Goal: Transaction & Acquisition: Purchase product/service

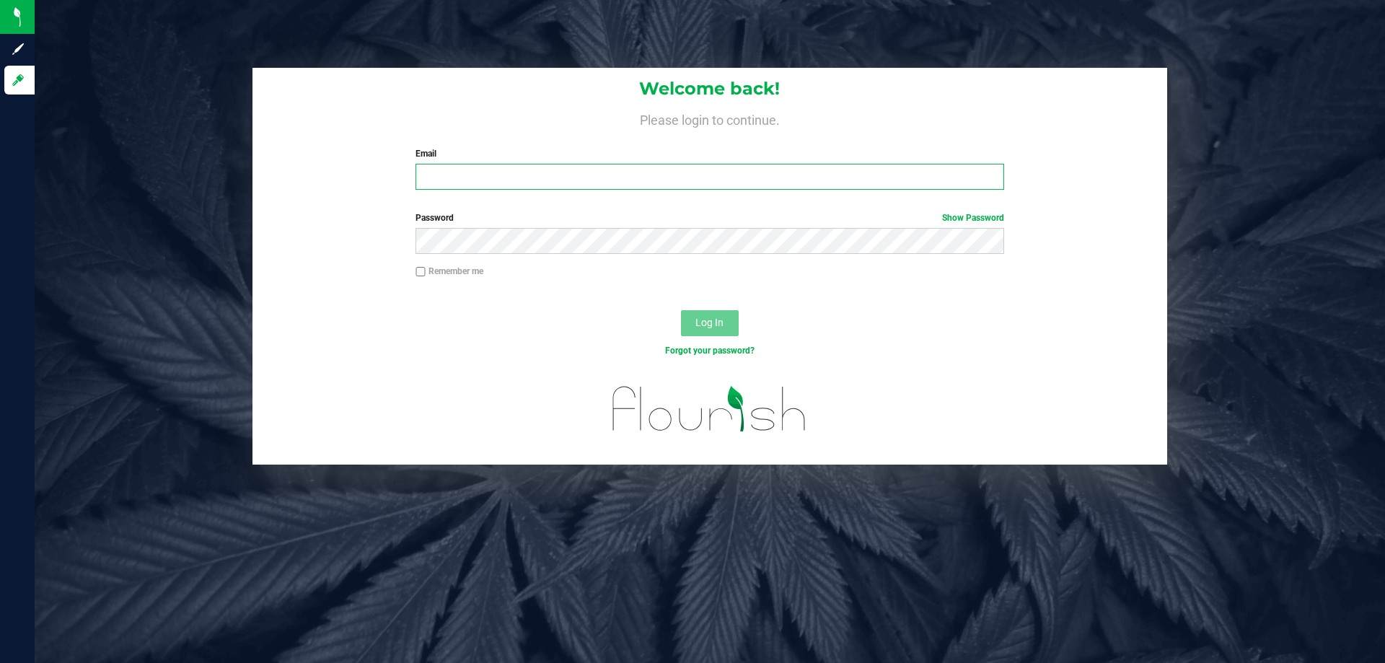
click at [497, 171] on input "Email" at bounding box center [710, 177] width 588 height 26
type input "[EMAIL_ADDRESS][DOMAIN_NAME]"
click at [681, 310] on button "Log In" at bounding box center [710, 323] width 58 height 26
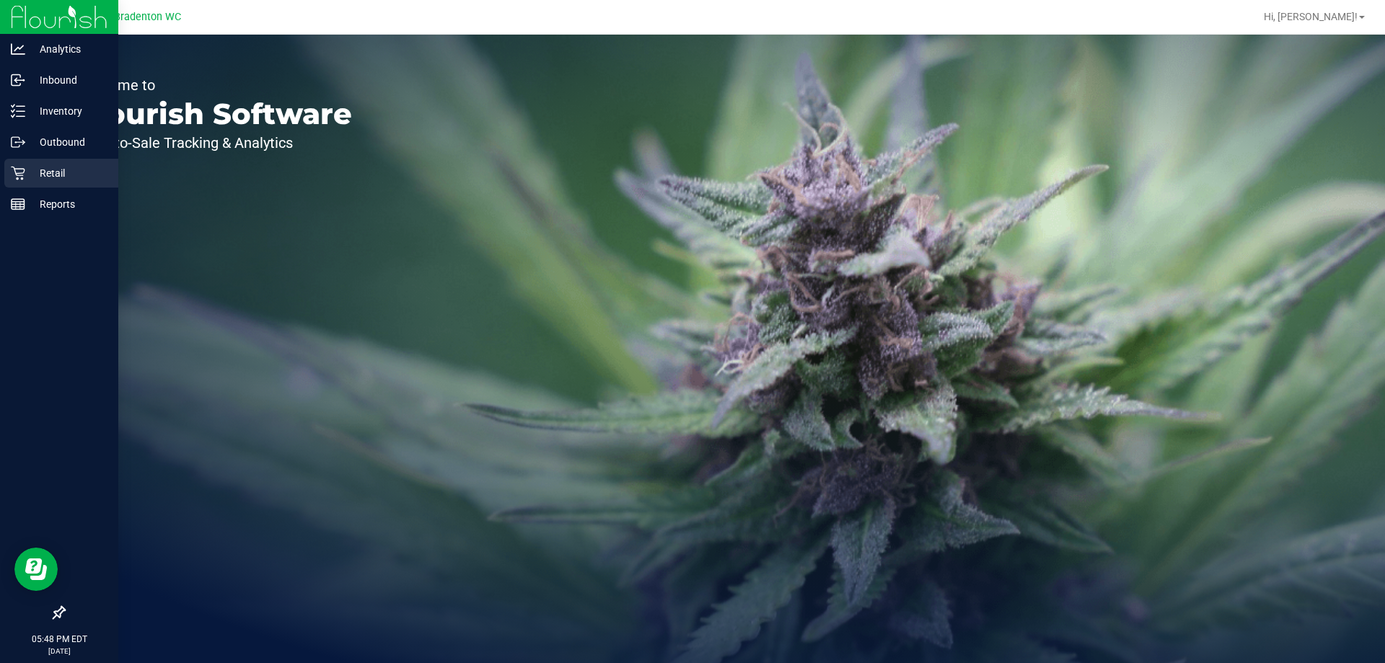
click at [66, 183] on div "Retail" at bounding box center [61, 173] width 114 height 29
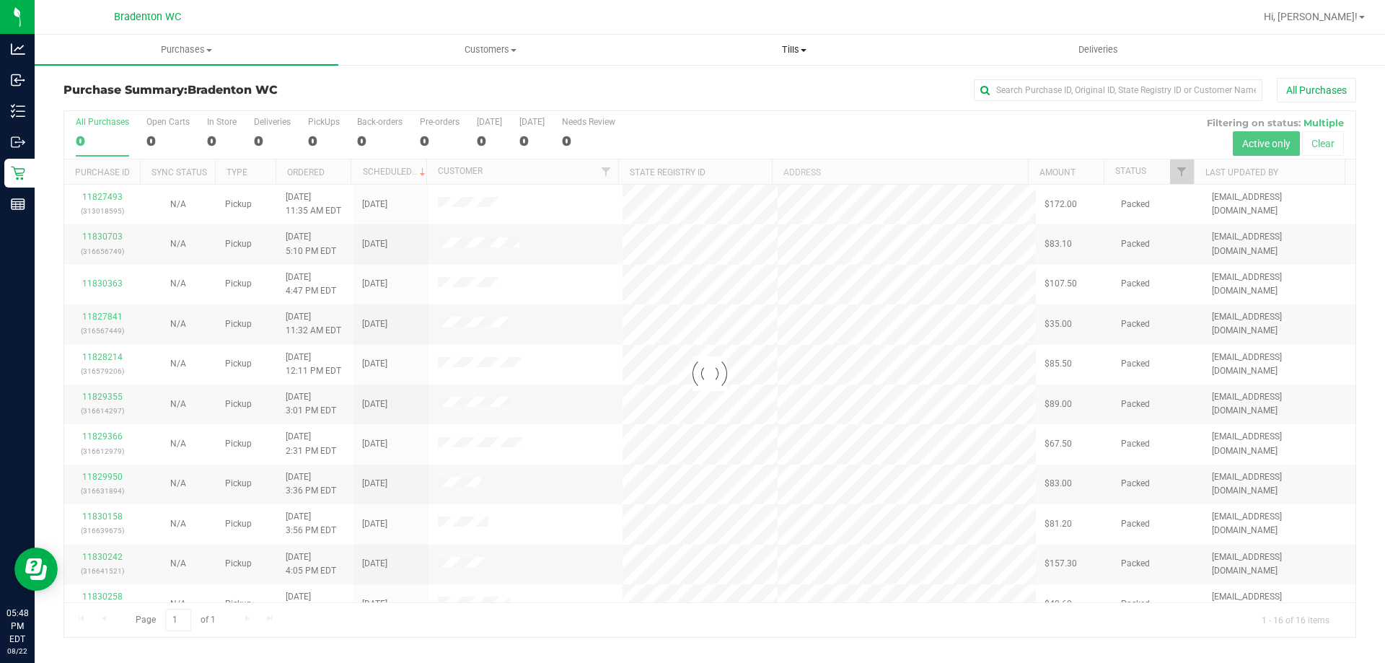
click at [696, 53] on span "Tills" at bounding box center [794, 49] width 302 height 13
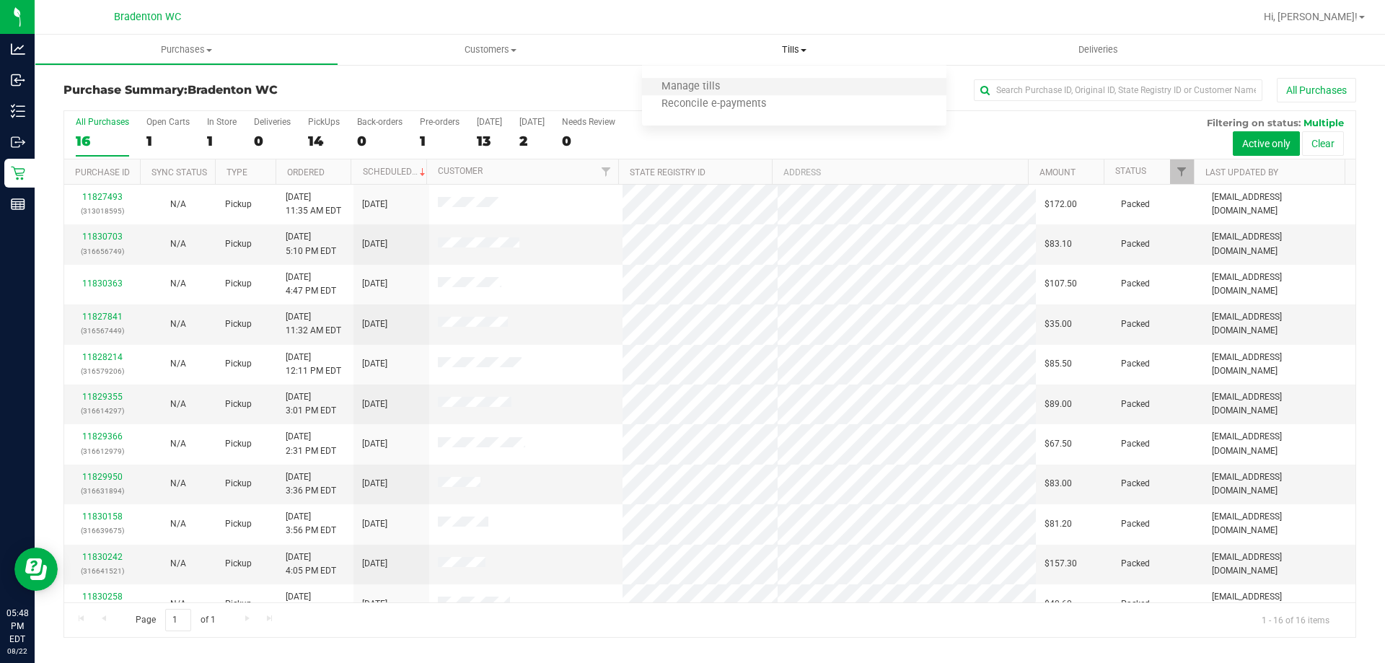
click at [696, 85] on li "Manage tills" at bounding box center [794, 87] width 304 height 17
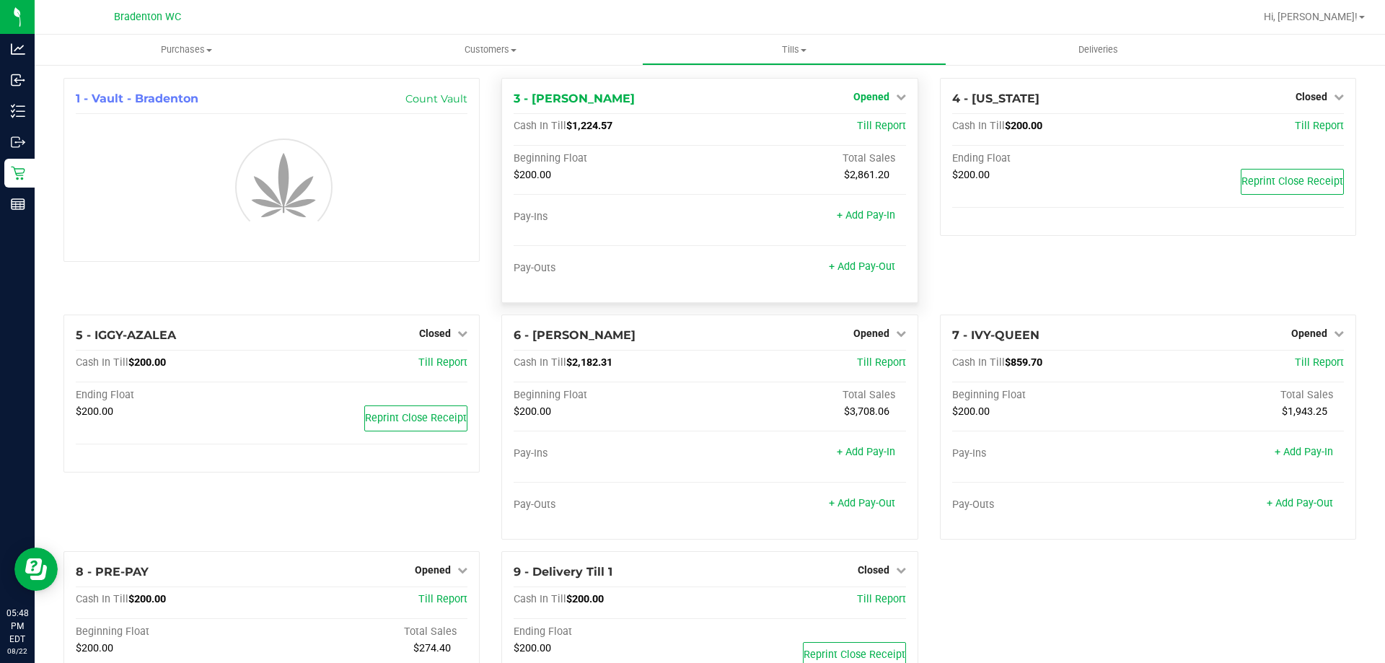
click at [696, 99] on icon at bounding box center [901, 97] width 10 height 10
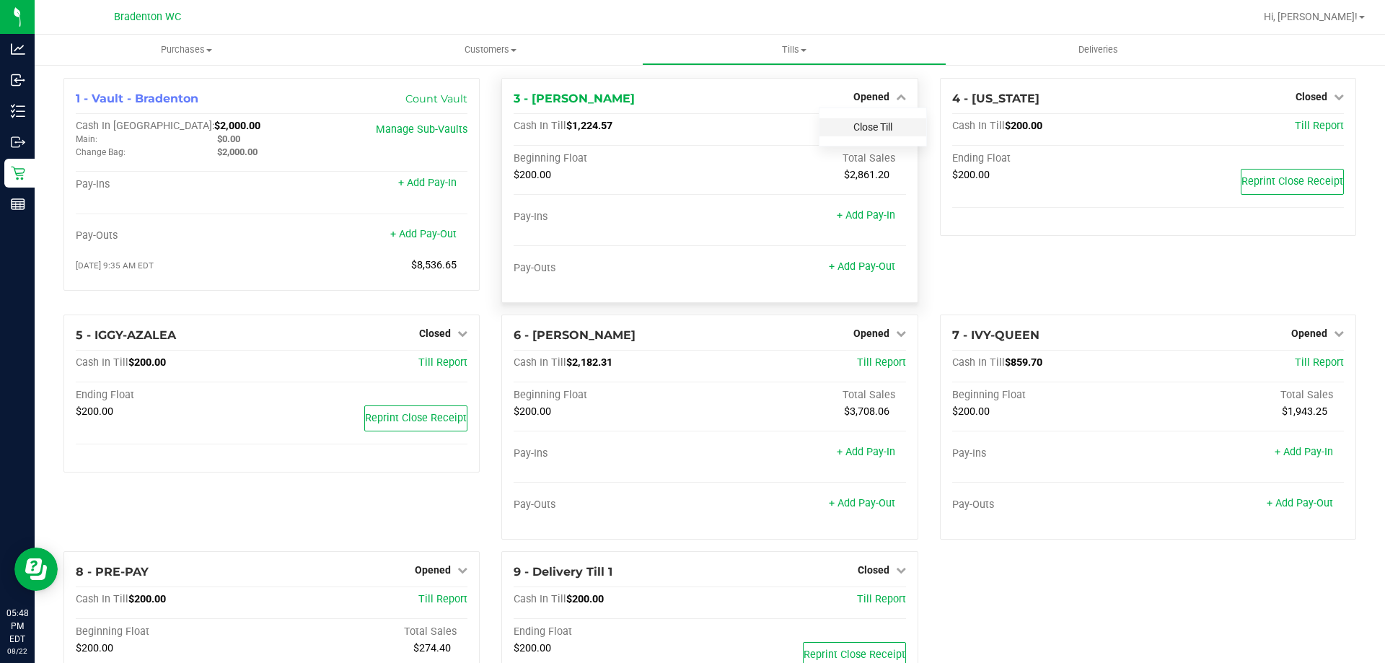
click at [696, 128] on link "Close Till" at bounding box center [873, 127] width 39 height 12
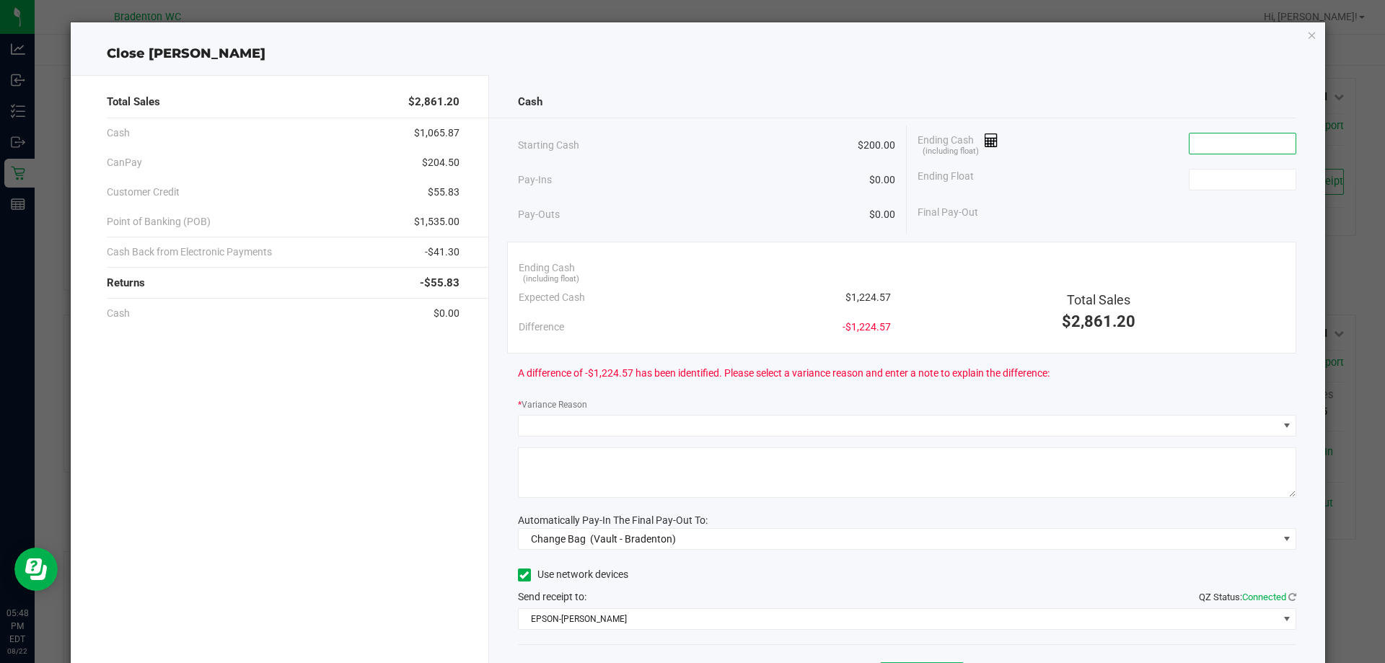
click at [696, 143] on input at bounding box center [1243, 143] width 106 height 20
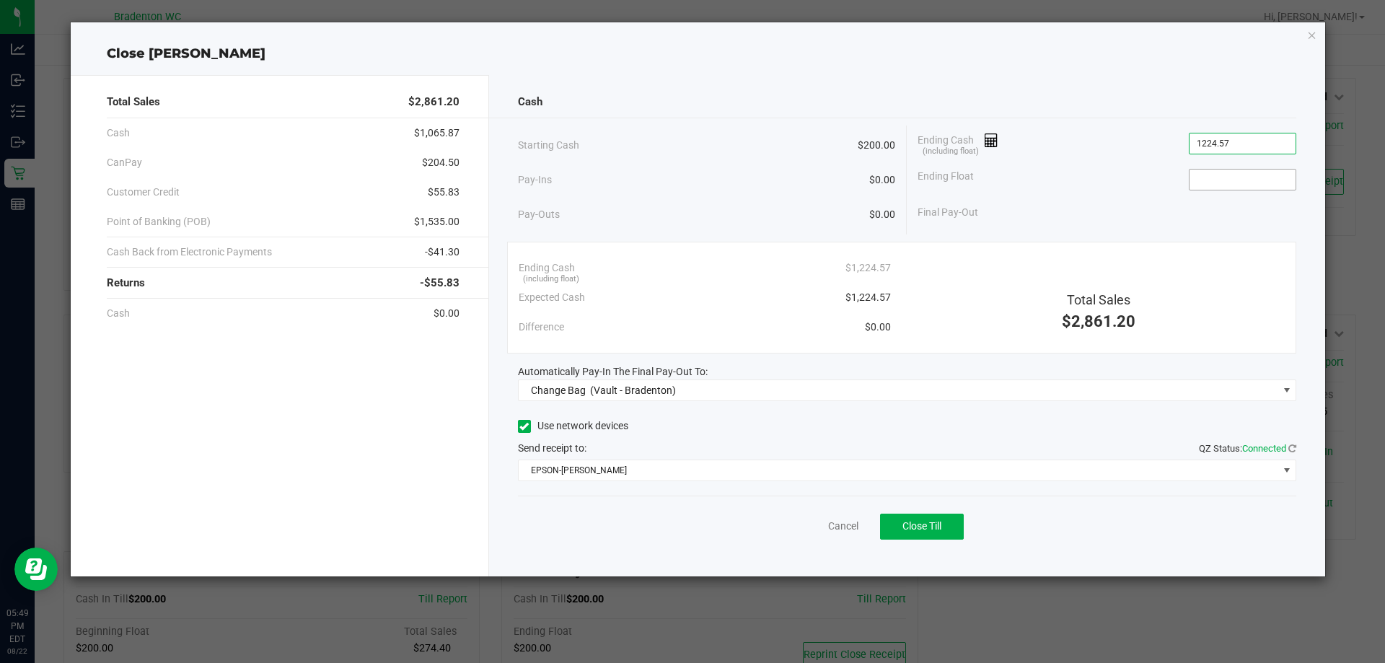
type input "$1,224.57"
click at [696, 189] on input at bounding box center [1243, 180] width 106 height 20
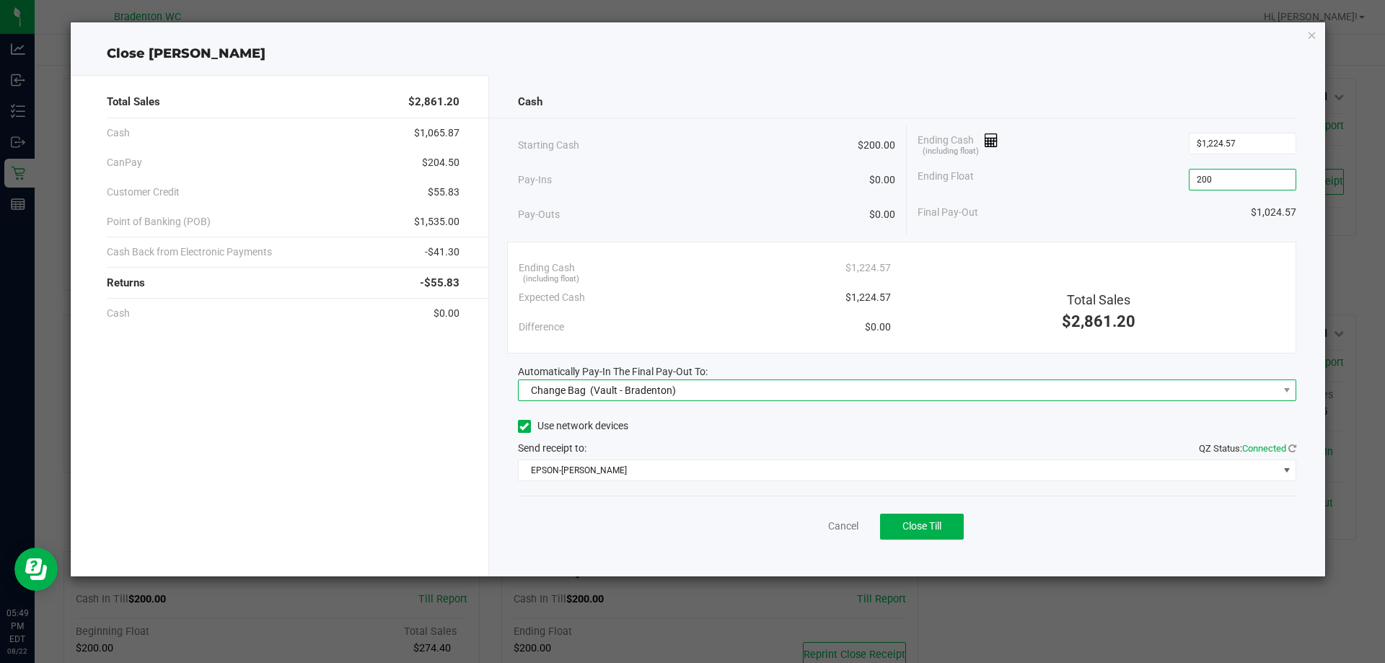
type input "$200.00"
click at [696, 390] on span "Change Bag (Vault - Bradenton)" at bounding box center [899, 390] width 760 height 20
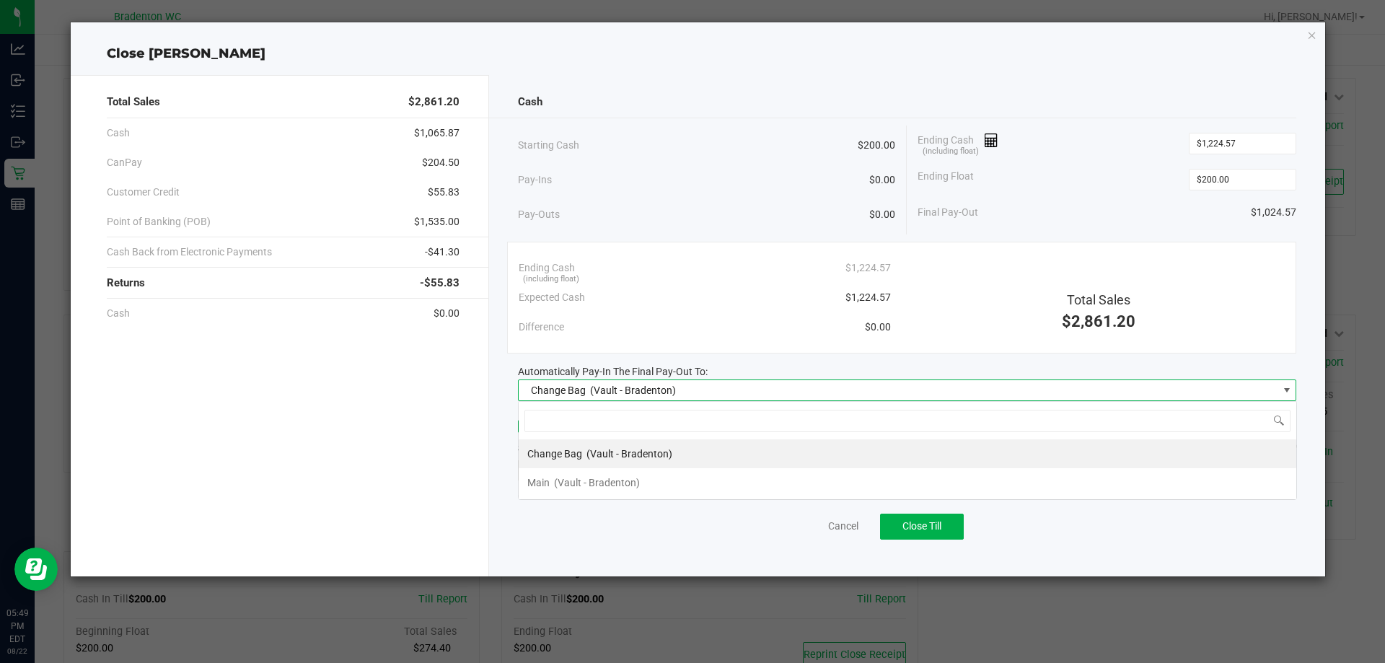
scroll to position [22, 779]
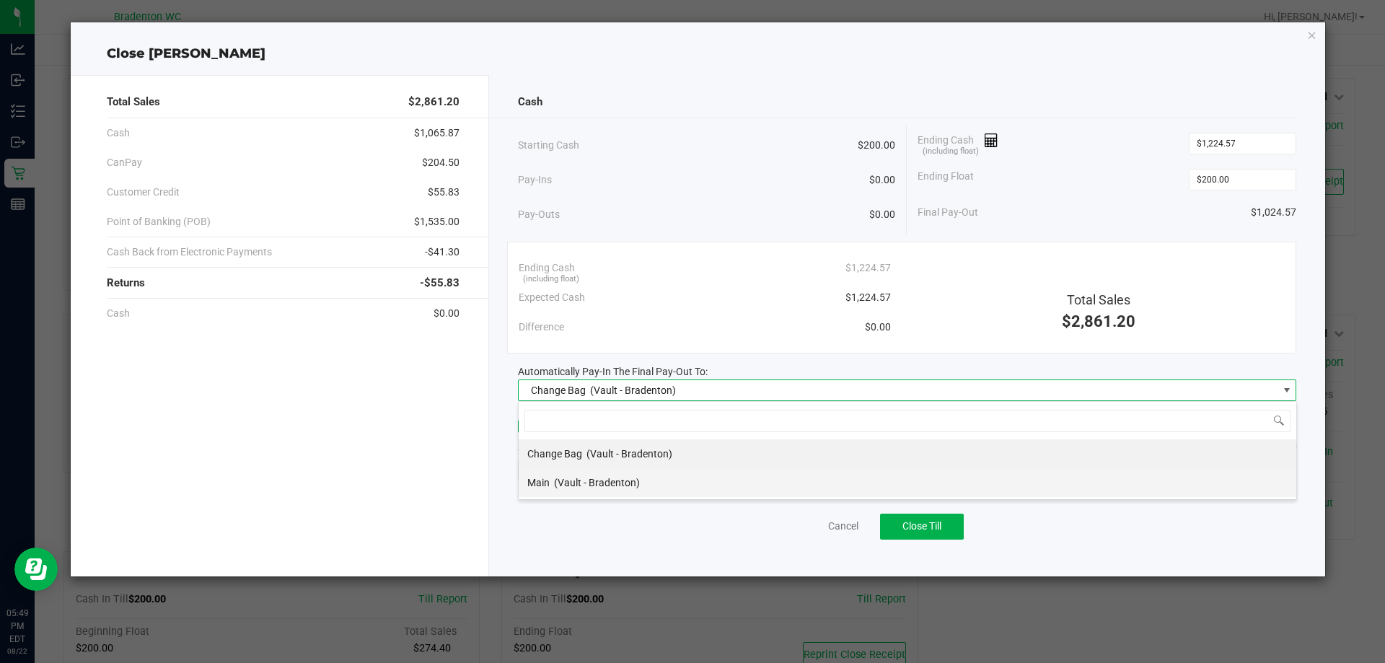
click at [696, 492] on li "Main (Vault - Bradenton)" at bounding box center [908, 482] width 778 height 29
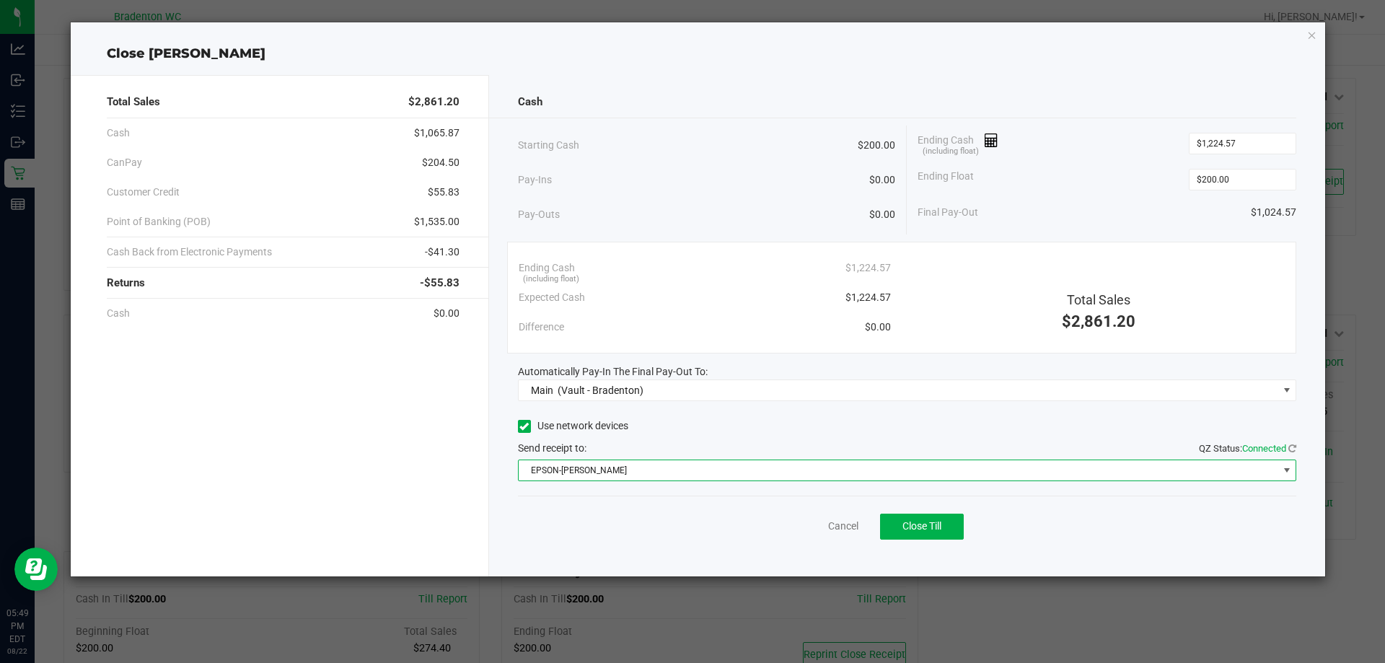
click at [678, 466] on span "EPSON-[PERSON_NAME]" at bounding box center [899, 470] width 760 height 20
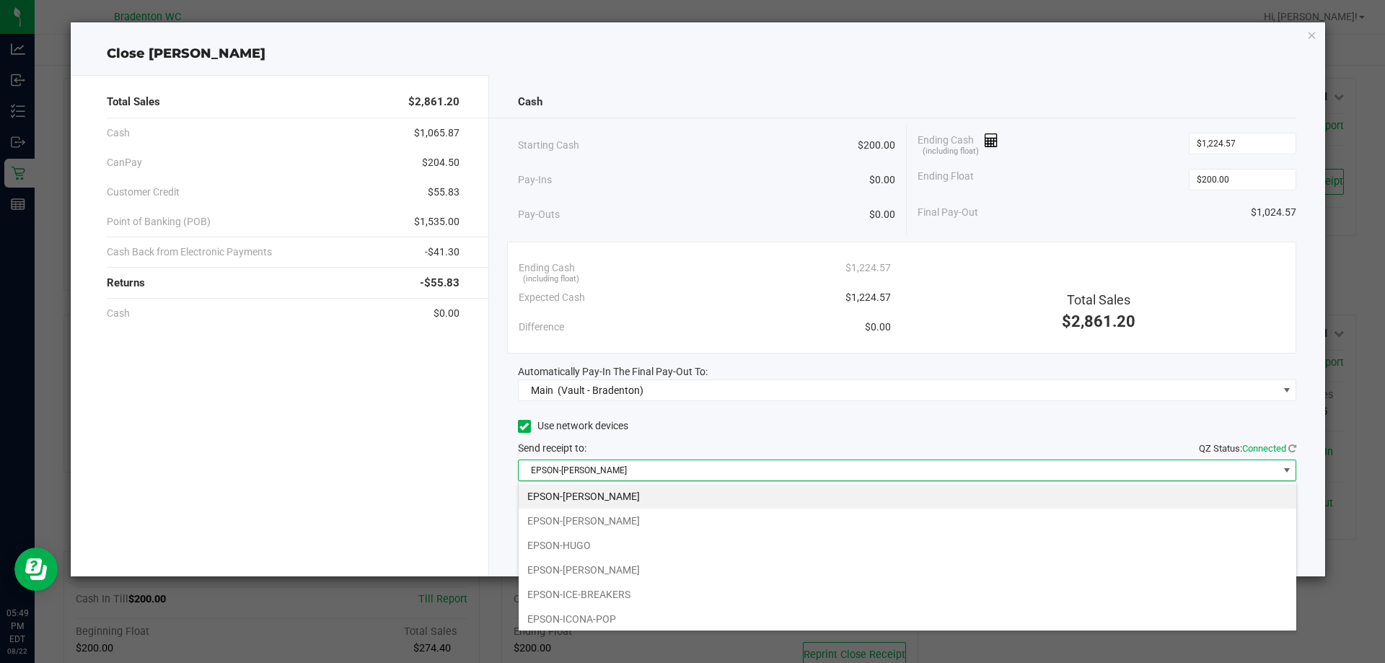
scroll to position [150, 0]
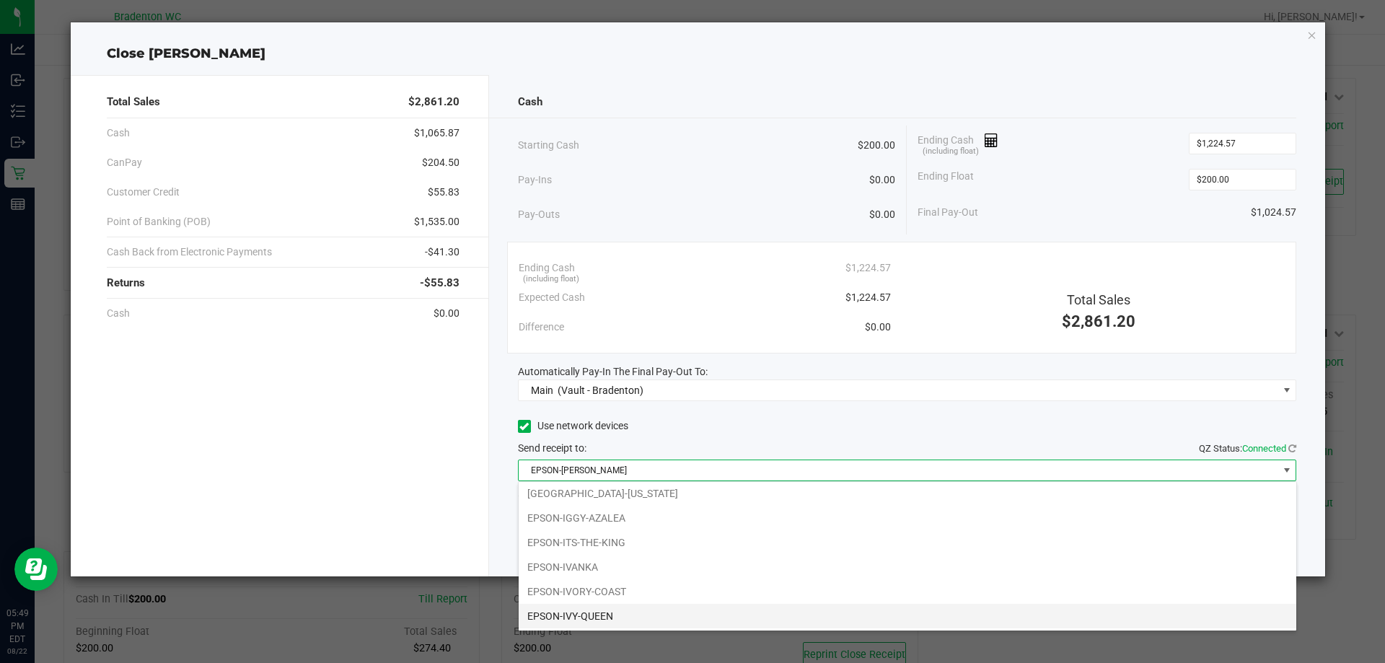
click at [610, 604] on li "EPSON-IVY-QUEEN" at bounding box center [908, 616] width 778 height 25
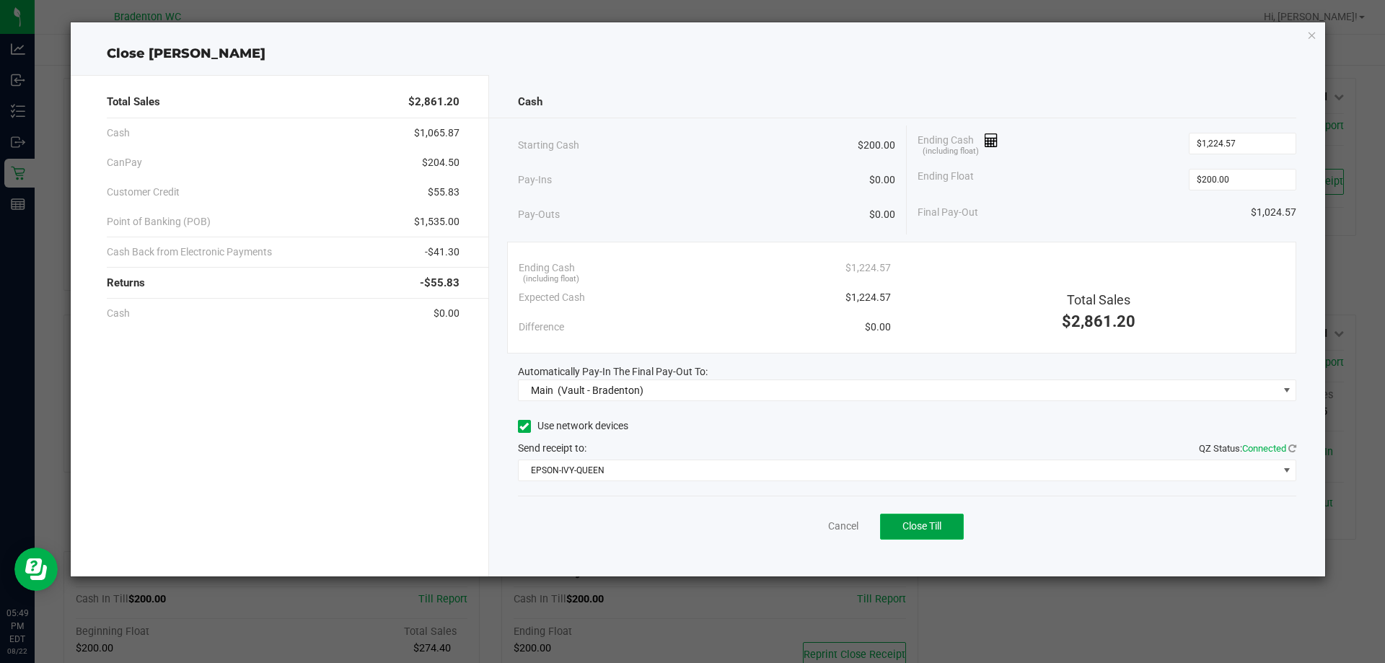
click at [696, 533] on button "Close Till" at bounding box center [922, 527] width 84 height 26
click at [696, 530] on link "Dismiss" at bounding box center [811, 526] width 35 height 15
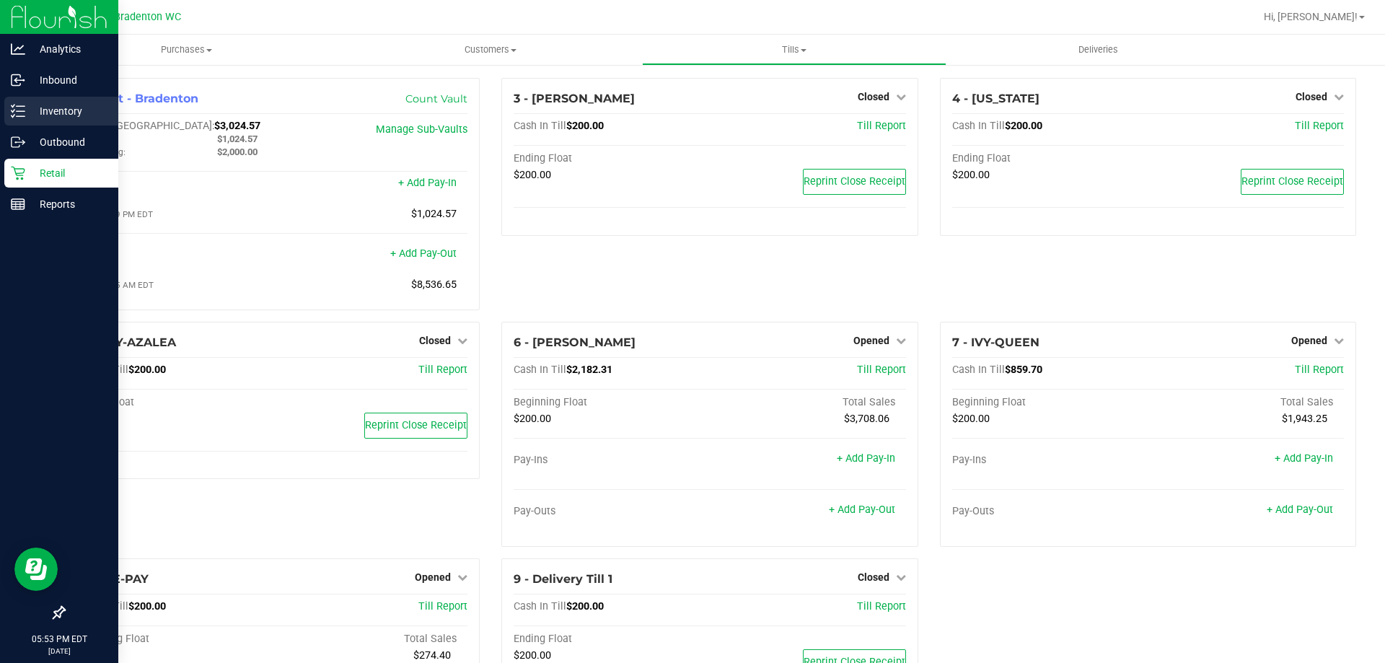
click at [32, 109] on p "Inventory" at bounding box center [68, 110] width 87 height 17
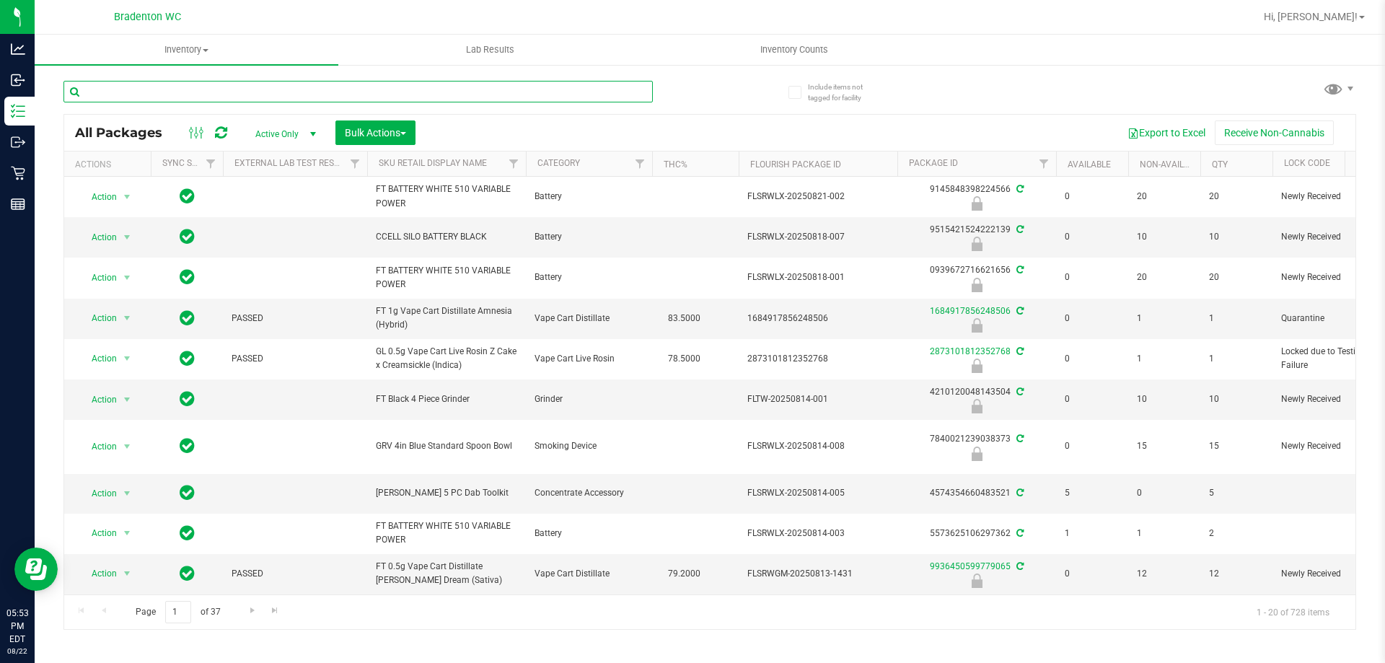
click at [235, 92] on input "text" at bounding box center [358, 92] width 590 height 22
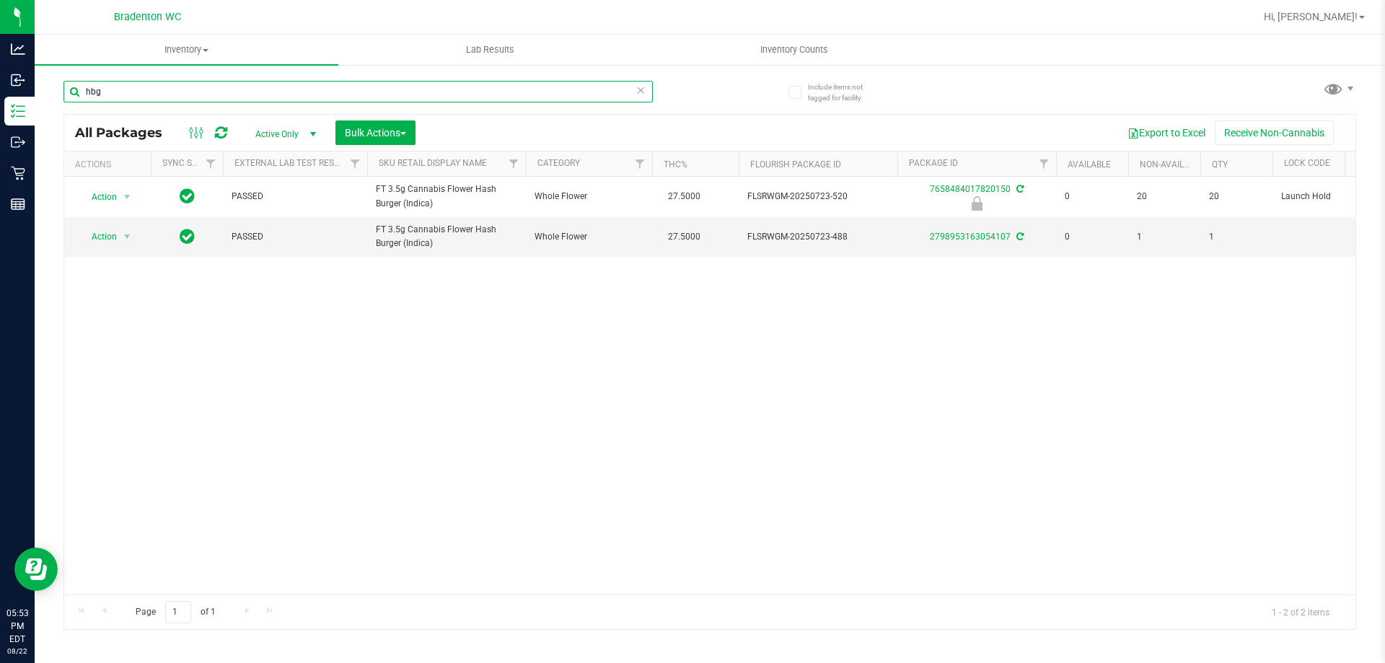
click at [188, 92] on input "hbg" at bounding box center [358, 92] width 590 height 22
click at [190, 91] on input "hbg" at bounding box center [358, 92] width 590 height 22
type input "h"
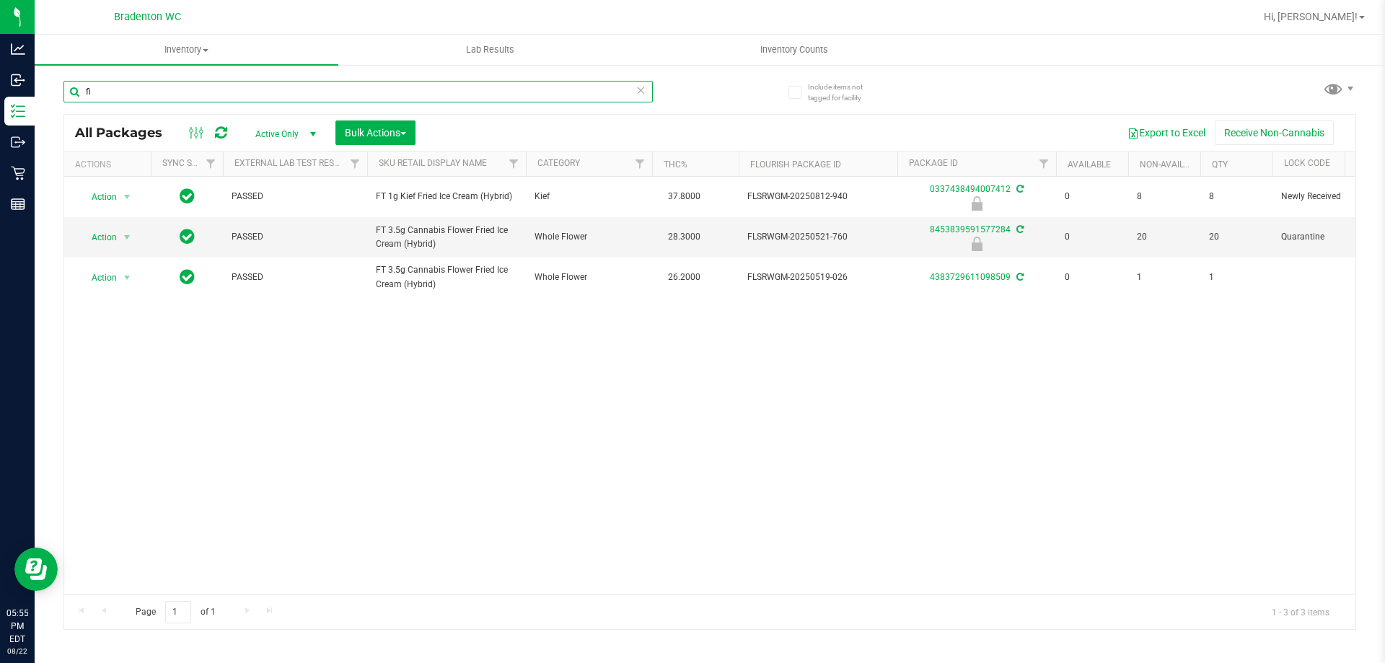
type input "f"
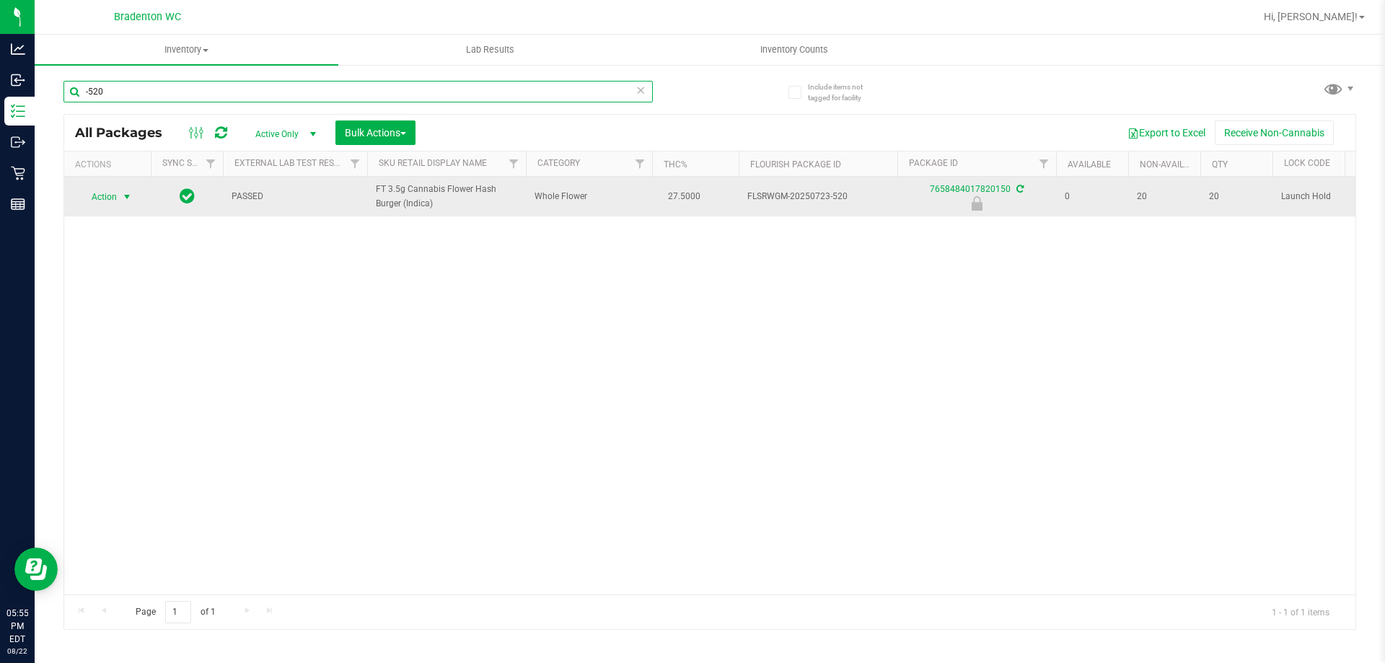
type input "-520"
click at [94, 198] on span "Action" at bounding box center [98, 197] width 39 height 20
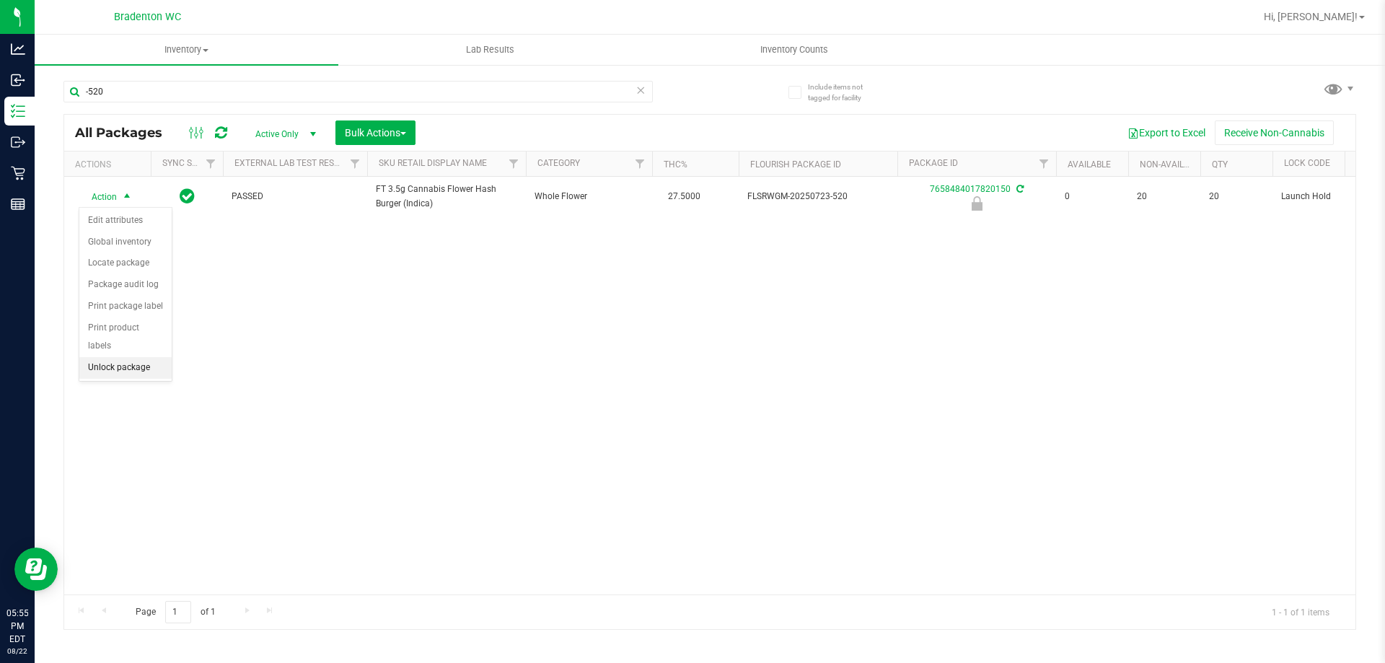
drag, startPoint x: 141, startPoint y: 349, endPoint x: 168, endPoint y: 337, distance: 30.0
click at [141, 357] on li "Unlock package" at bounding box center [125, 368] width 92 height 22
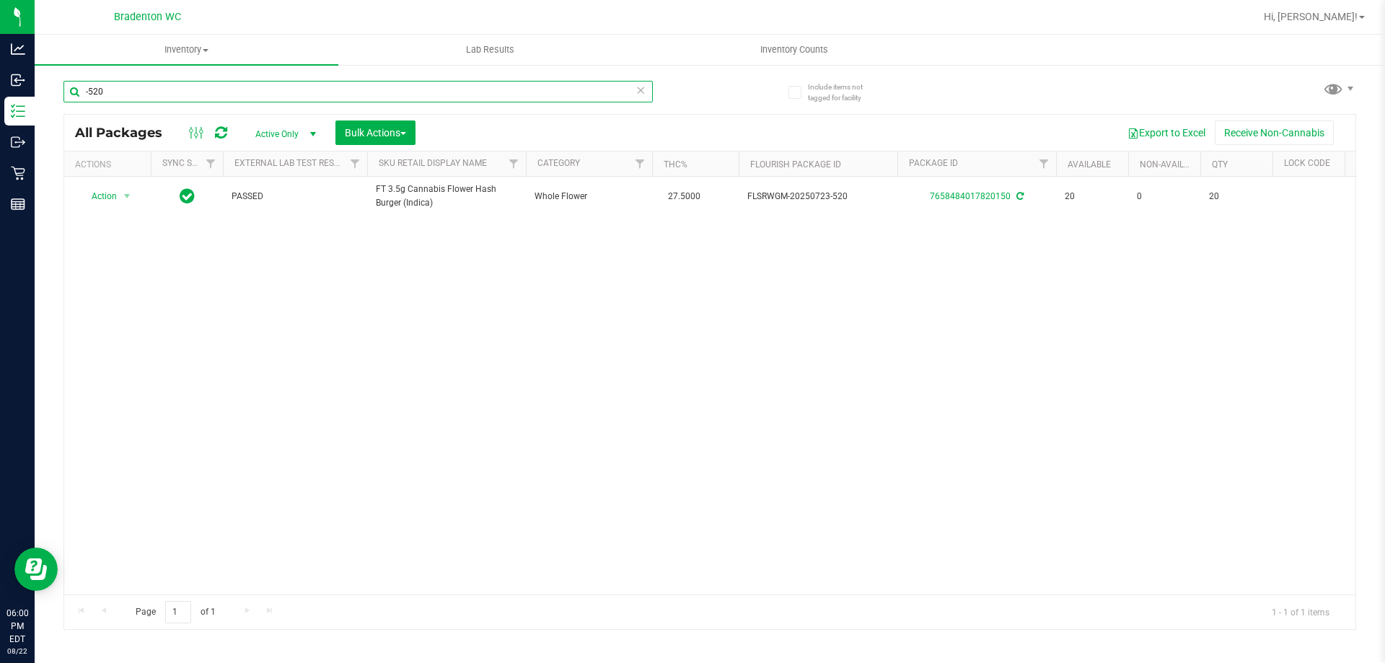
click at [141, 93] on input "-520" at bounding box center [358, 92] width 590 height 22
click at [141, 94] on input "-520" at bounding box center [358, 92] width 590 height 22
type input "mer"
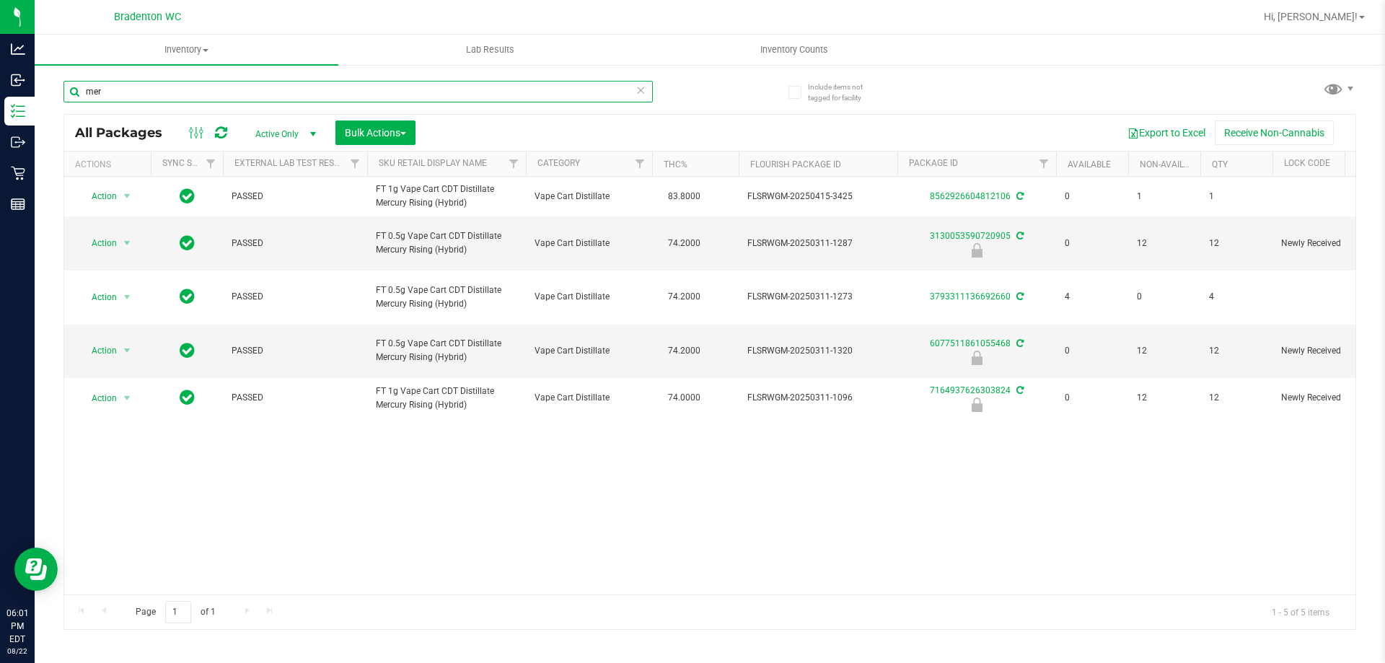
click at [105, 95] on input "mer" at bounding box center [358, 92] width 590 height 22
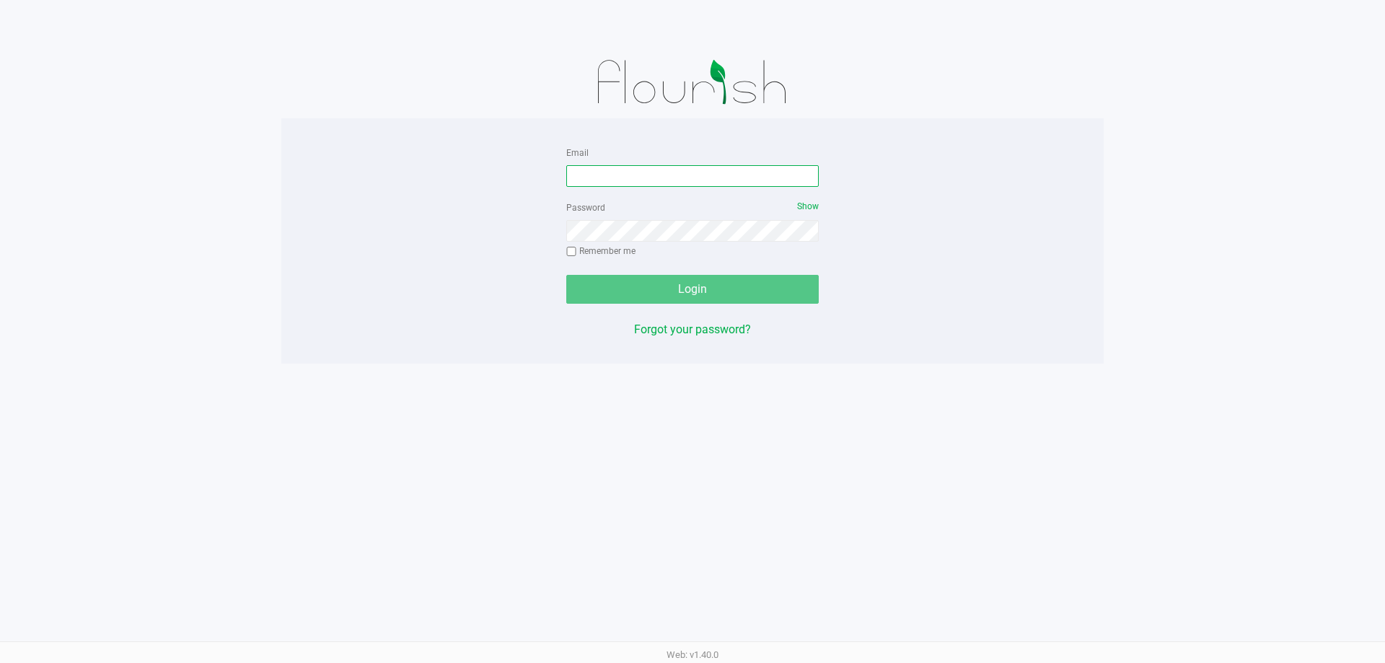
click at [688, 174] on input "Email" at bounding box center [692, 176] width 253 height 22
type input "[EMAIL_ADDRESS][DOMAIN_NAME]"
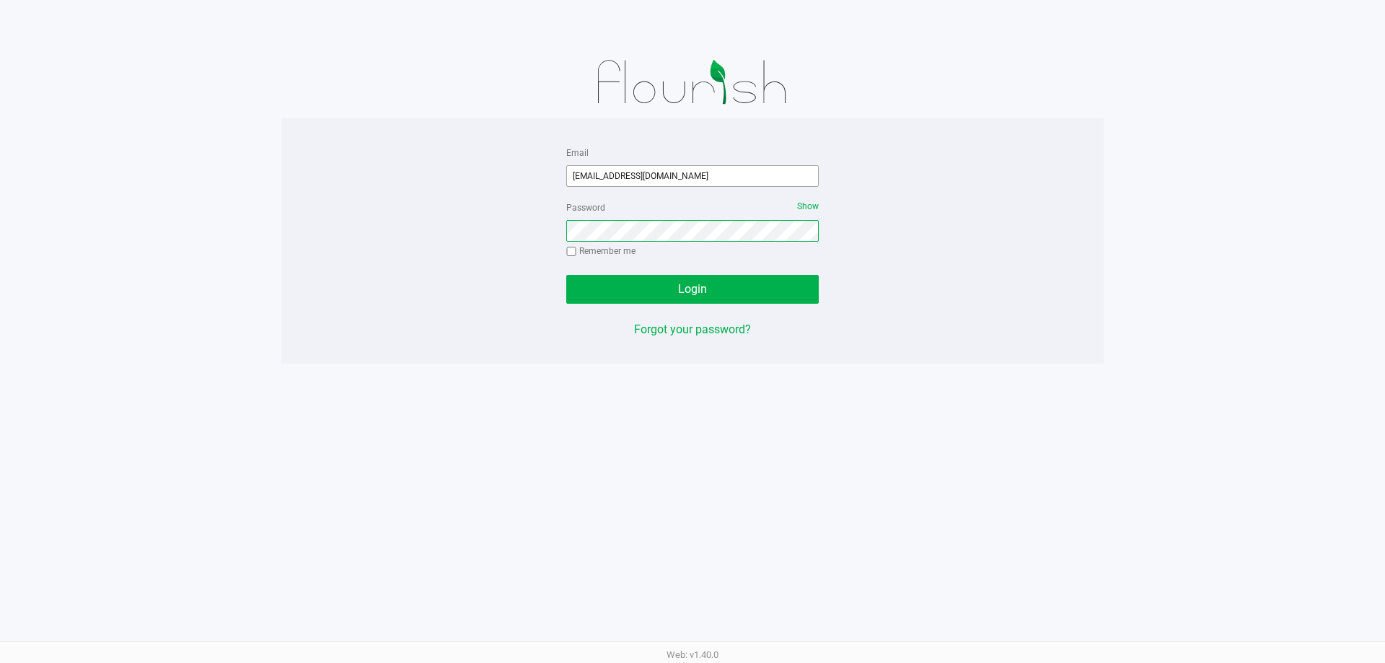
click at [566, 275] on button "Login" at bounding box center [692, 289] width 253 height 29
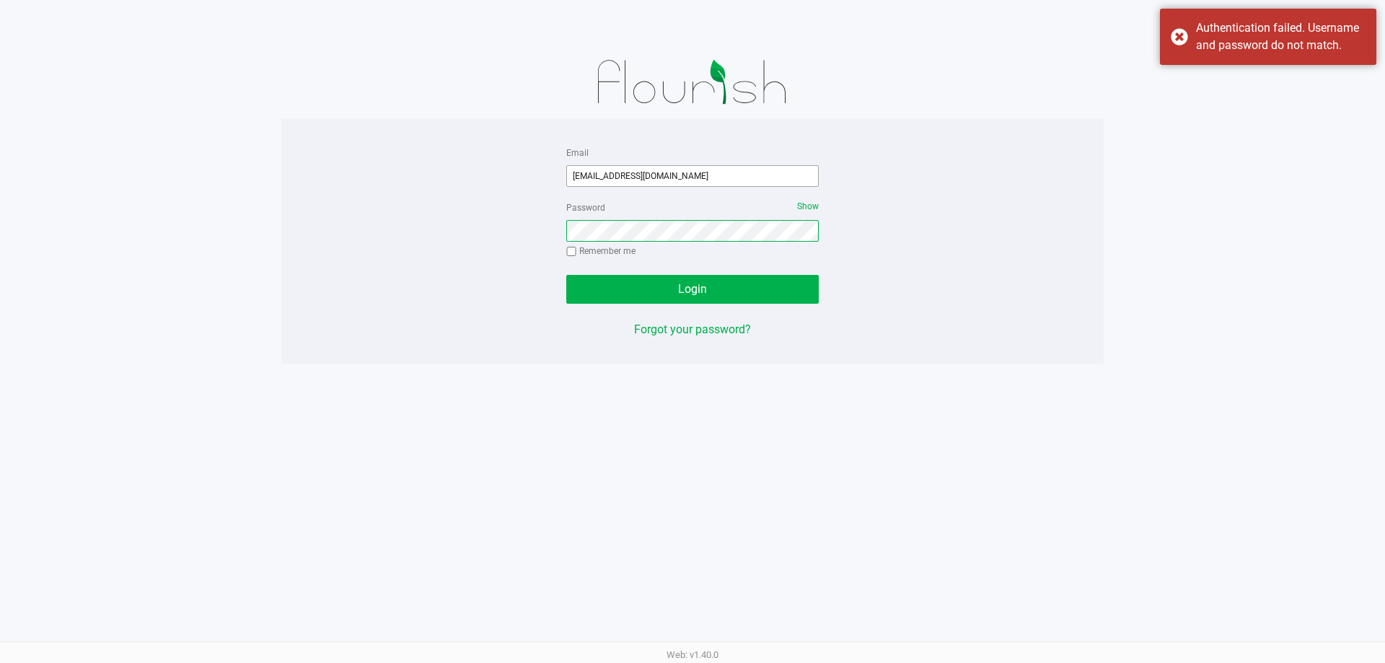
click at [566, 275] on button "Login" at bounding box center [692, 289] width 253 height 29
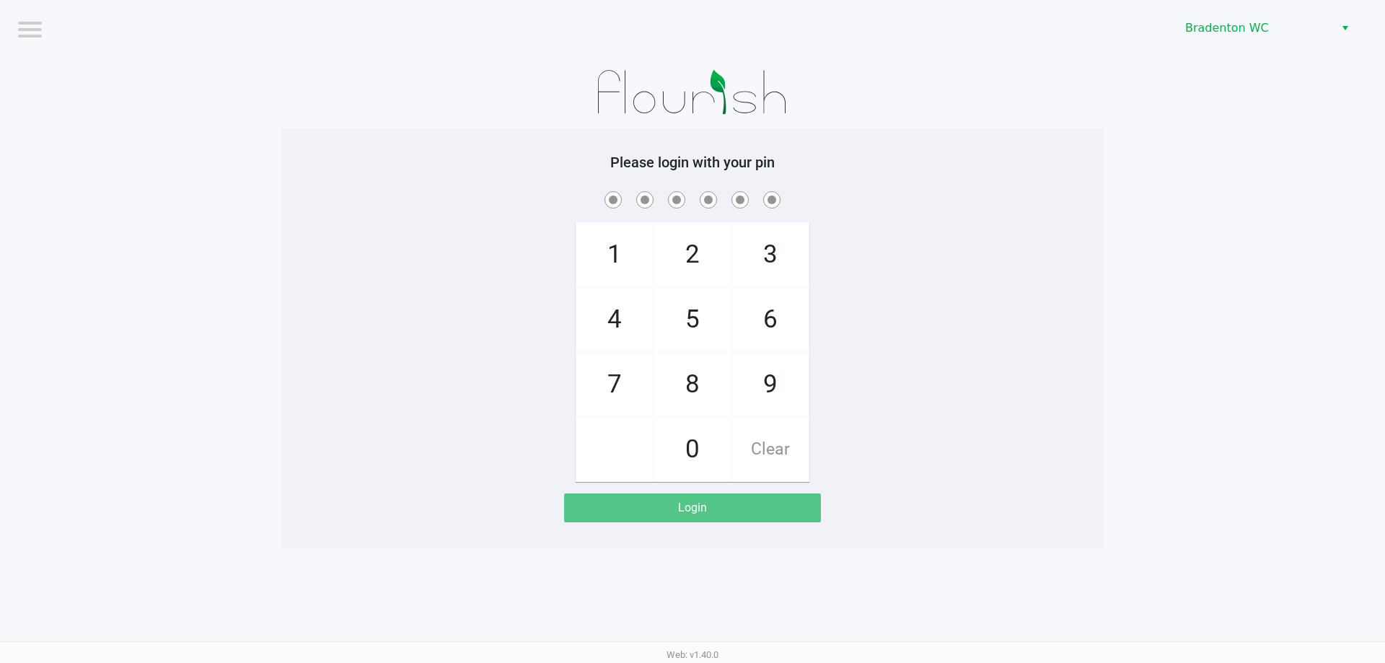
click at [780, 251] on span "3" at bounding box center [770, 254] width 76 height 63
checkbox input "true"
click at [623, 320] on span "4" at bounding box center [615, 319] width 76 height 63
checkbox input "true"
click at [617, 372] on span "7" at bounding box center [615, 384] width 76 height 63
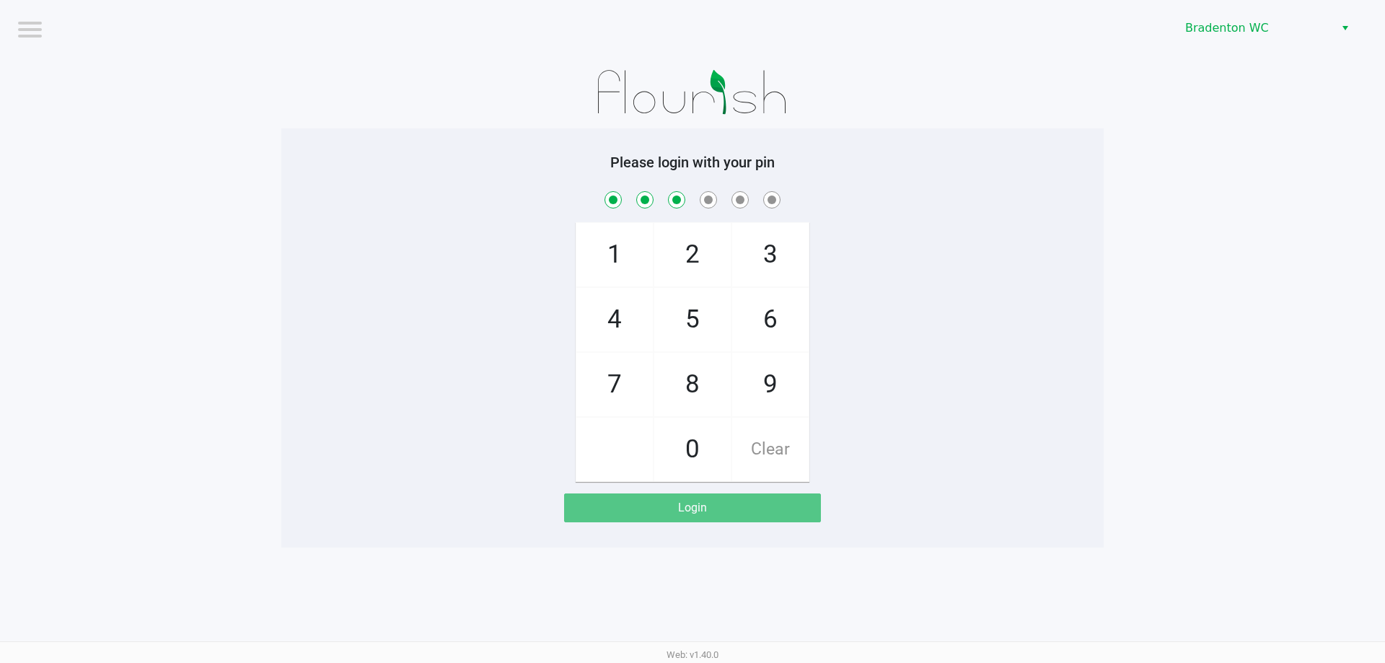
checkbox input "true"
click at [622, 382] on span "7" at bounding box center [615, 384] width 76 height 63
checkbox input "true"
click at [767, 272] on span "3" at bounding box center [770, 254] width 76 height 63
checkbox input "true"
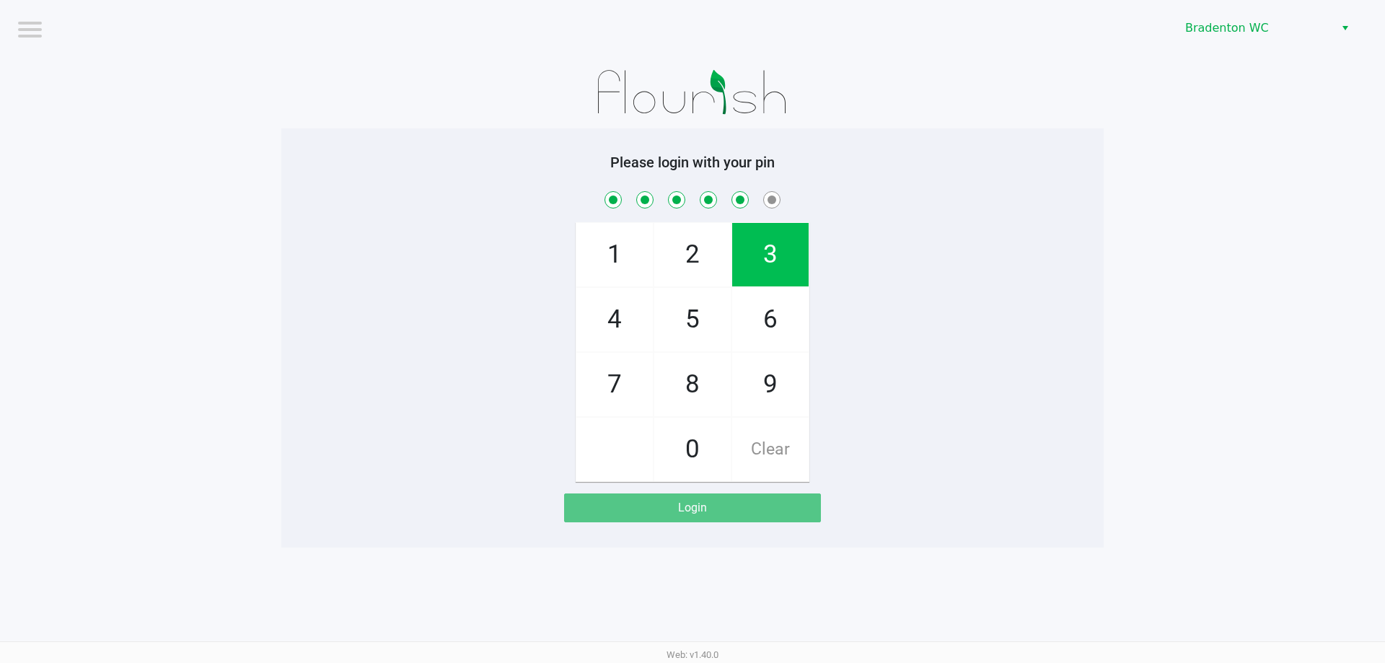
click at [678, 401] on span "8" at bounding box center [692, 384] width 76 height 63
checkbox input "true"
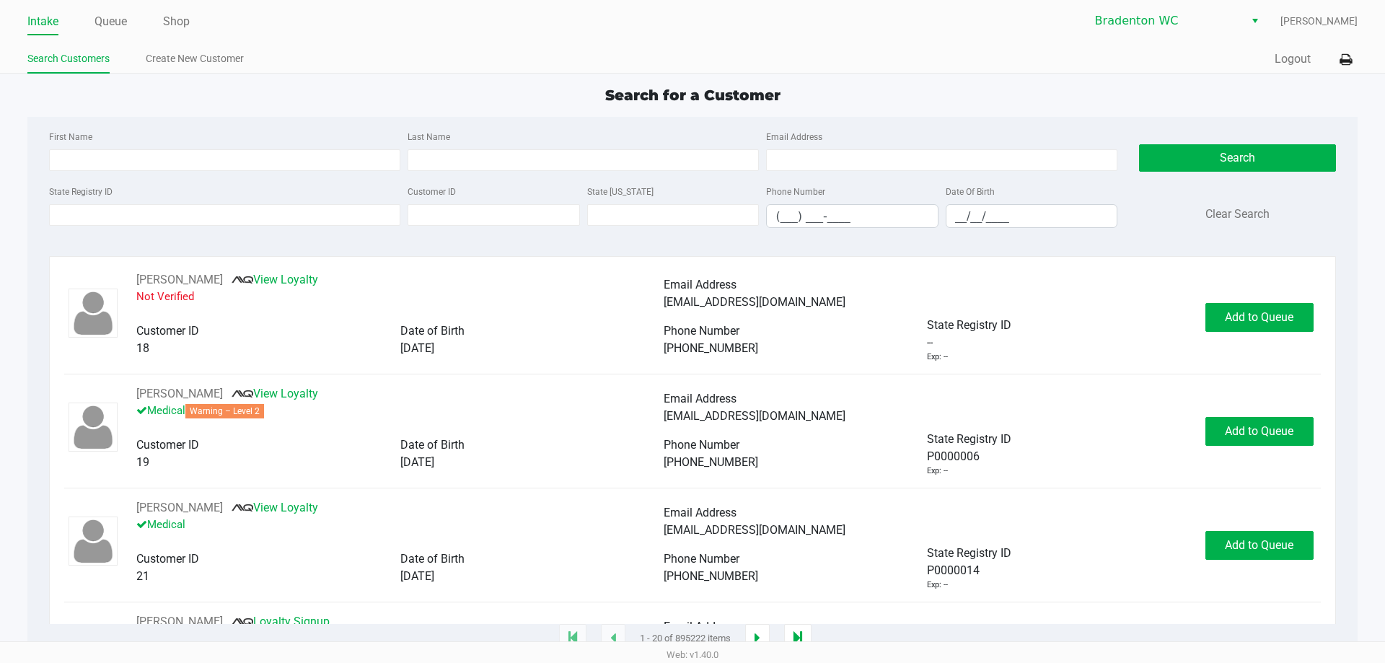
click at [408, 71] on ul "Search Customers Create New Customer" at bounding box center [359, 60] width 665 height 25
click at [227, 223] on input "State Registry ID" at bounding box center [224, 215] width 351 height 22
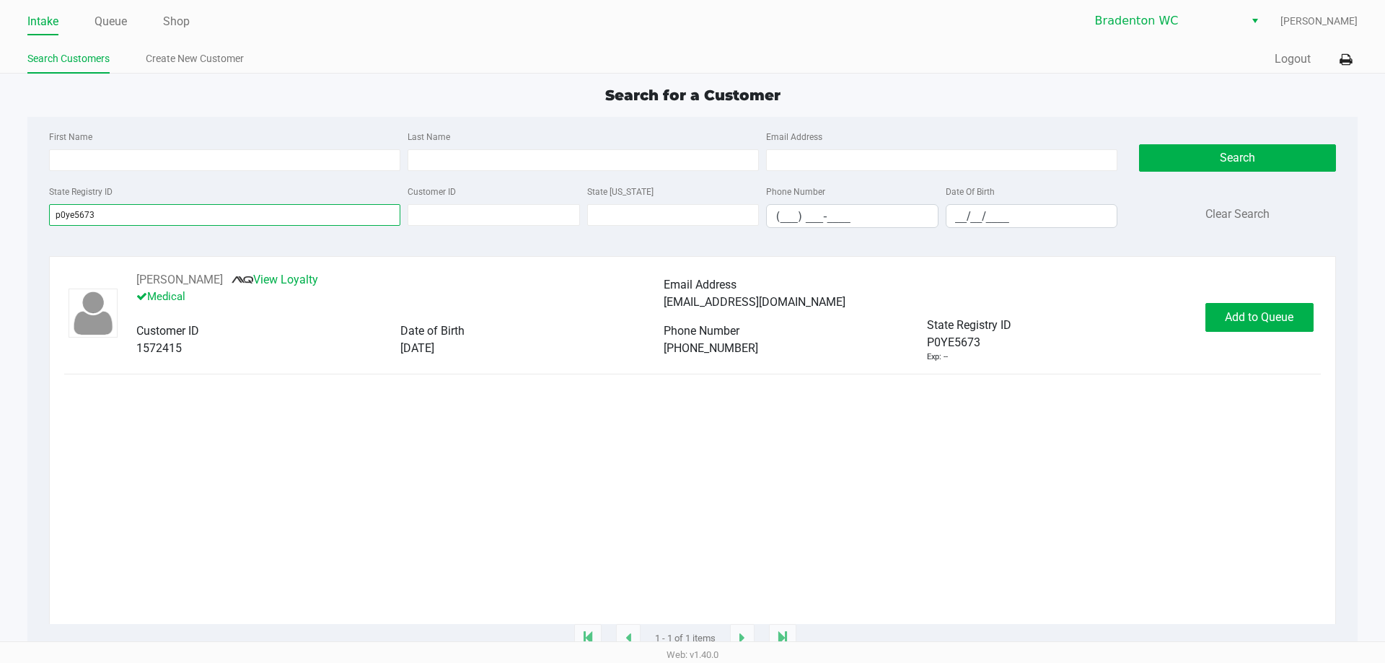
type input "p0ye5673"
click at [1235, 325] on button "Add to Queue" at bounding box center [1260, 317] width 108 height 29
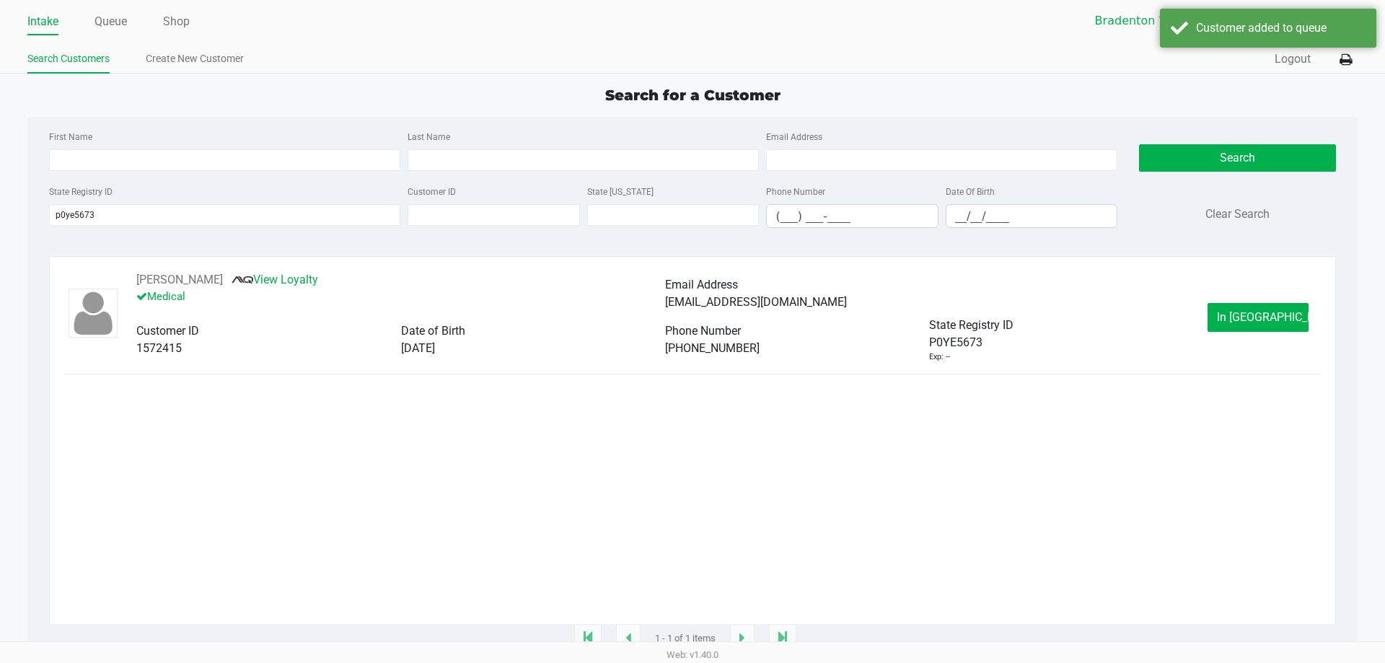
click at [1269, 330] on button "In Queue" at bounding box center [1258, 317] width 101 height 29
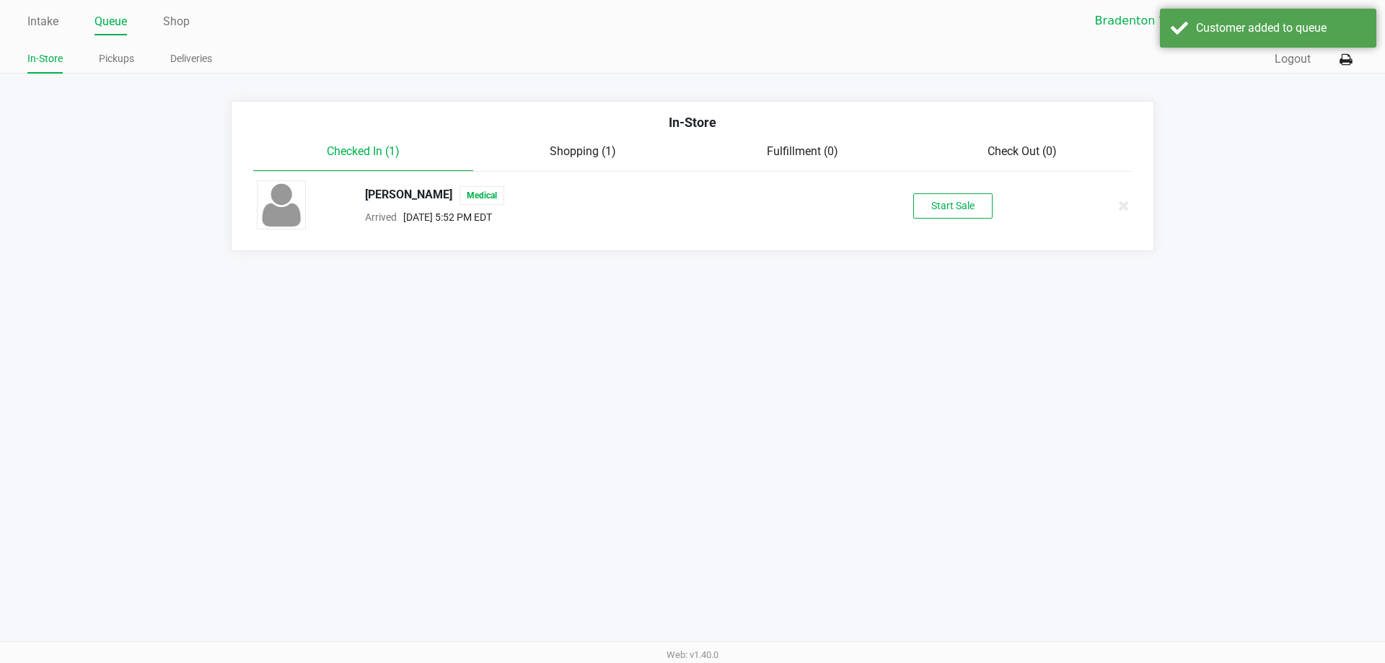
click at [962, 207] on button "Start Sale" at bounding box center [953, 205] width 79 height 25
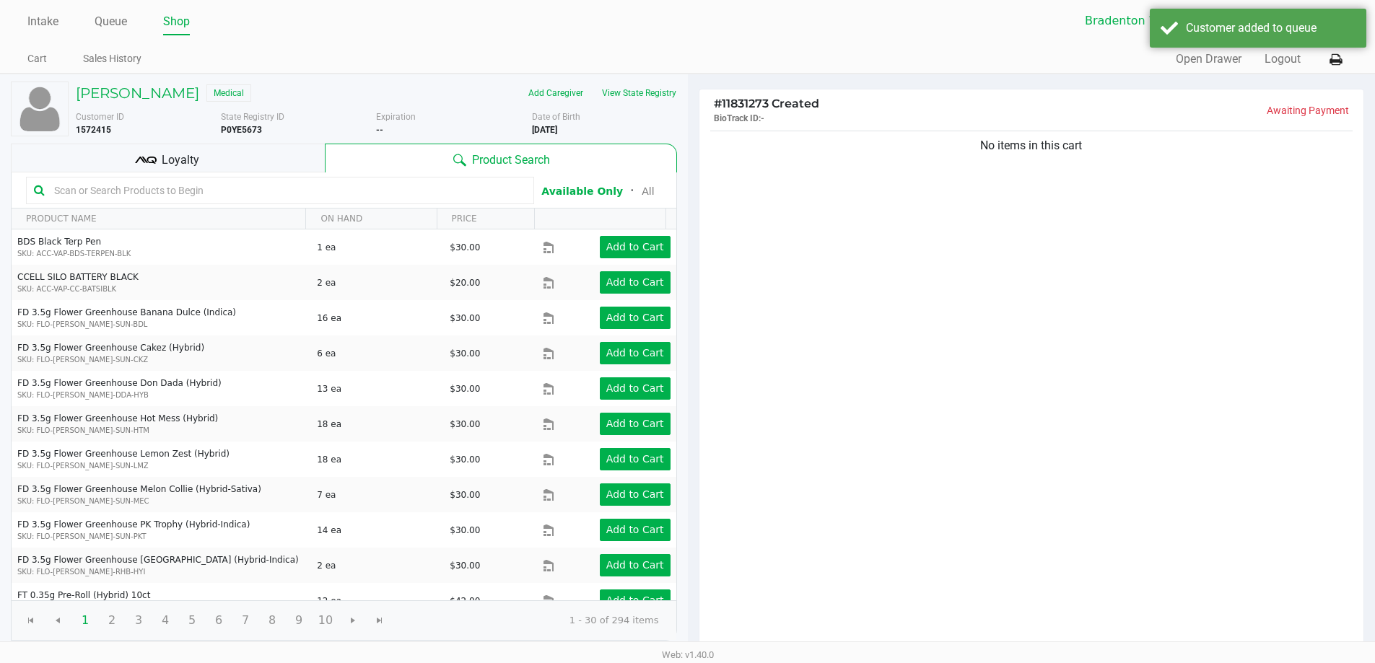
click at [233, 152] on div "Loyalty" at bounding box center [168, 158] width 314 height 29
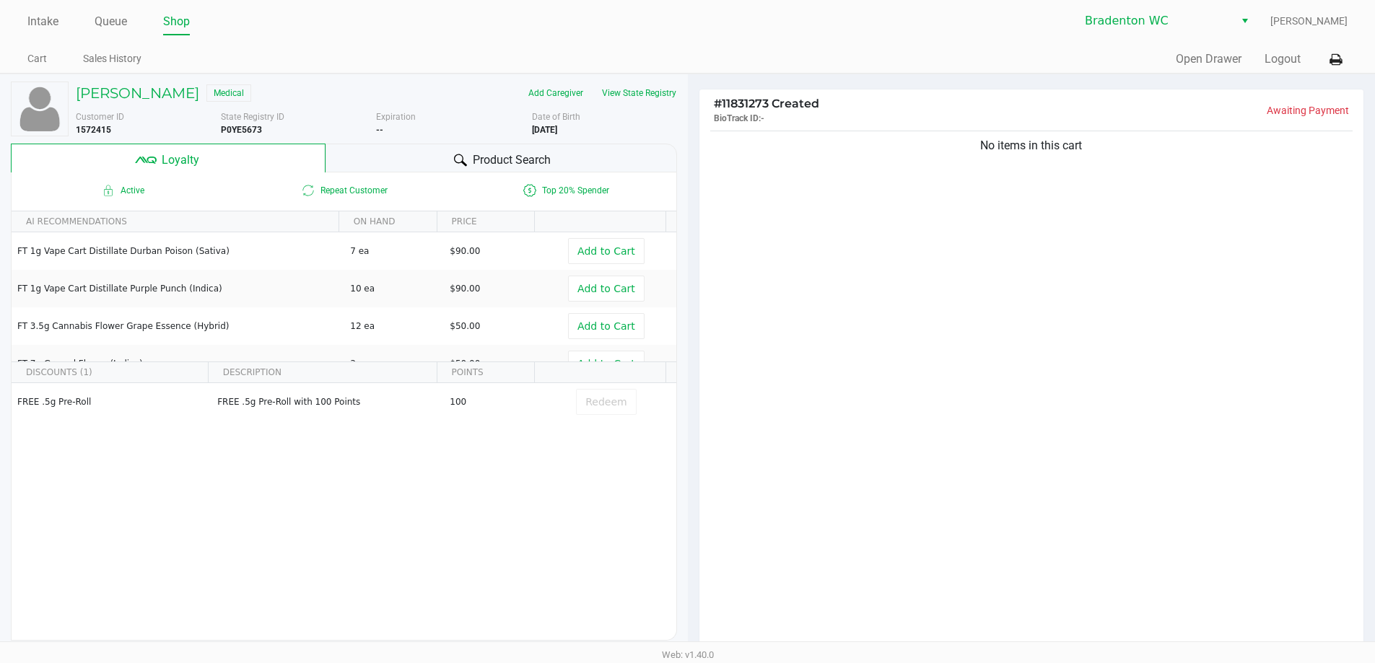
click at [537, 162] on span "Product Search" at bounding box center [512, 160] width 78 height 17
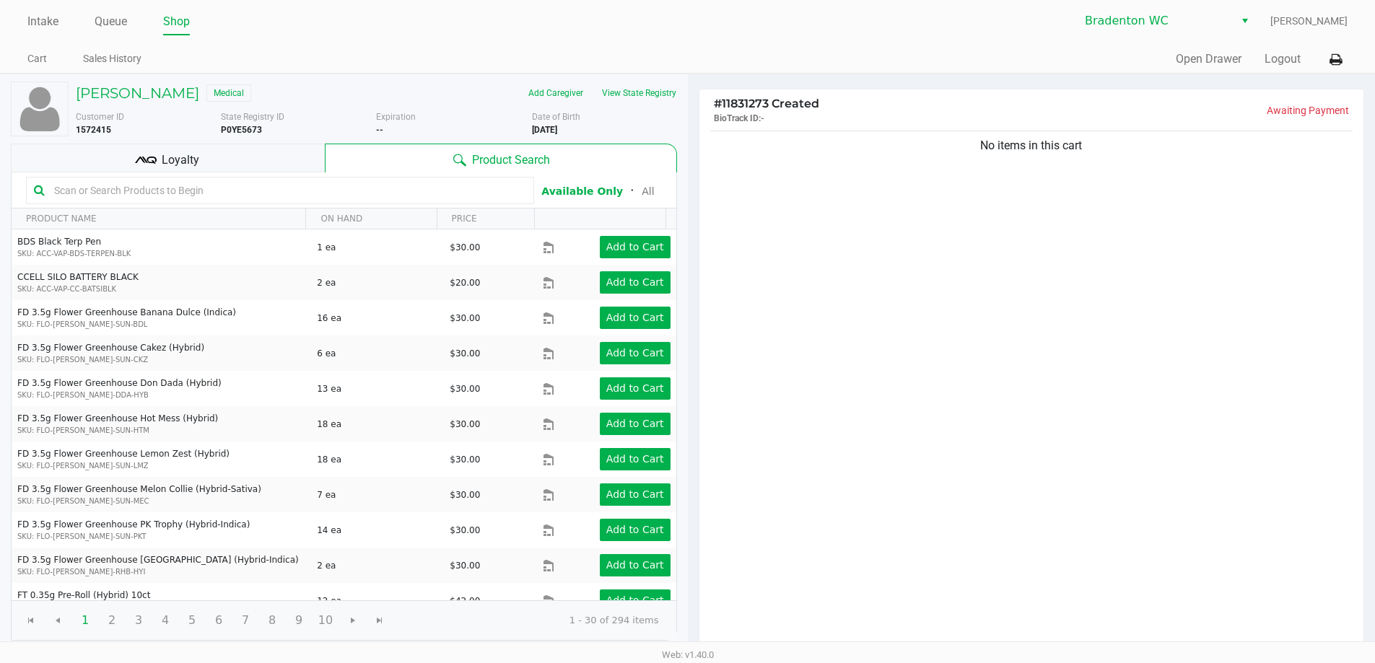
click at [639, 93] on button "View State Registry" at bounding box center [634, 93] width 84 height 23
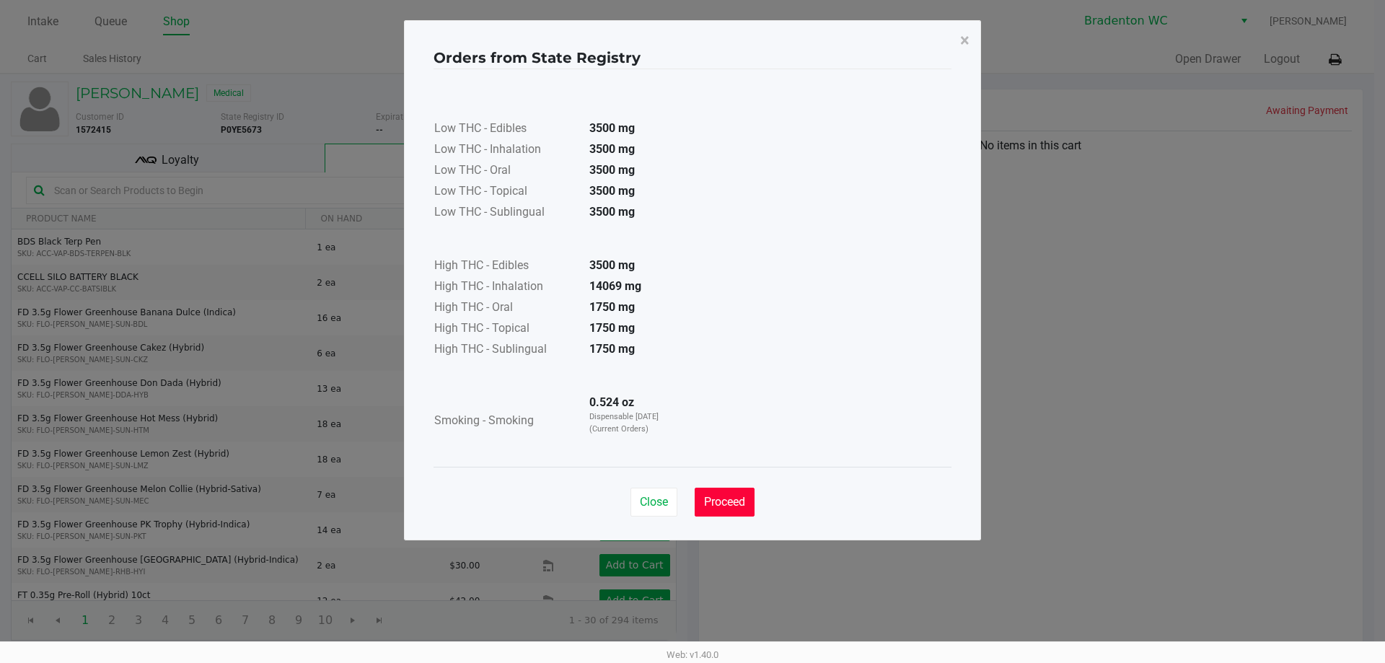
click at [728, 491] on button "Proceed" at bounding box center [725, 502] width 60 height 29
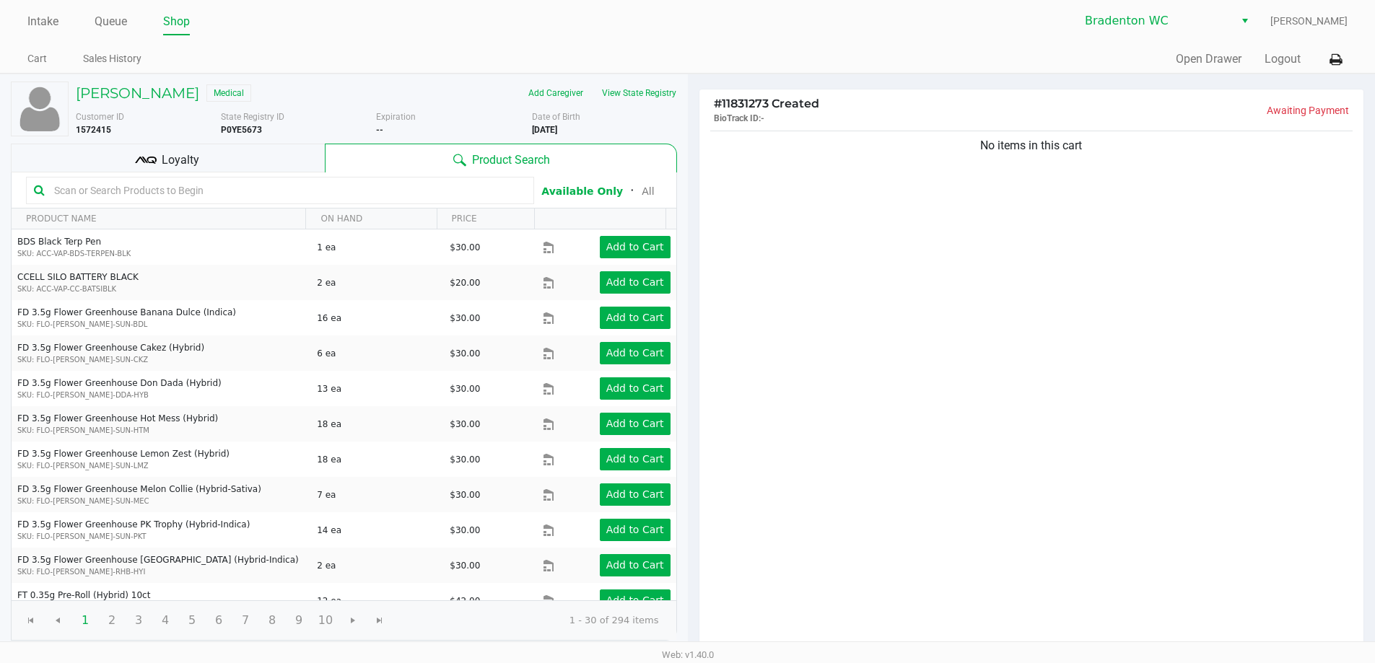
click at [285, 153] on div "Loyalty" at bounding box center [168, 158] width 314 height 29
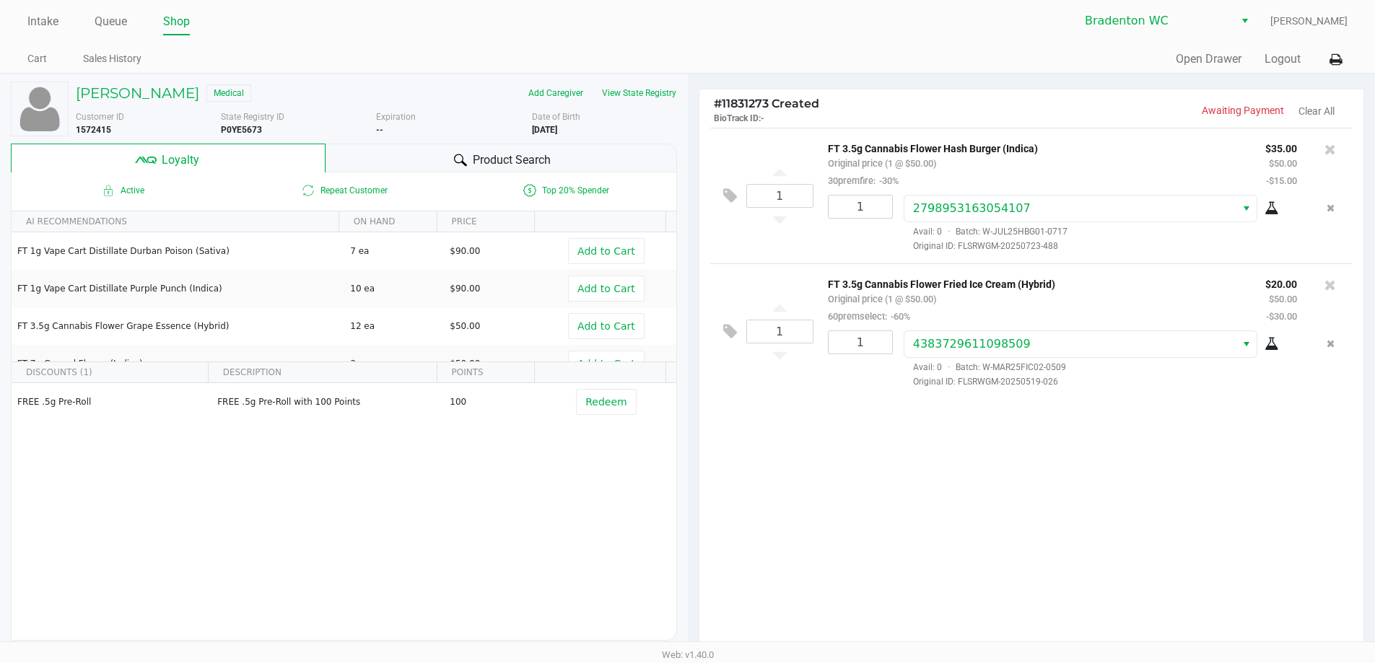
click at [432, 43] on div "Intake Queue Shop Bradenton WC Corinna Davis Cart Sales History Quick Sale Open…" at bounding box center [687, 37] width 1375 height 74
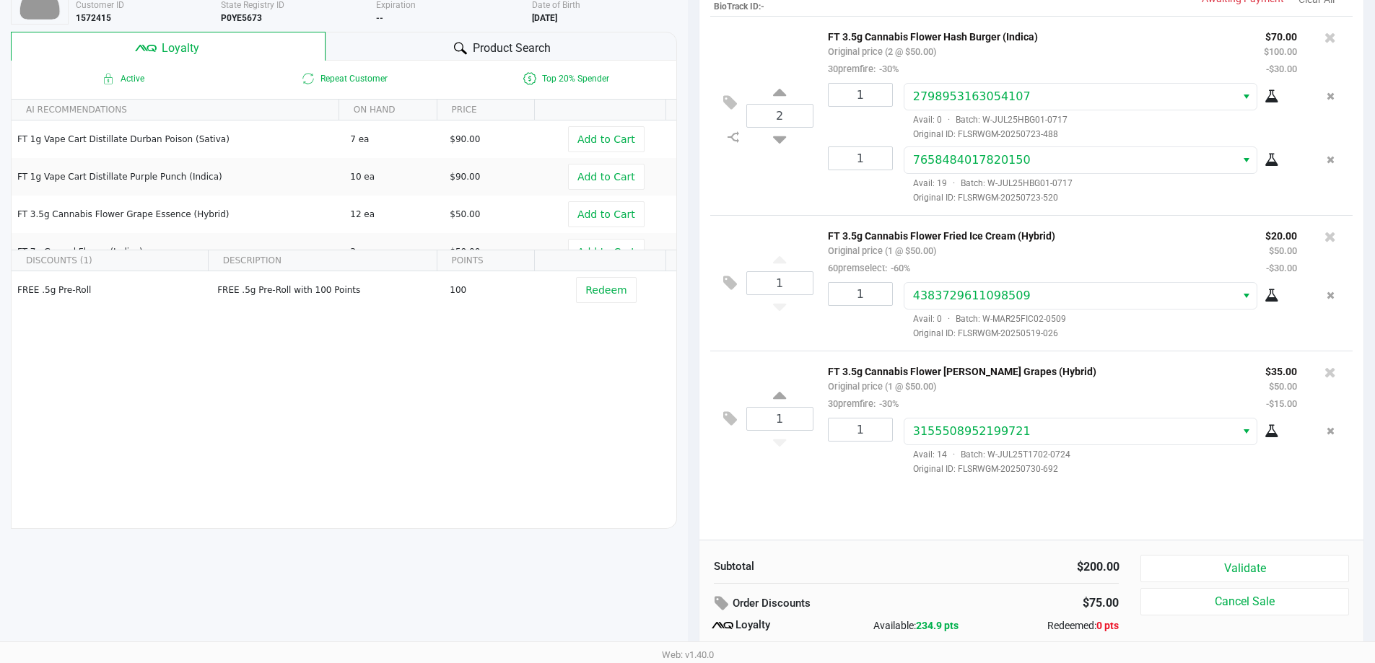
scroll to position [165, 0]
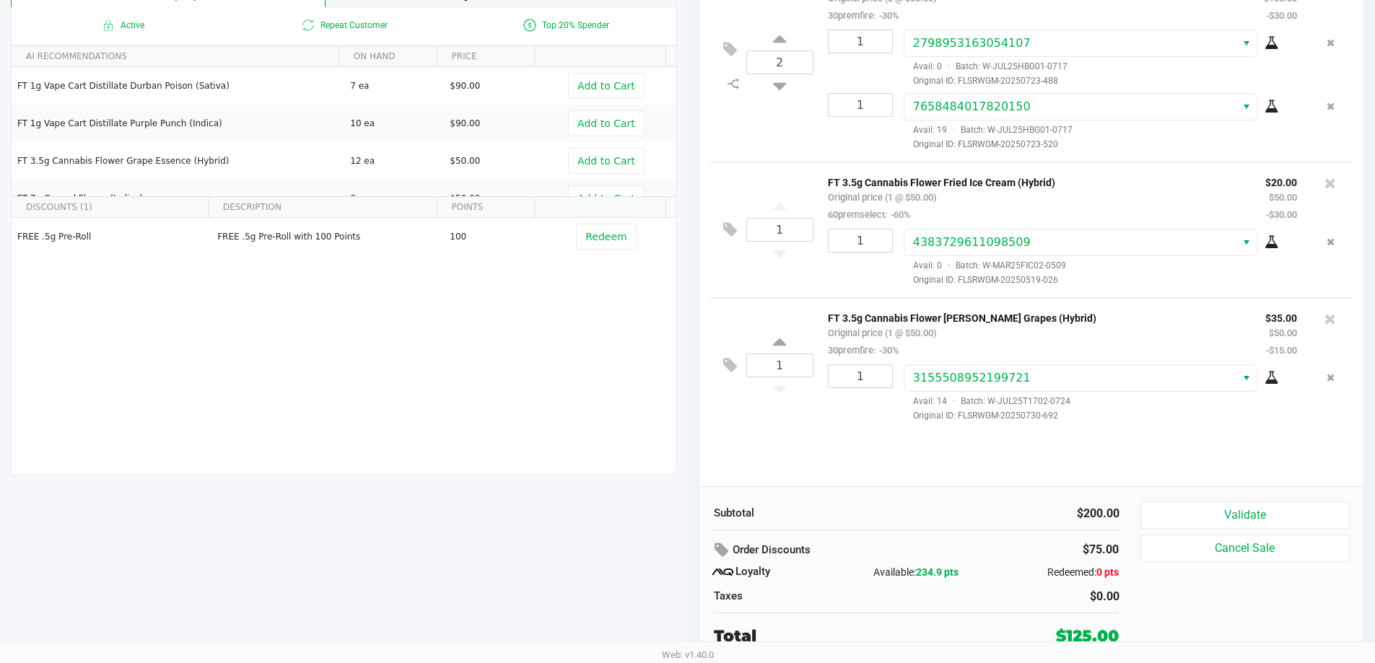
click at [1219, 522] on button "Validate" at bounding box center [1244, 514] width 208 height 27
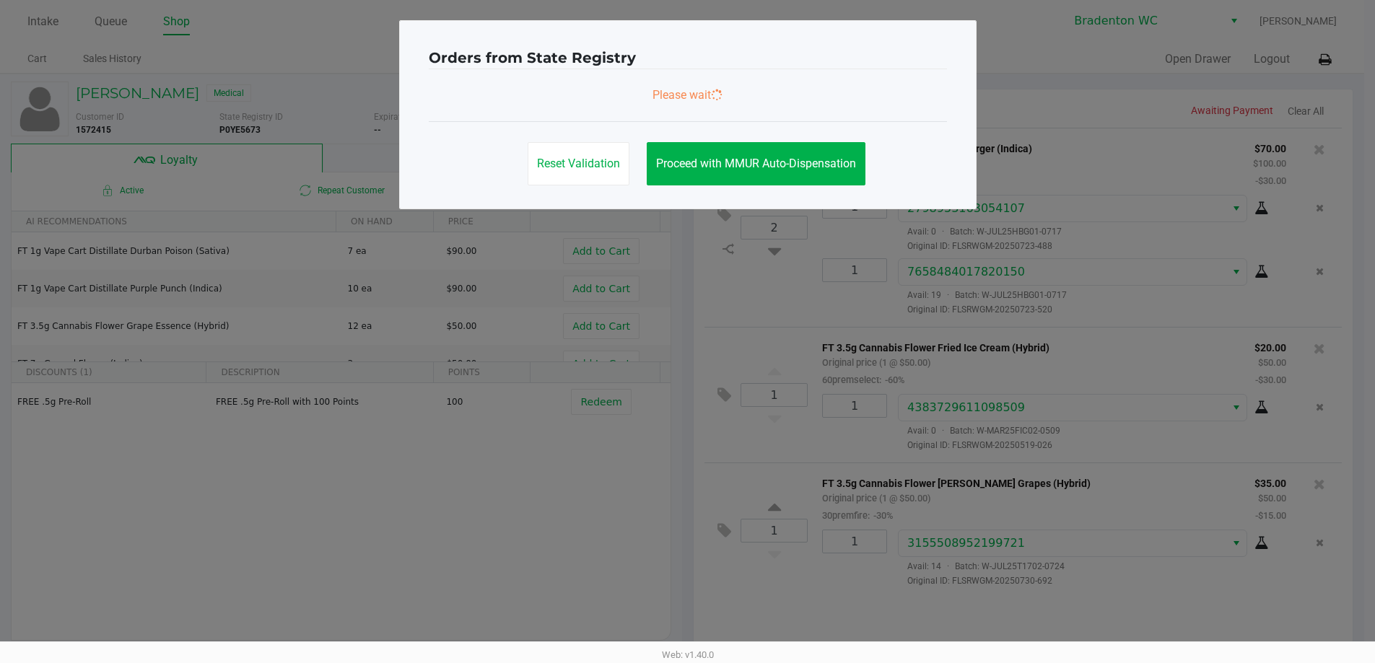
scroll to position [0, 0]
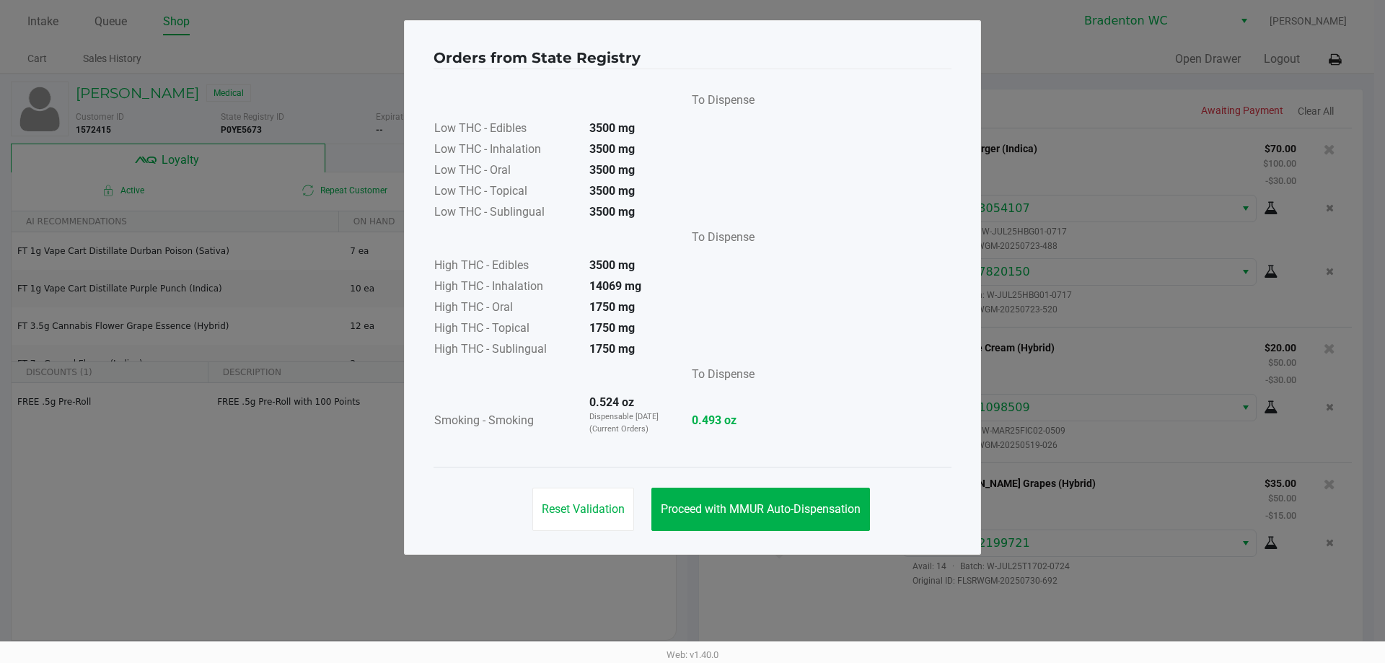
click at [726, 500] on button "Proceed with MMUR Auto-Dispensation" at bounding box center [761, 509] width 219 height 43
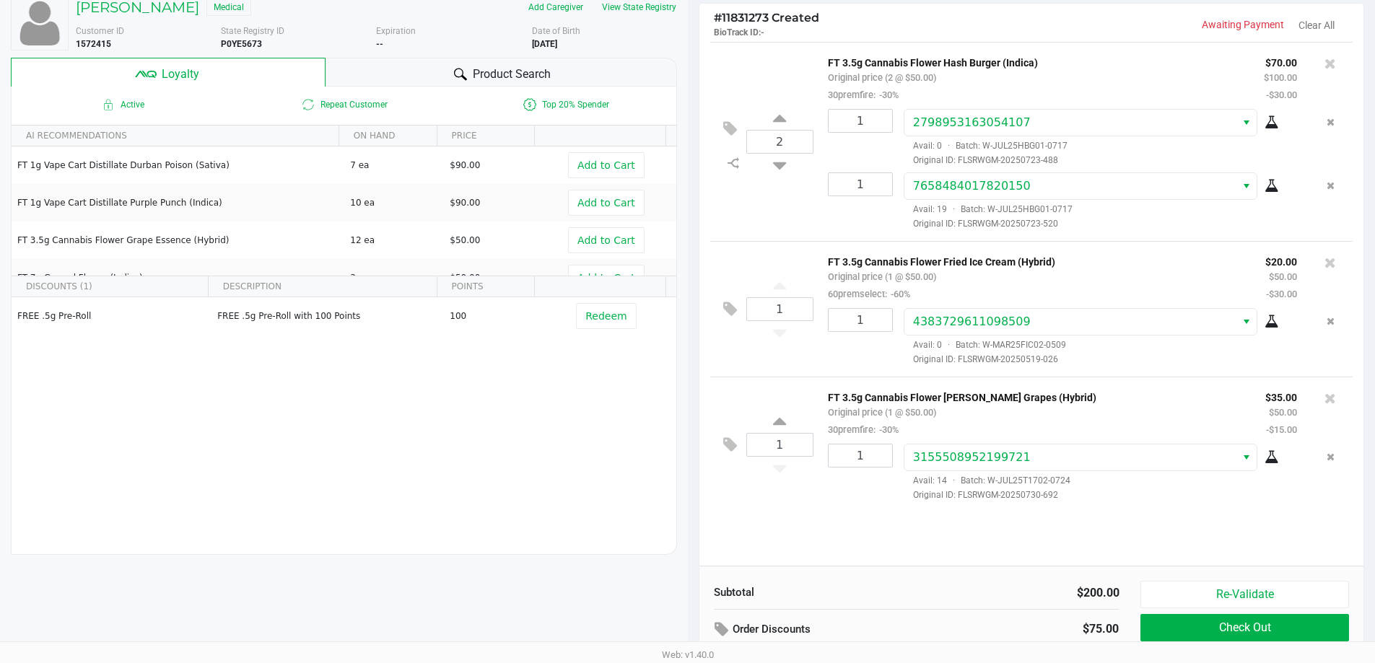
scroll to position [165, 0]
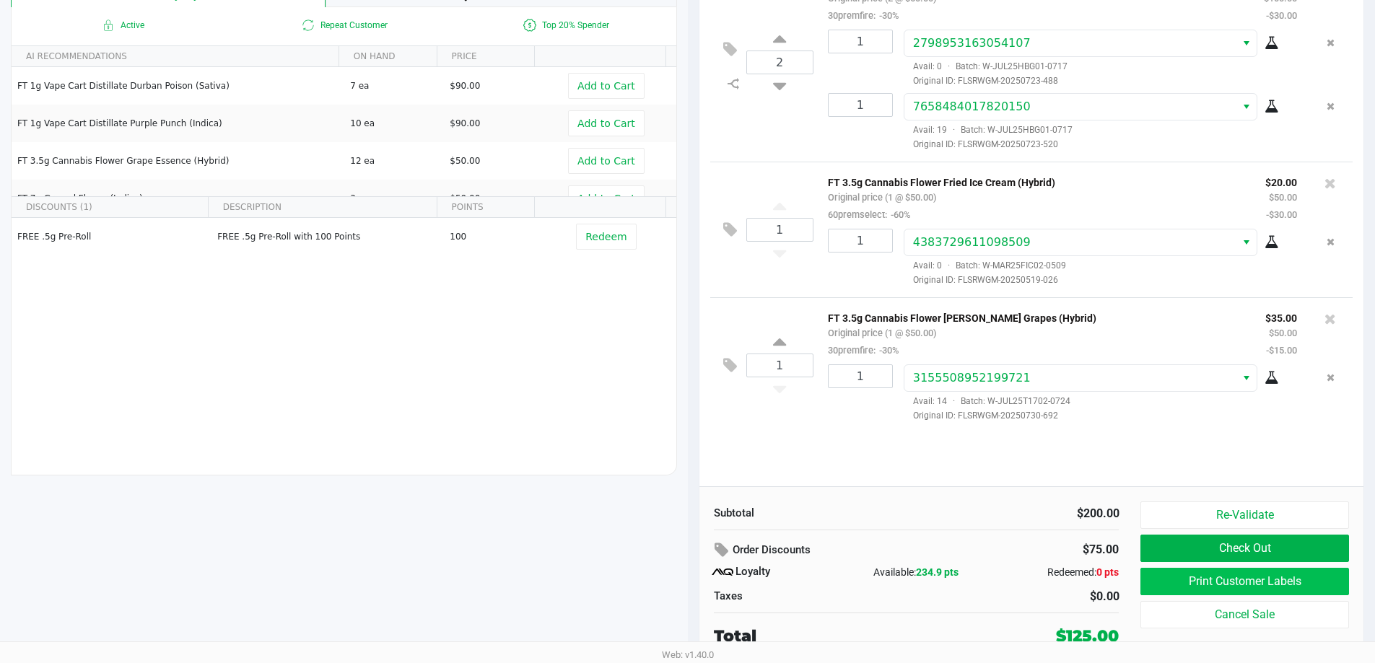
click at [1195, 588] on button "Print Customer Labels" at bounding box center [1244, 581] width 208 height 27
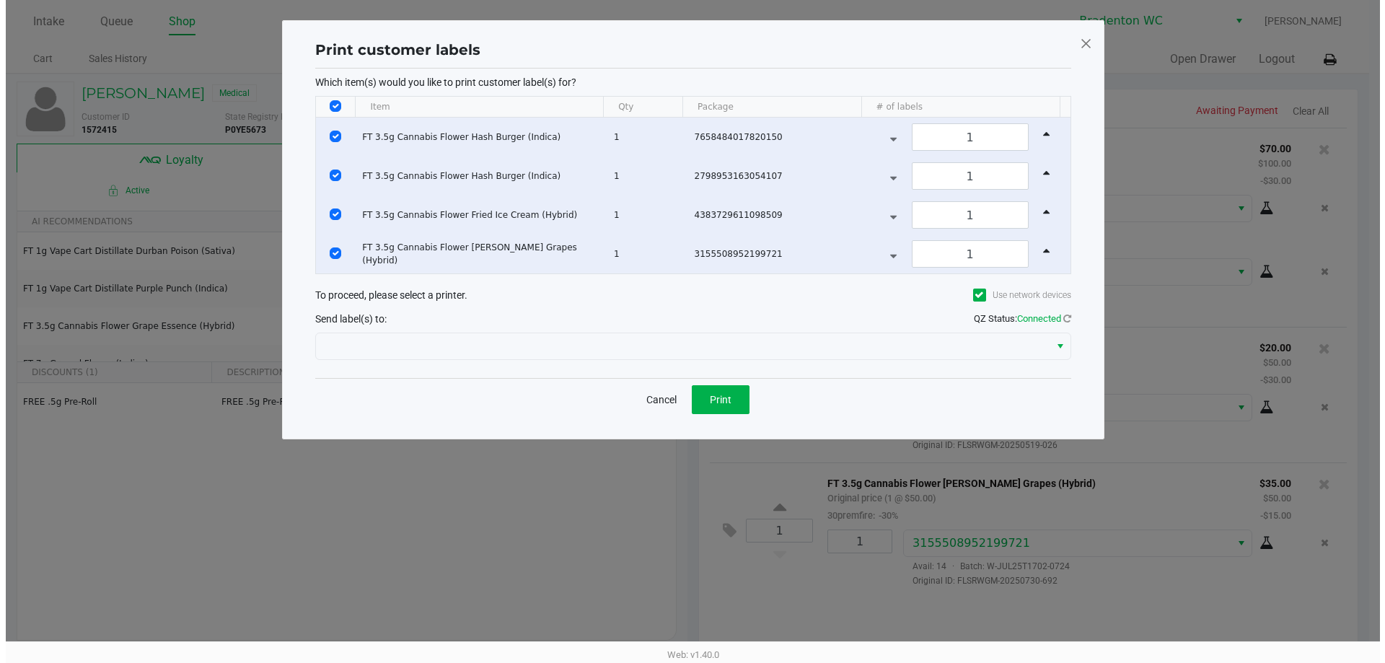
scroll to position [0, 0]
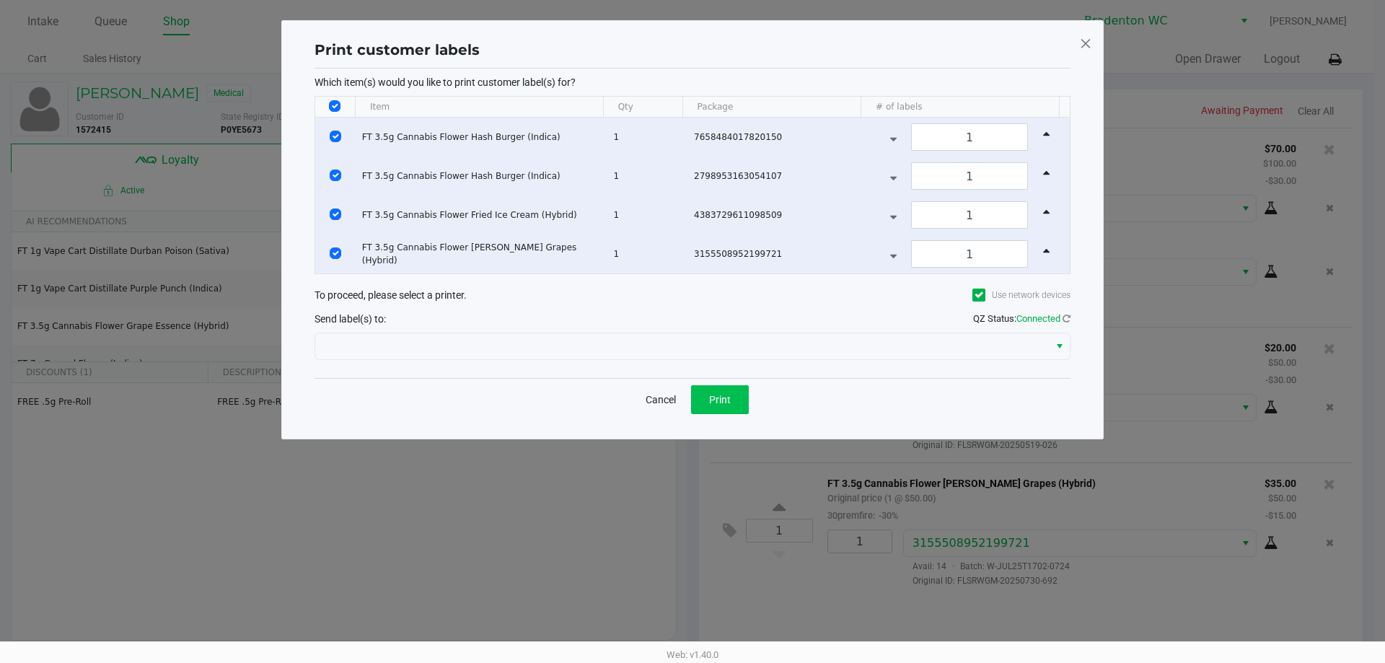
click at [717, 394] on span "Print" at bounding box center [720, 400] width 22 height 12
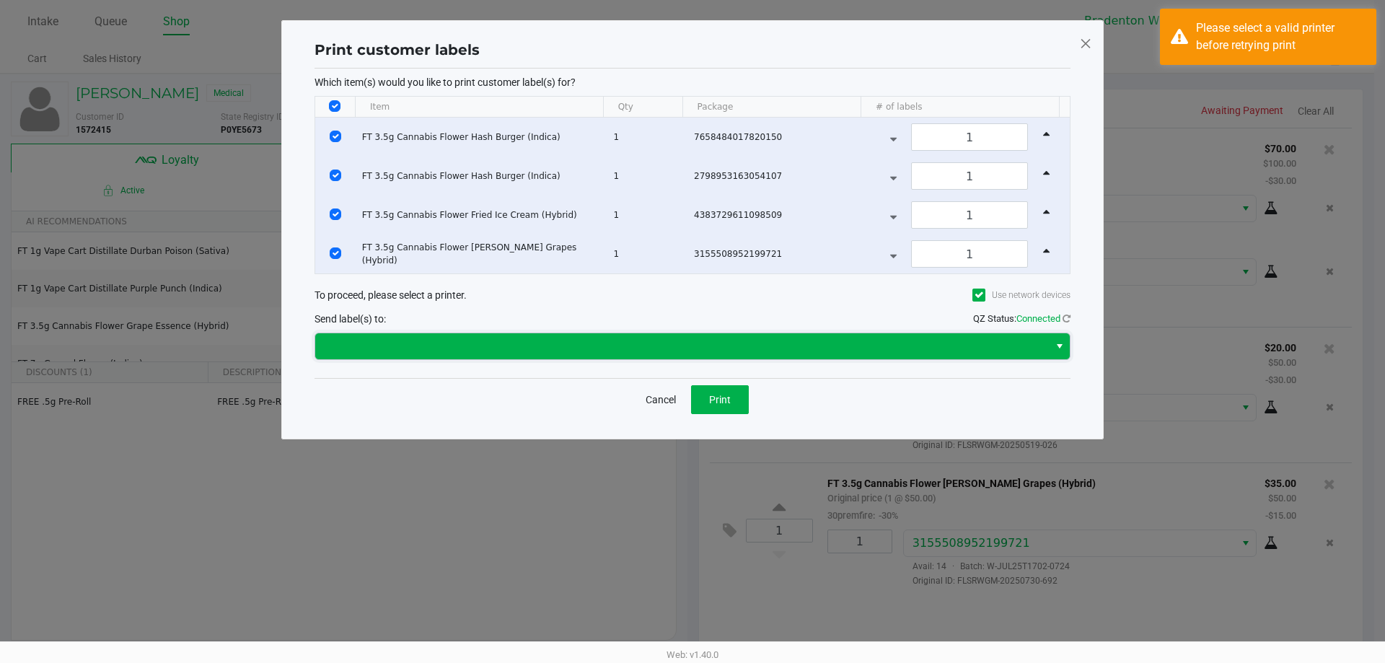
click at [576, 340] on span at bounding box center [682, 346] width 717 height 17
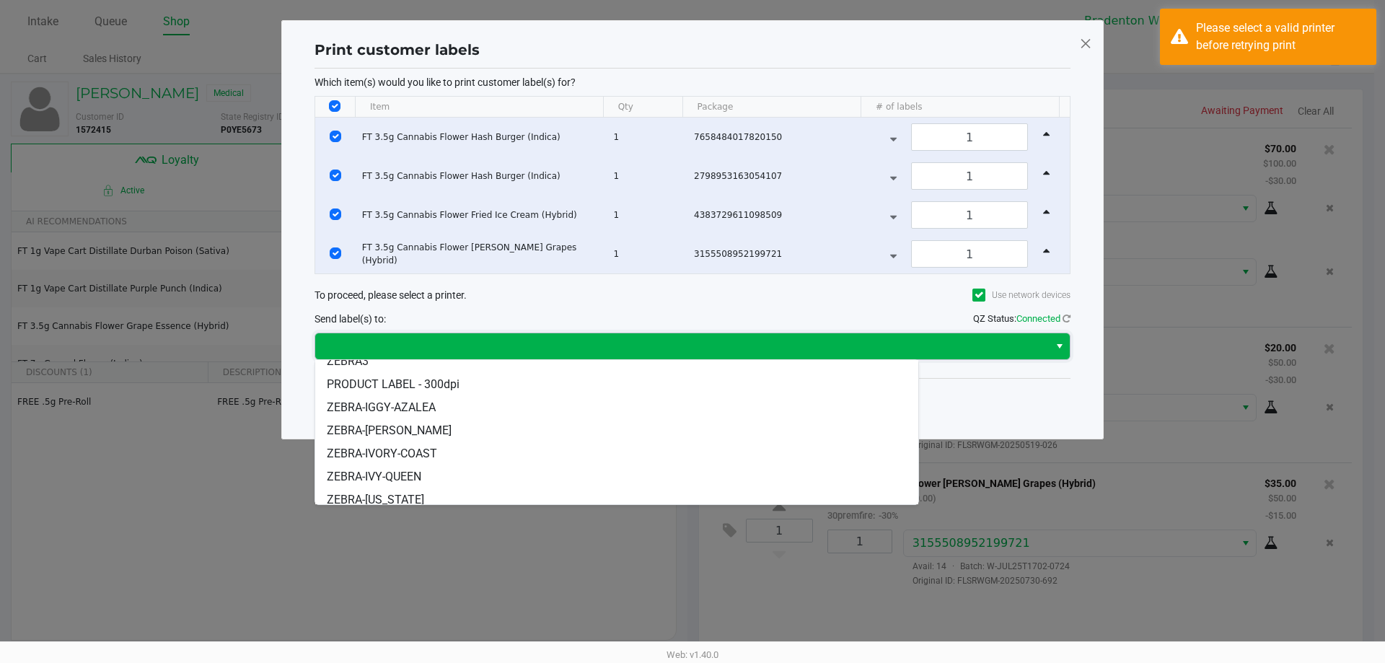
scroll to position [87, 0]
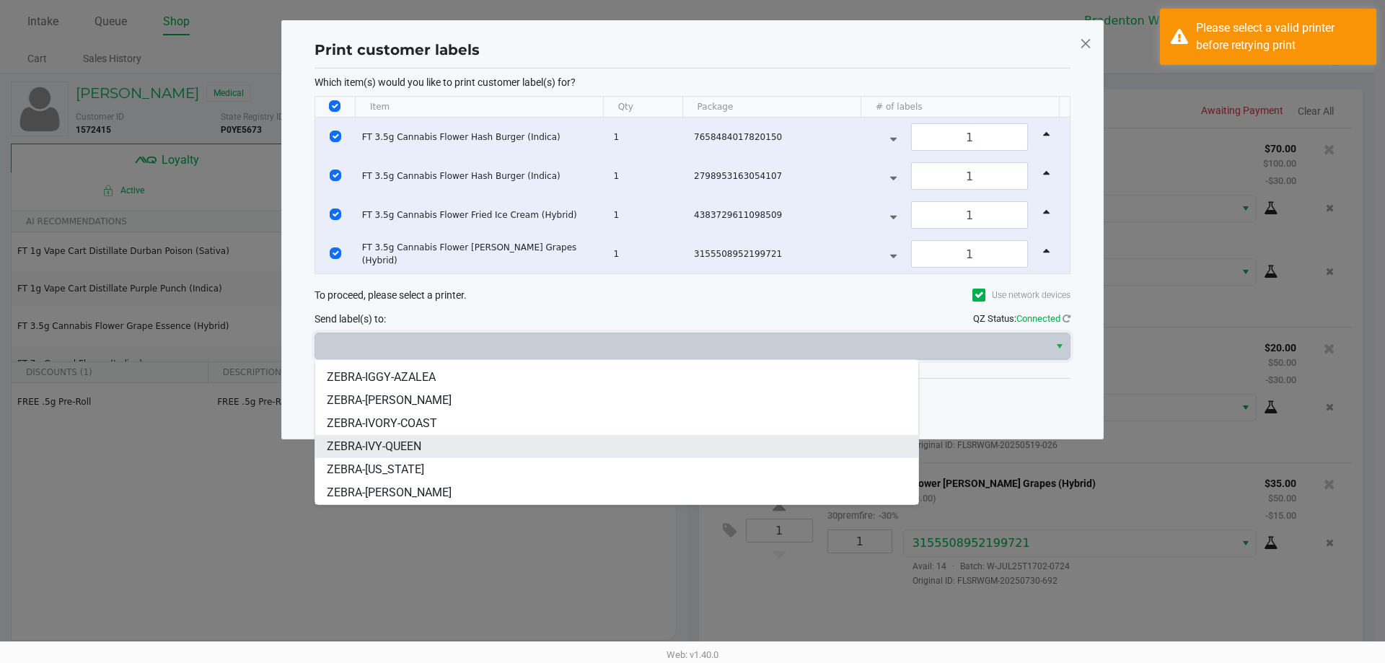
click at [430, 447] on li "ZEBRA-IVY-QUEEN" at bounding box center [616, 446] width 603 height 23
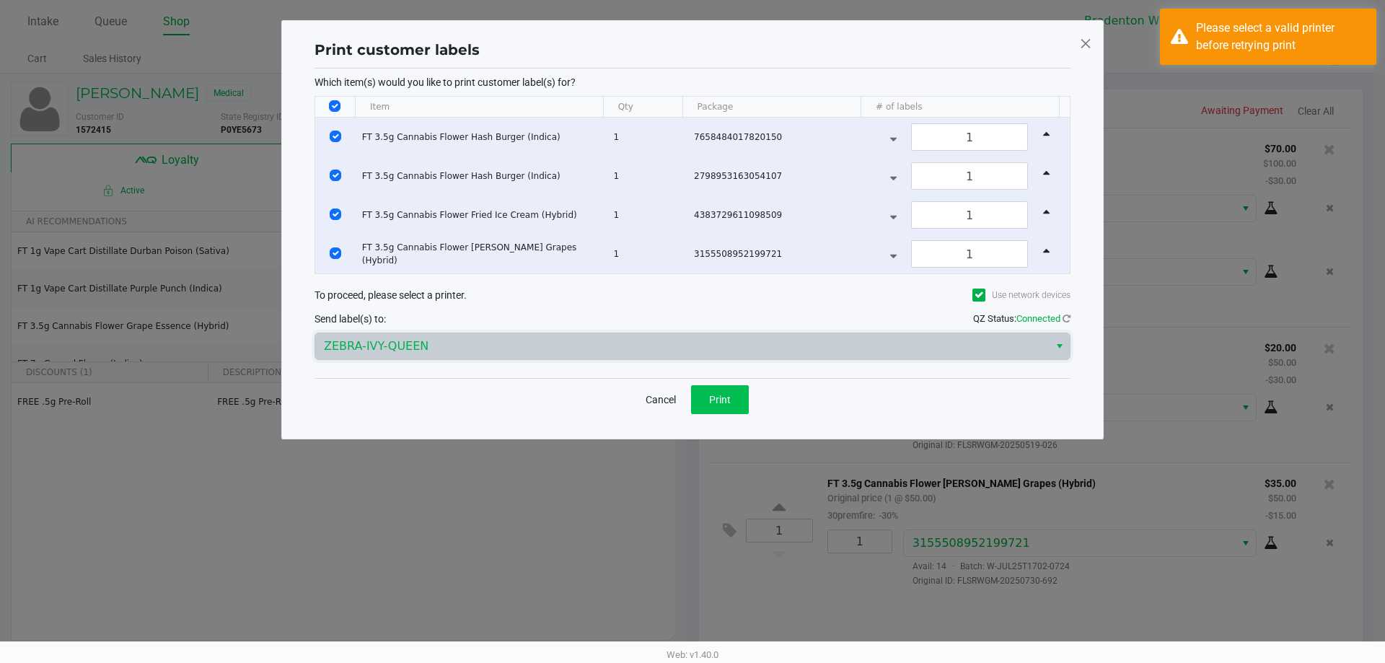
click at [736, 411] on button "Print" at bounding box center [720, 399] width 58 height 29
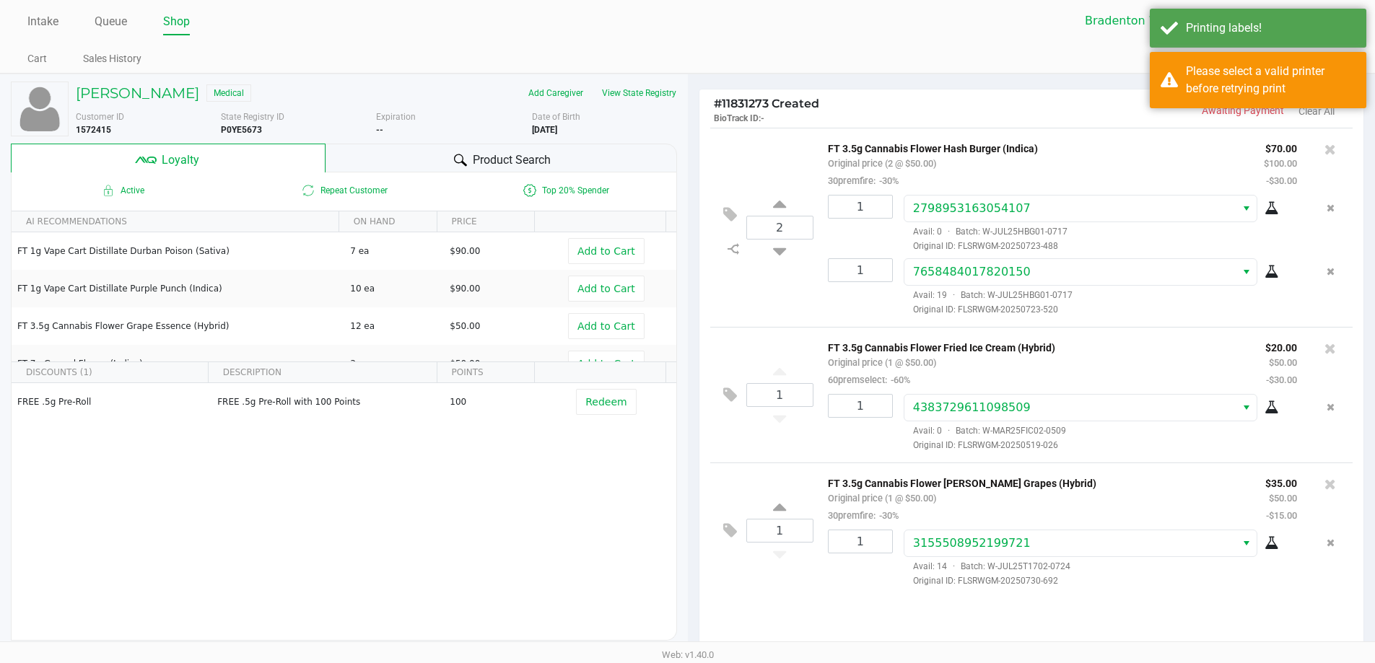
click at [1292, 99] on div "Please select a valid printer before retrying print" at bounding box center [1257, 80] width 216 height 56
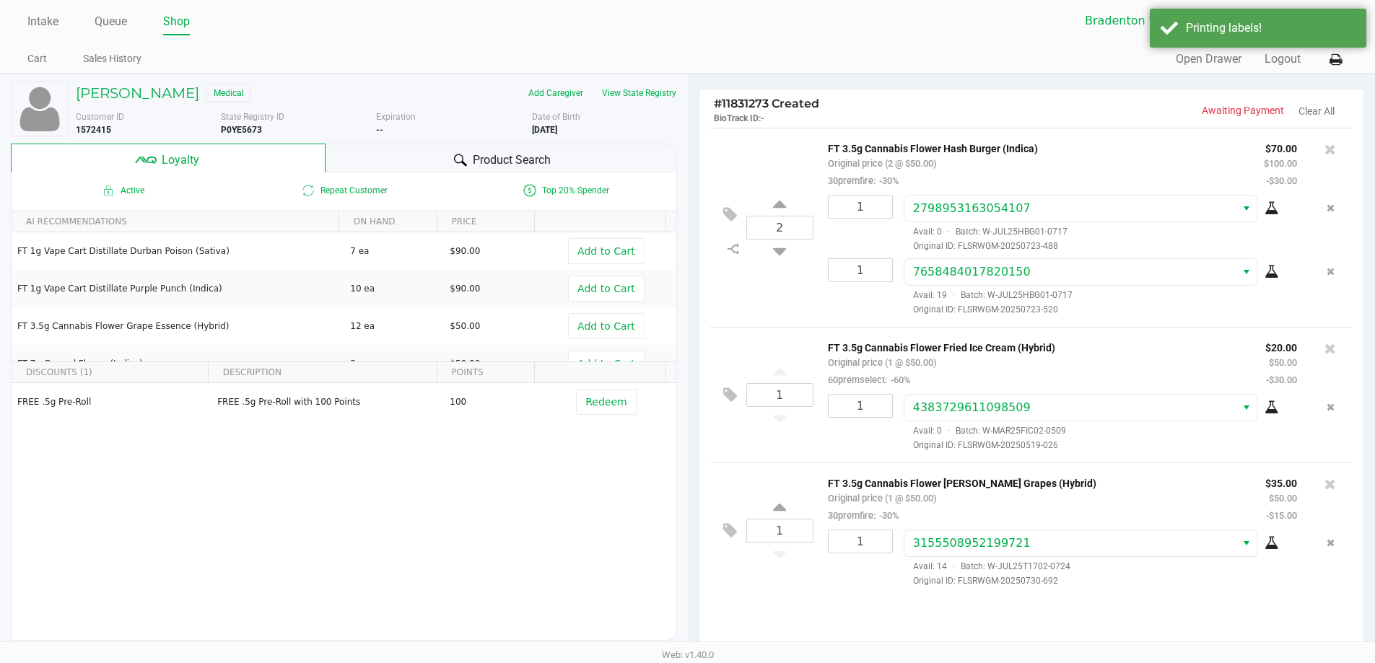
click at [1341, 63] on button at bounding box center [1335, 59] width 24 height 27
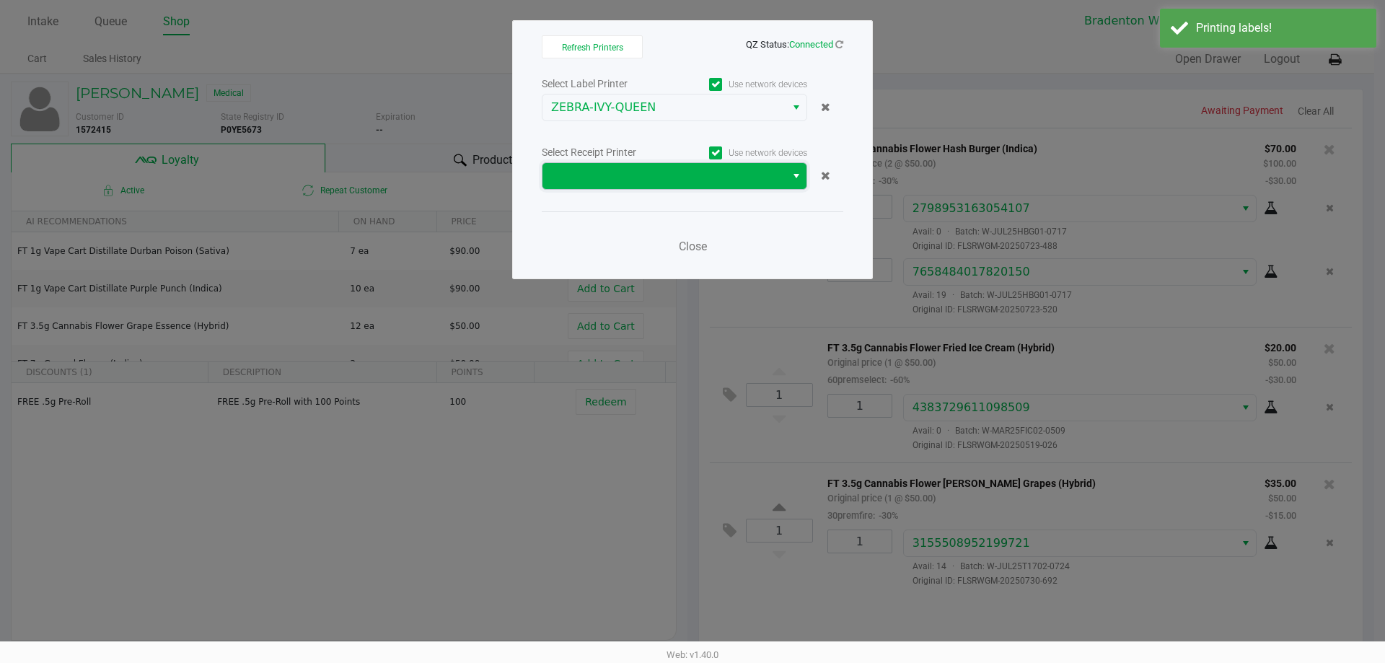
click at [623, 184] on span at bounding box center [664, 175] width 226 height 17
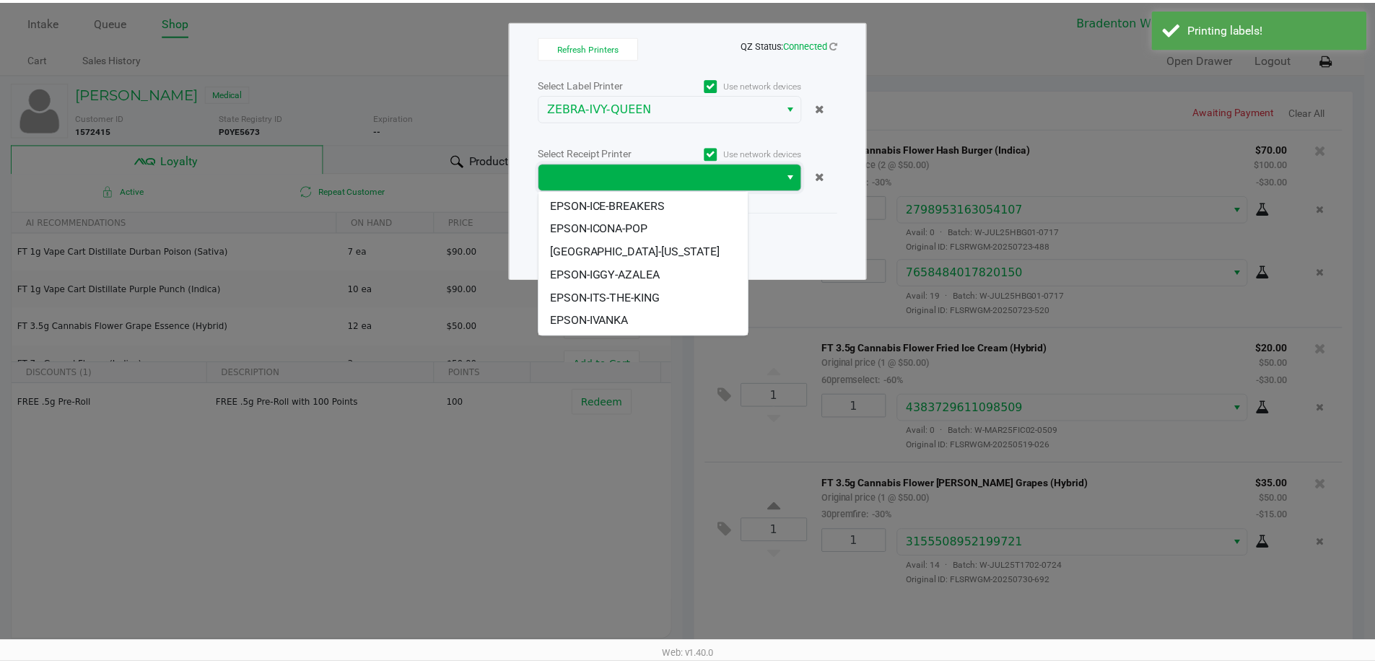
scroll to position [133, 0]
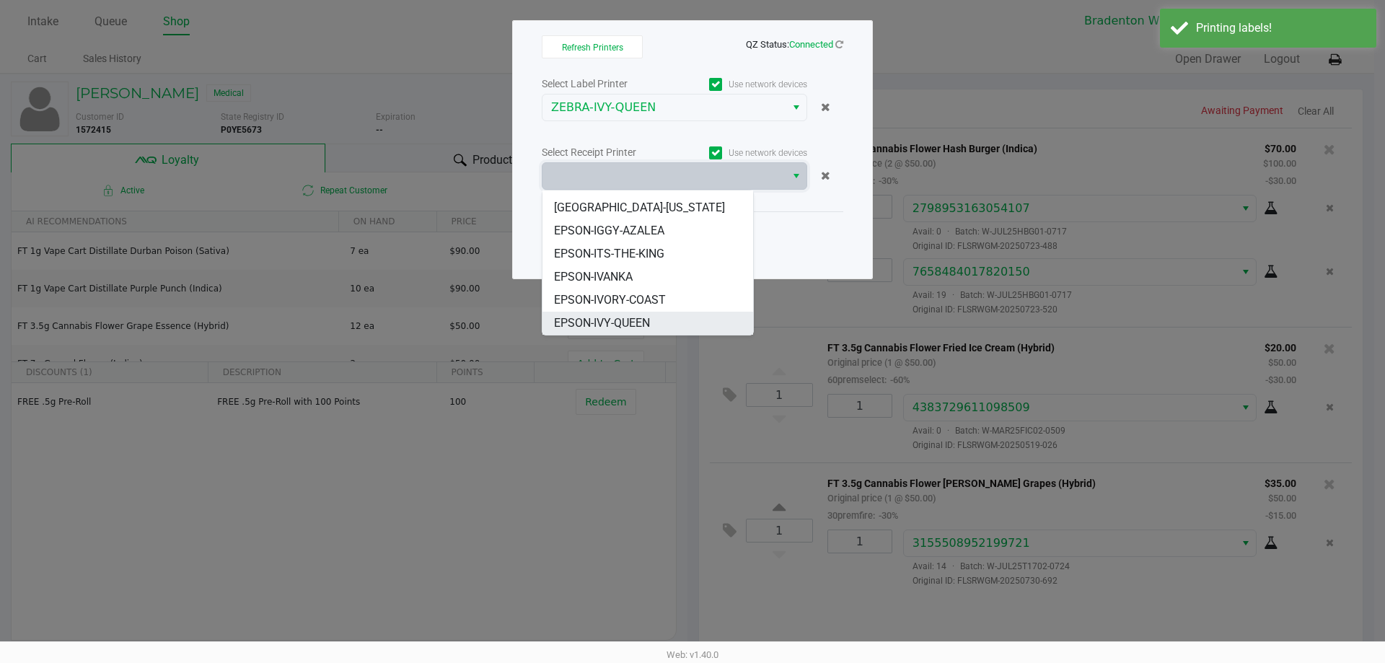
click at [640, 324] on span "EPSON-IVY-QUEEN" at bounding box center [602, 323] width 96 height 17
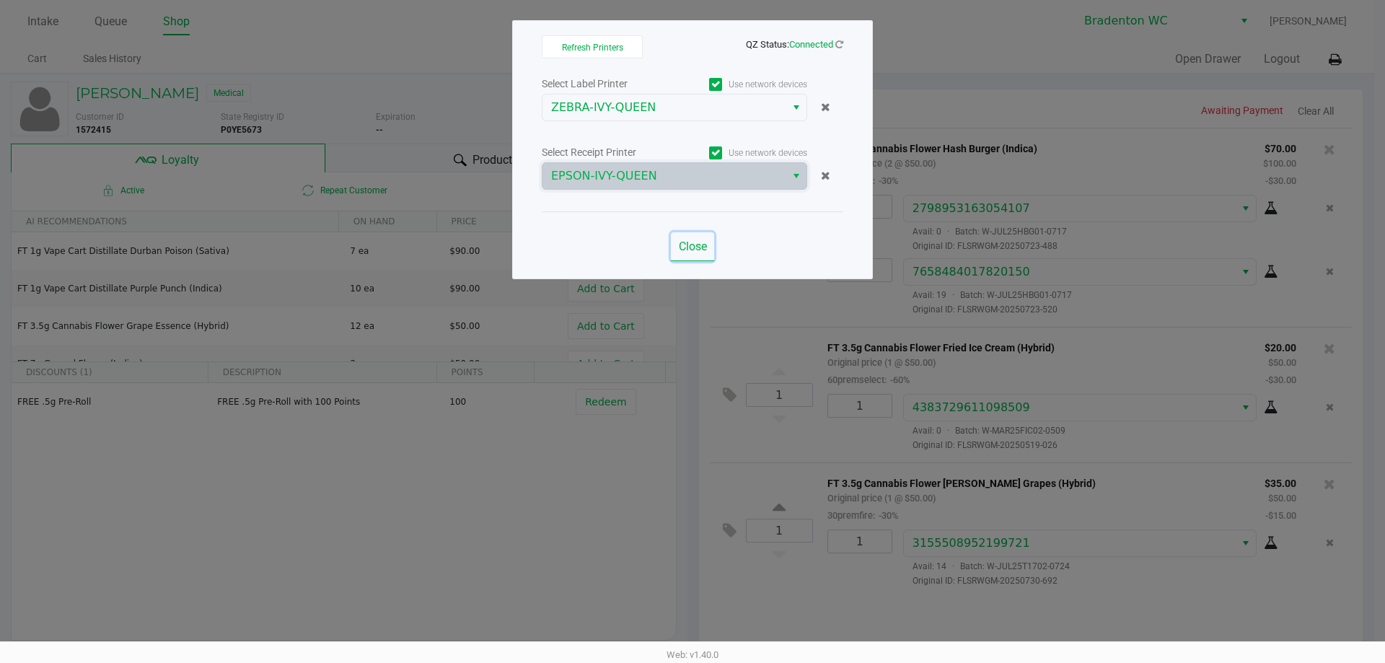
click at [689, 245] on span "Close" at bounding box center [693, 247] width 28 height 14
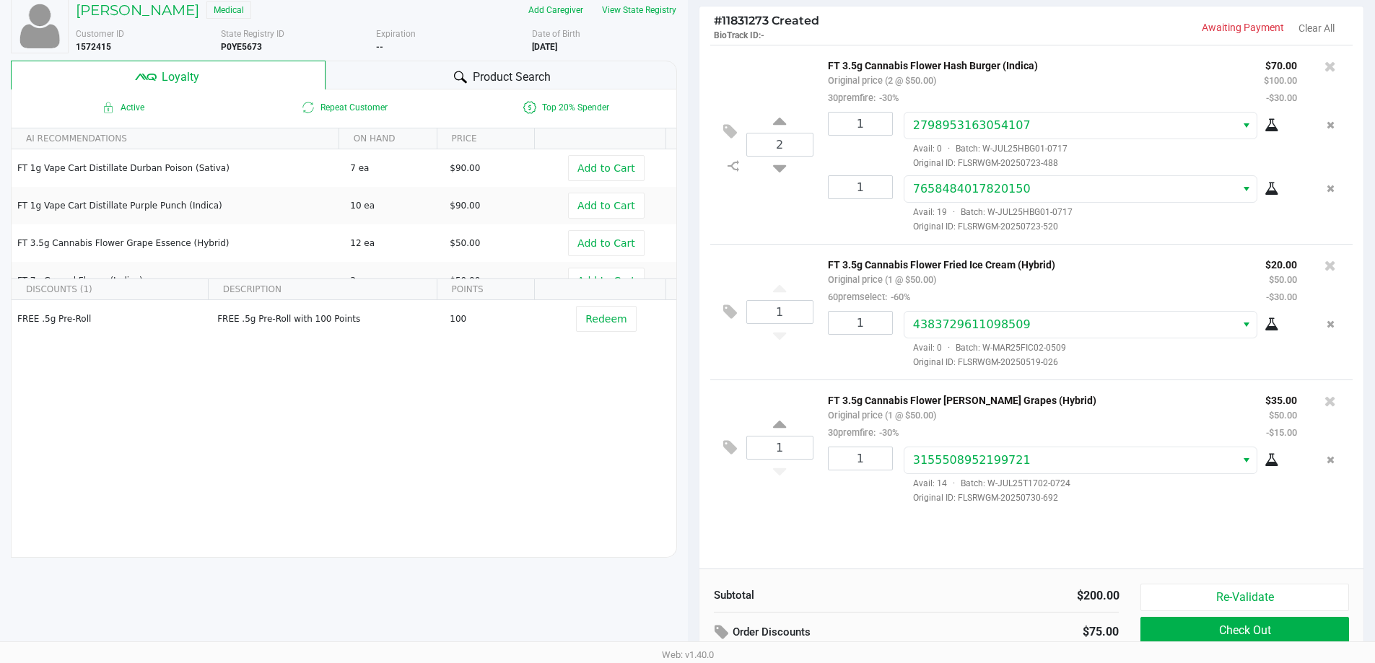
scroll to position [165, 0]
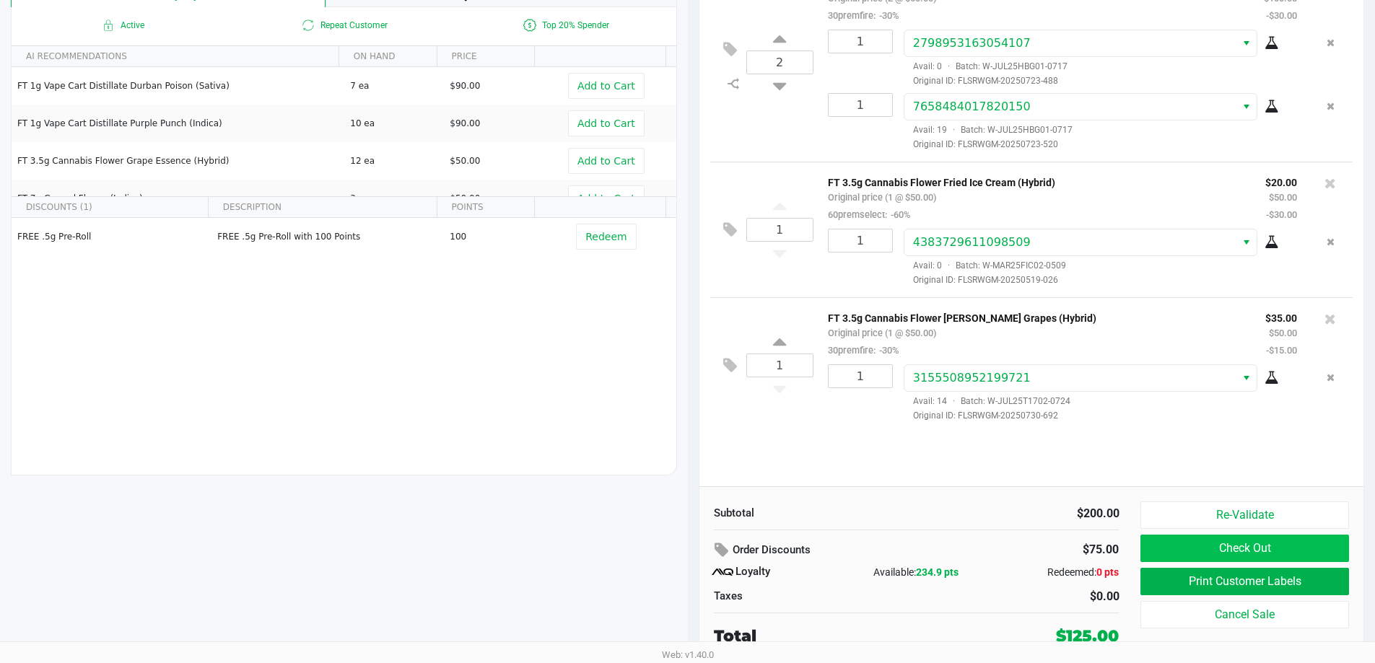
click at [1240, 551] on button "Check Out" at bounding box center [1244, 548] width 208 height 27
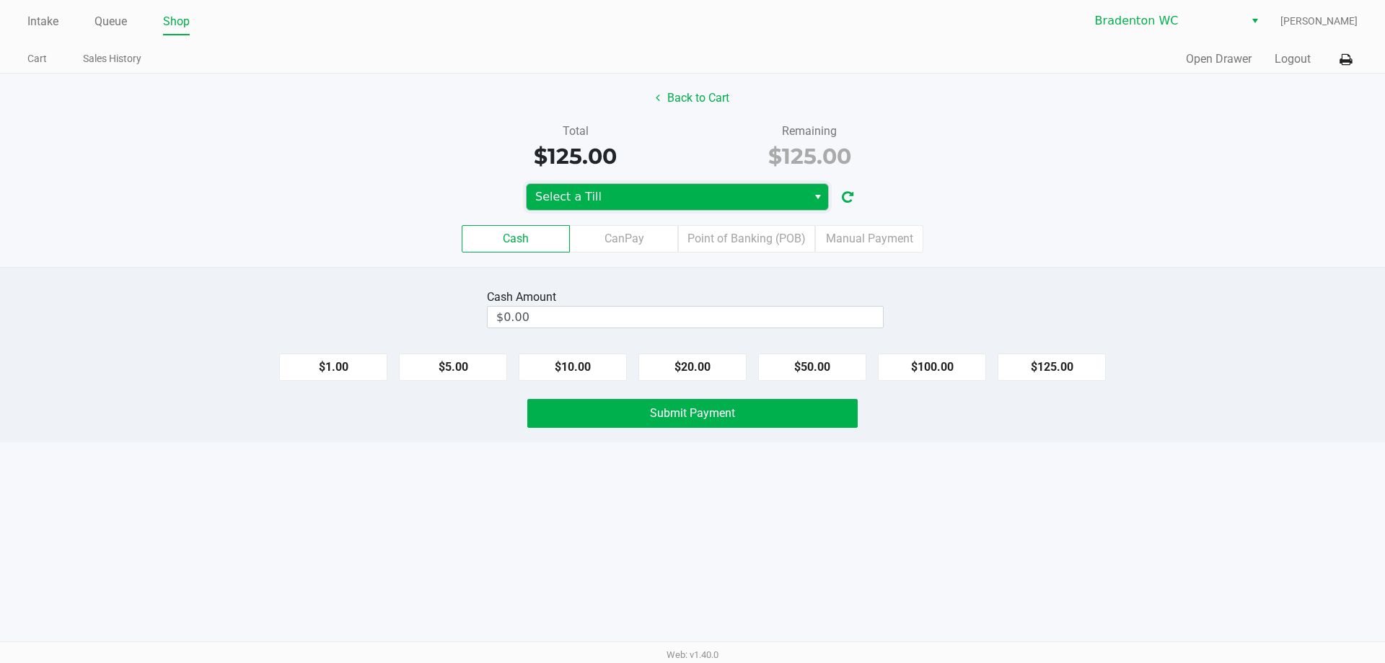
click at [659, 188] on span "Select a Till" at bounding box center [667, 197] width 281 height 26
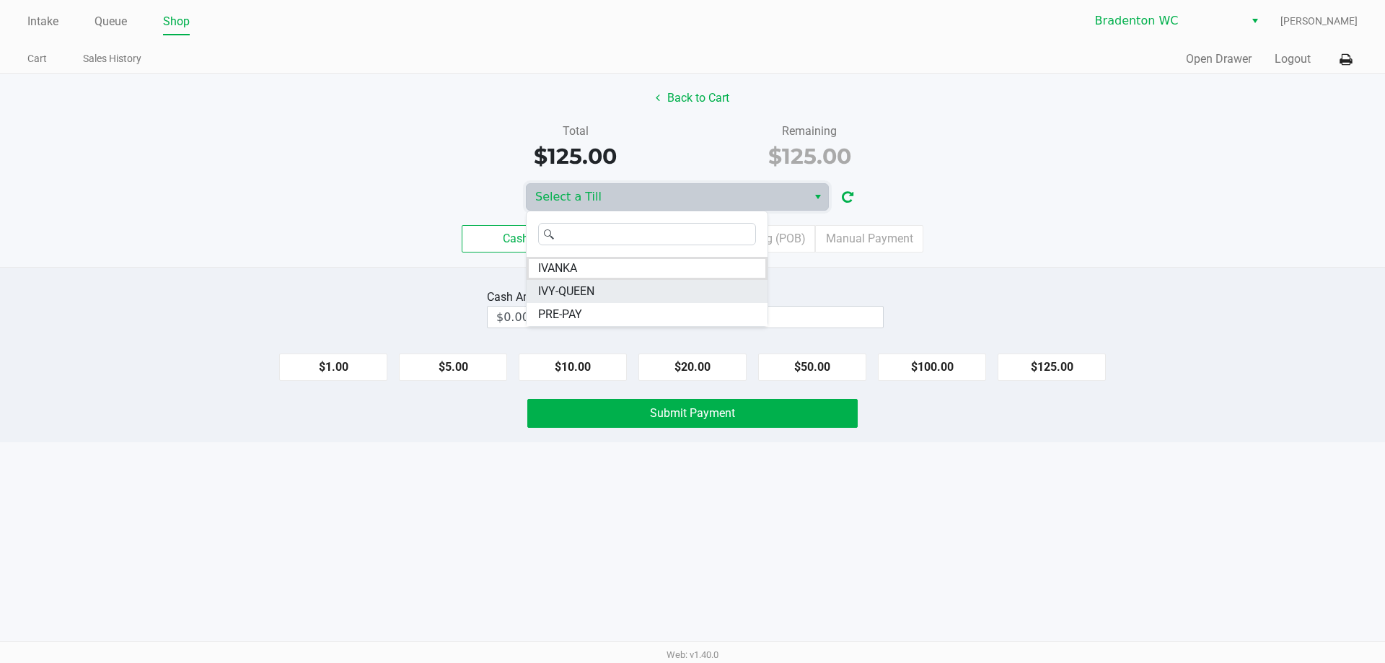
click at [605, 286] on li "IVY-QUEEN" at bounding box center [647, 291] width 241 height 23
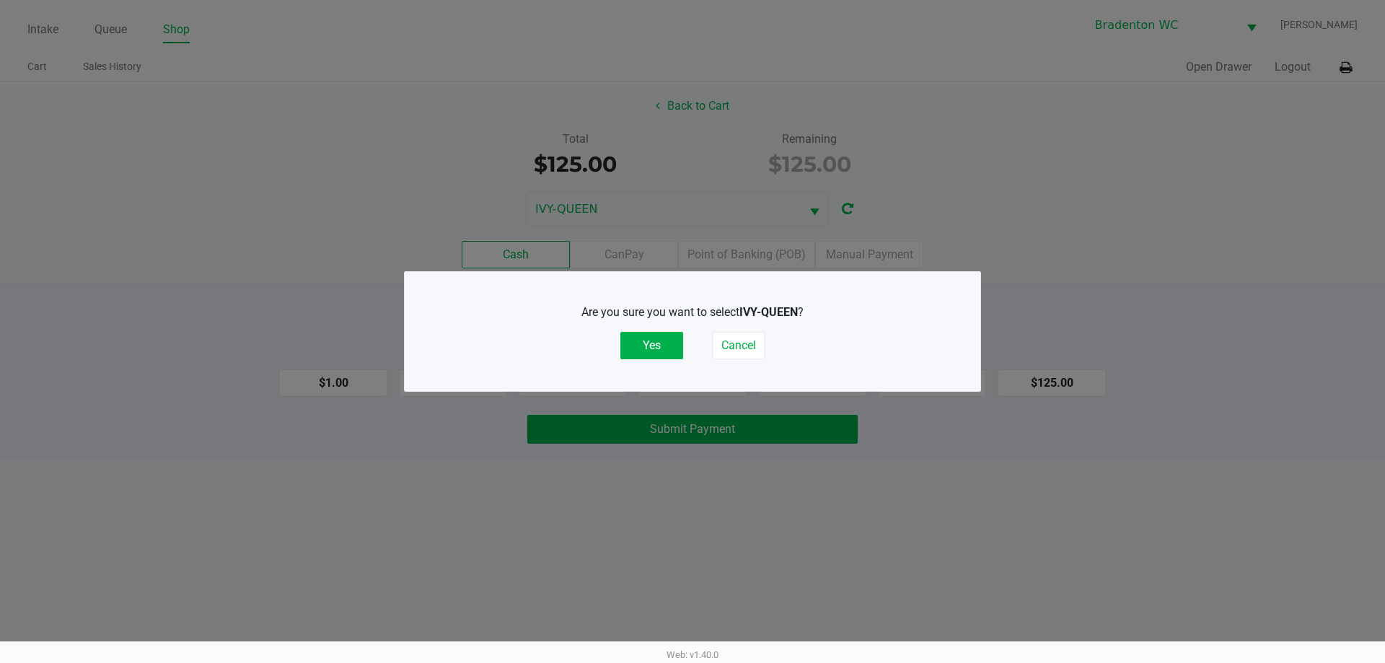
click at [637, 343] on button "Yes" at bounding box center [652, 345] width 63 height 27
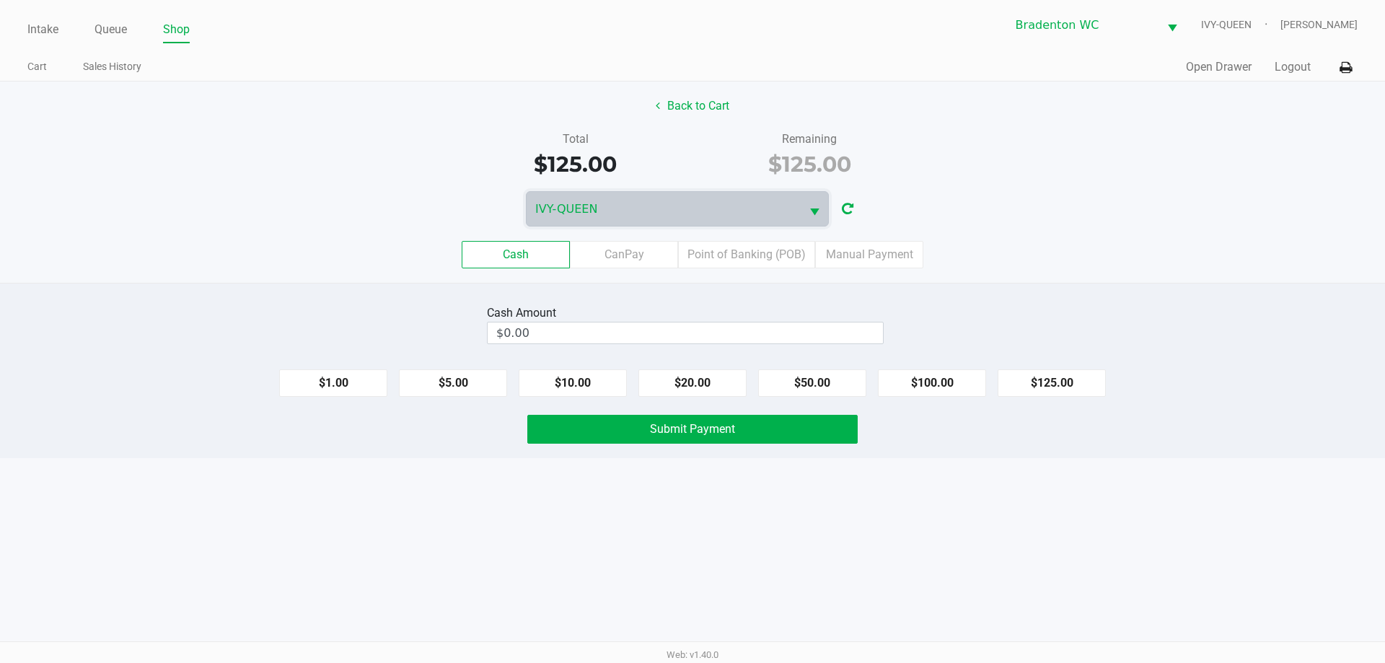
click at [752, 252] on label "Point of Banking (POB)" at bounding box center [746, 254] width 137 height 27
click at [0, 0] on 7 "Point of Banking (POB)" at bounding box center [0, 0] width 0 height 0
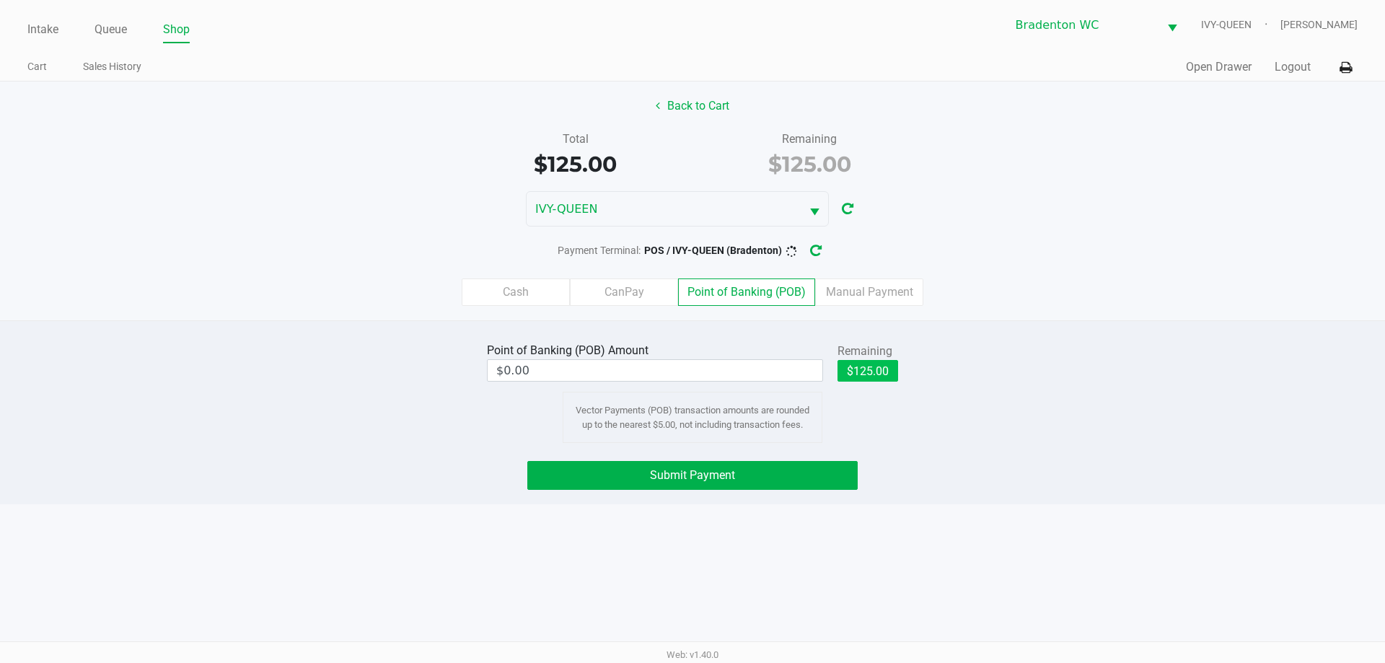
click at [877, 373] on button "$125.00" at bounding box center [868, 371] width 61 height 22
type input "$125.00"
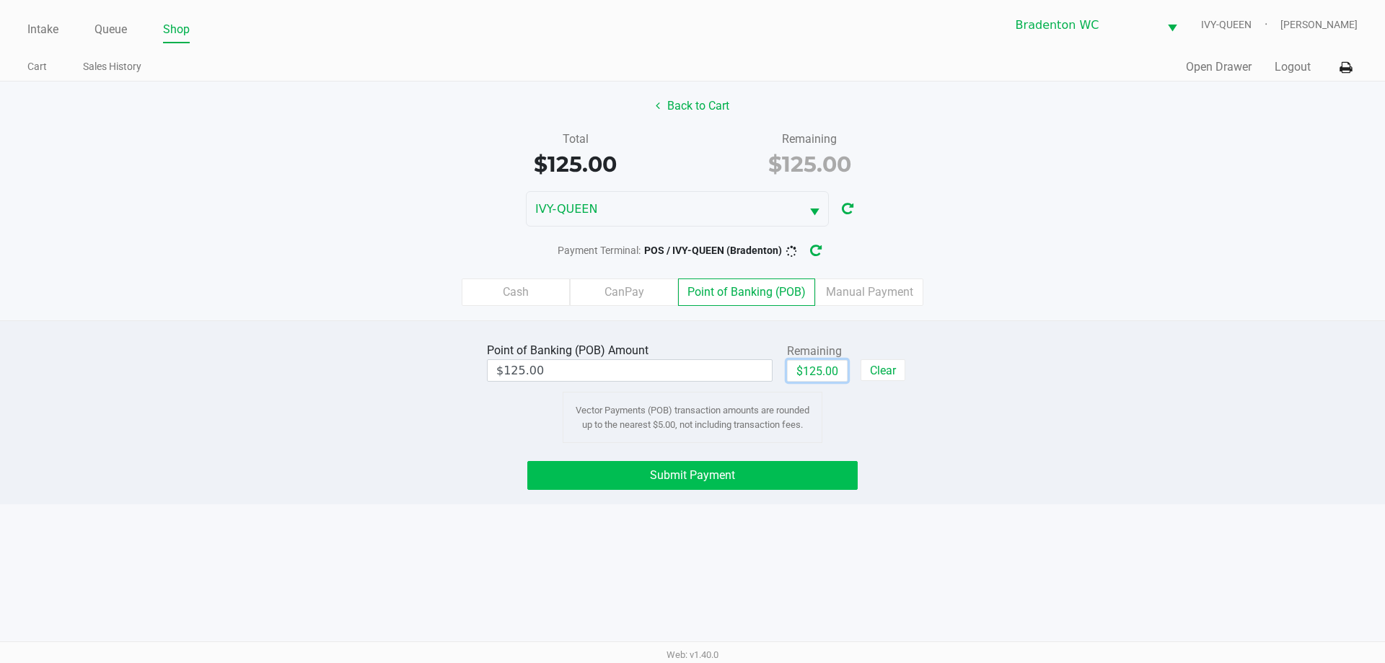
click at [656, 486] on button "Submit Payment" at bounding box center [692, 475] width 330 height 29
click at [829, 254] on icon "button" at bounding box center [827, 251] width 14 height 14
click at [696, 104] on button "Back to Cart" at bounding box center [693, 105] width 92 height 27
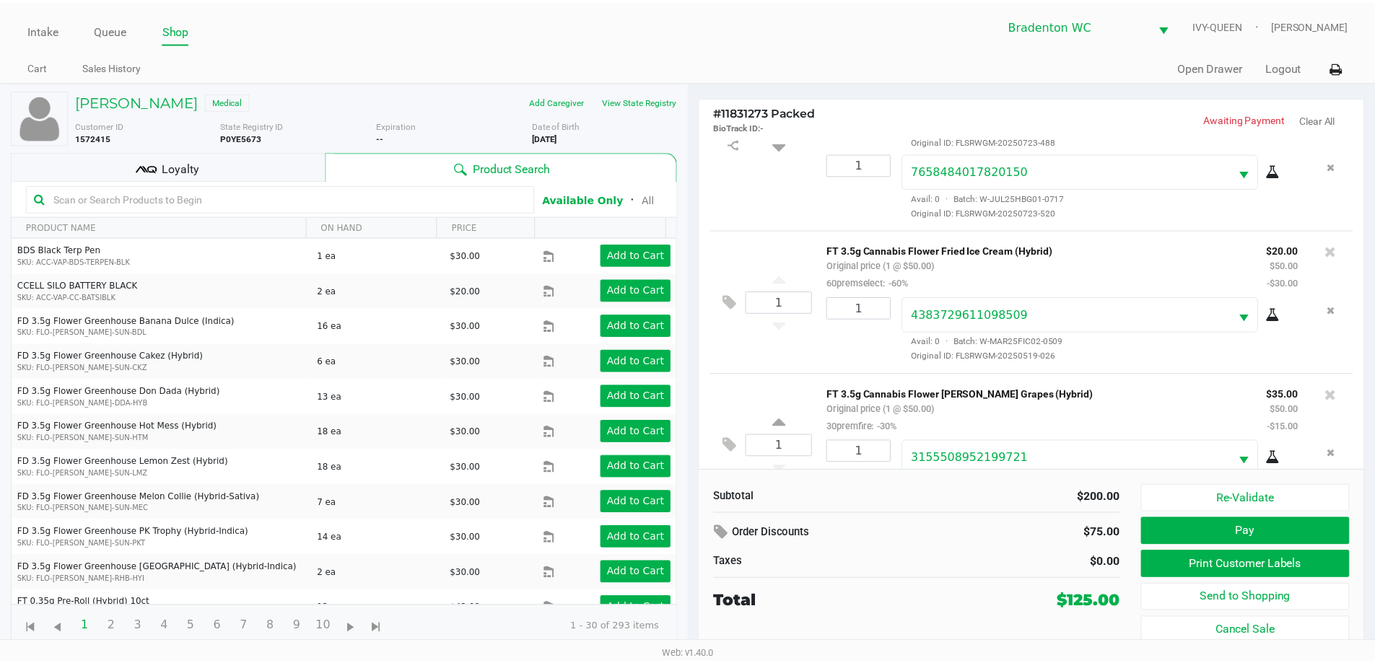
scroll to position [170, 0]
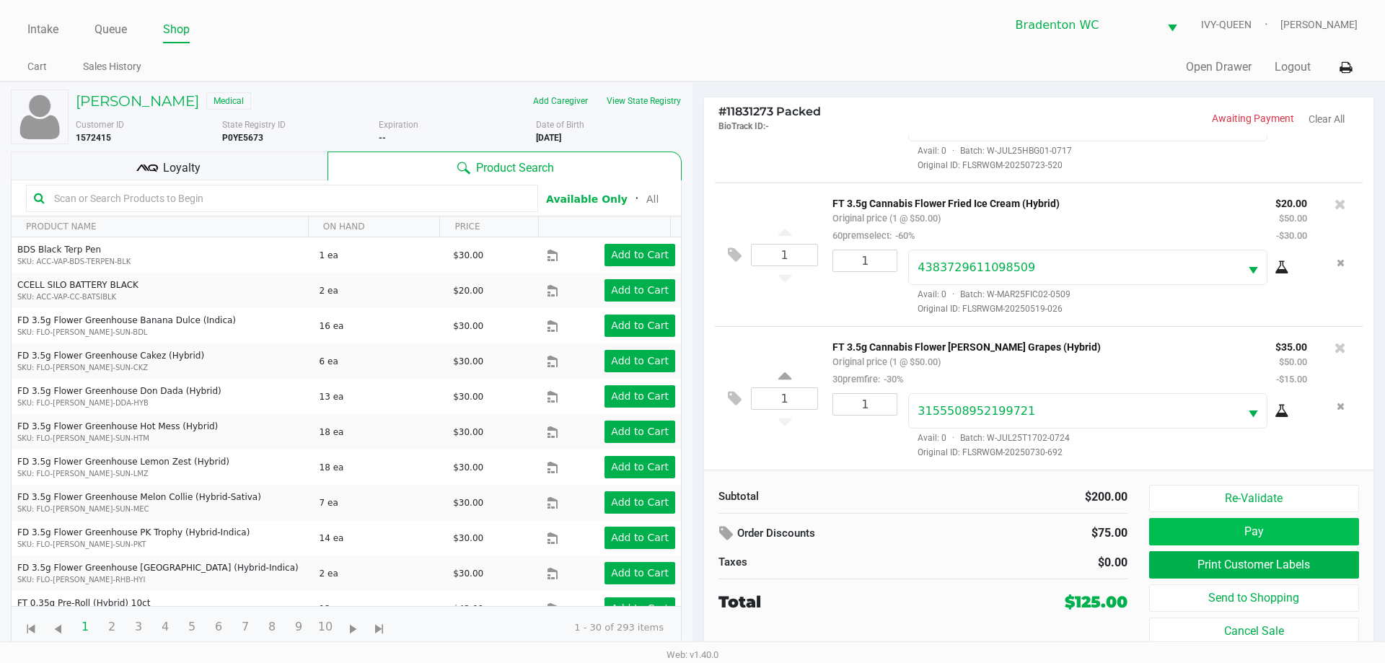
click at [1263, 530] on button "Pay" at bounding box center [1254, 531] width 210 height 27
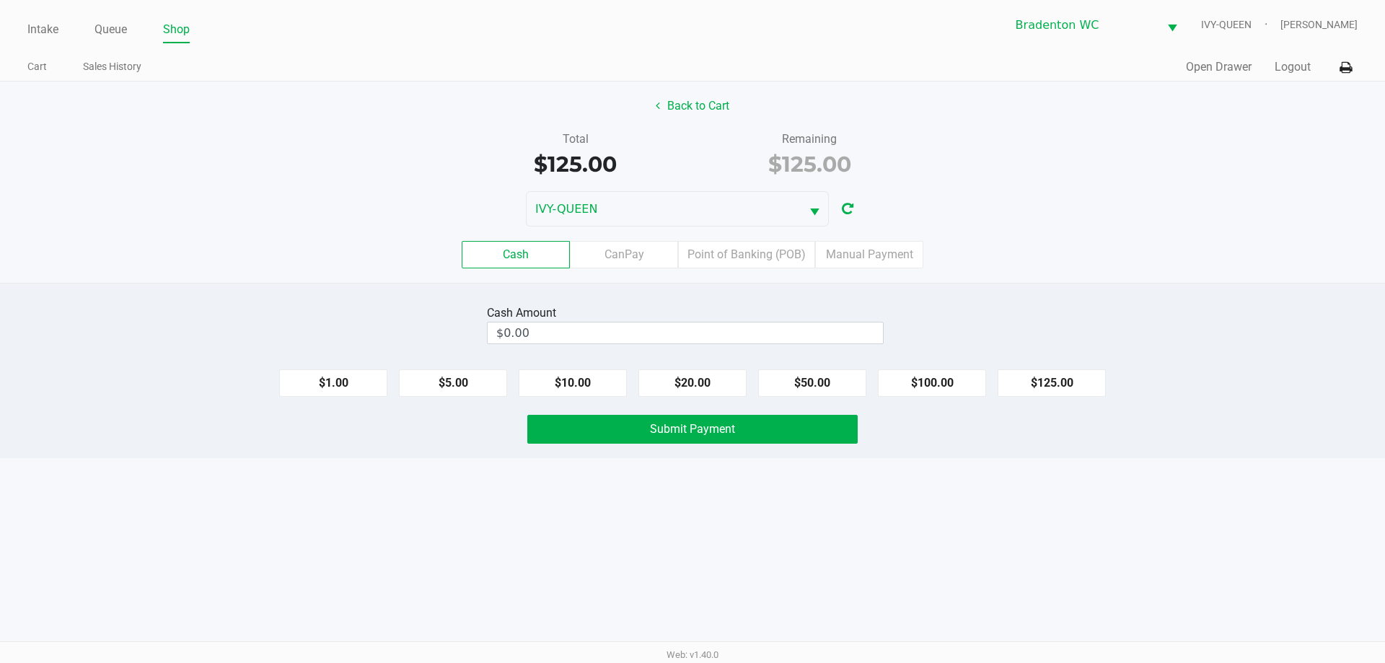
click at [769, 259] on label "Point of Banking (POB)" at bounding box center [746, 254] width 137 height 27
click at [0, 0] on 7 "Point of Banking (POB)" at bounding box center [0, 0] width 0 height 0
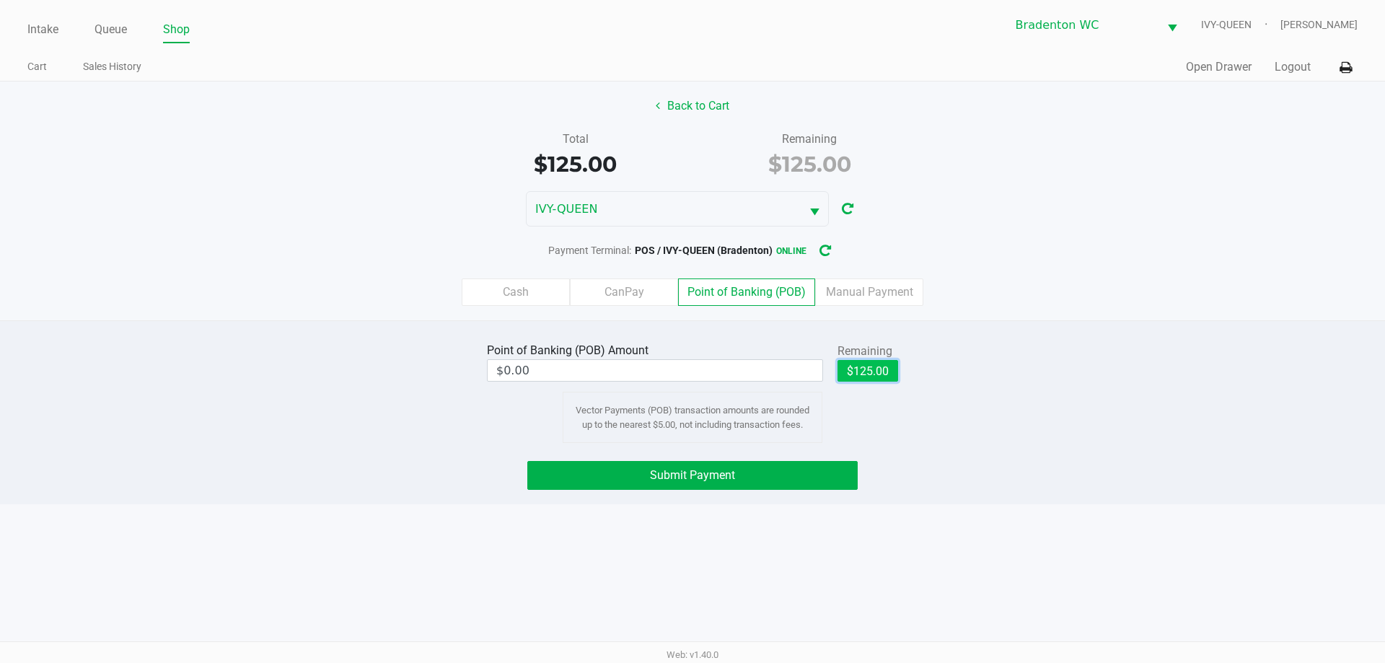
click at [867, 372] on button "$125.00" at bounding box center [868, 371] width 61 height 22
type input "$125.00"
click at [710, 470] on span "Submit Payment" at bounding box center [692, 475] width 85 height 14
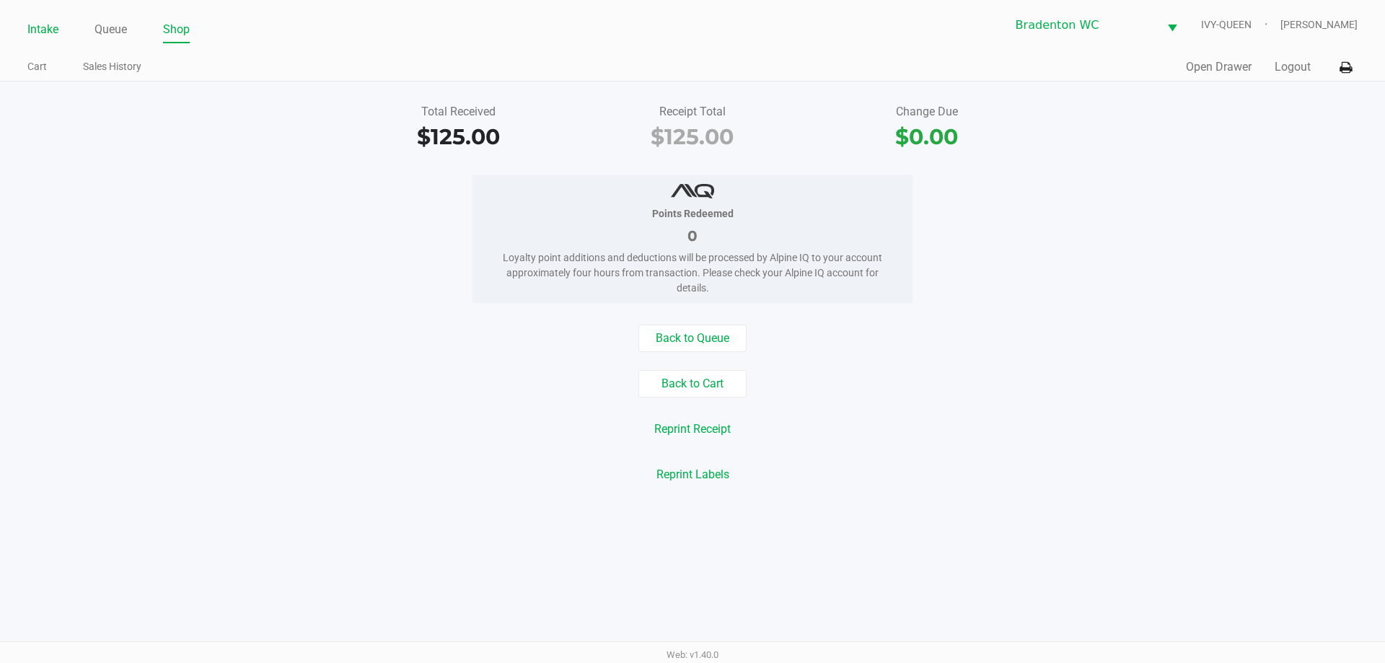
click at [49, 27] on link "Intake" at bounding box center [42, 29] width 31 height 20
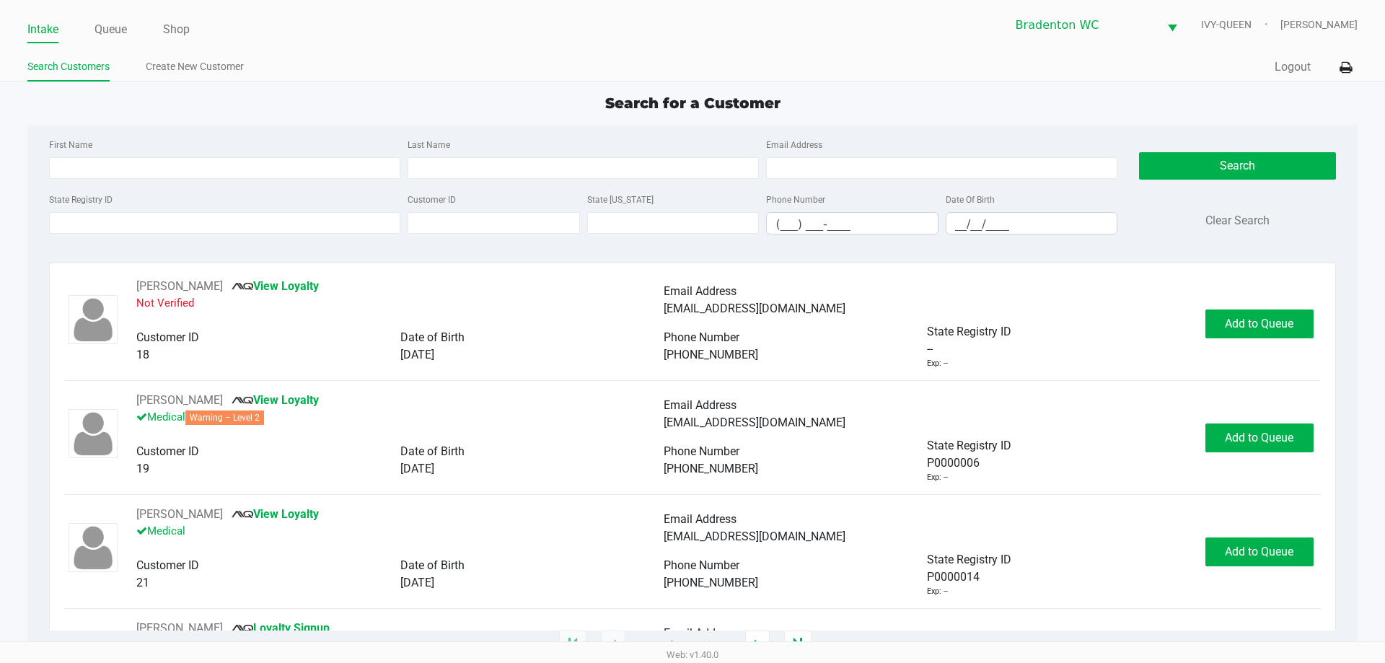
click at [415, 112] on div "Search for a Customer" at bounding box center [693, 103] width 1352 height 22
click at [345, 86] on app-point-of-sale "Intake Queue Shop Bradenton WC IVY-QUEEN Corinna Davis Search Customers Create …" at bounding box center [692, 323] width 1385 height 646
click at [370, 79] on ul "Search Customers Create New Customer" at bounding box center [359, 68] width 665 height 25
type input "JOSEPH"
type input "GRAVES"
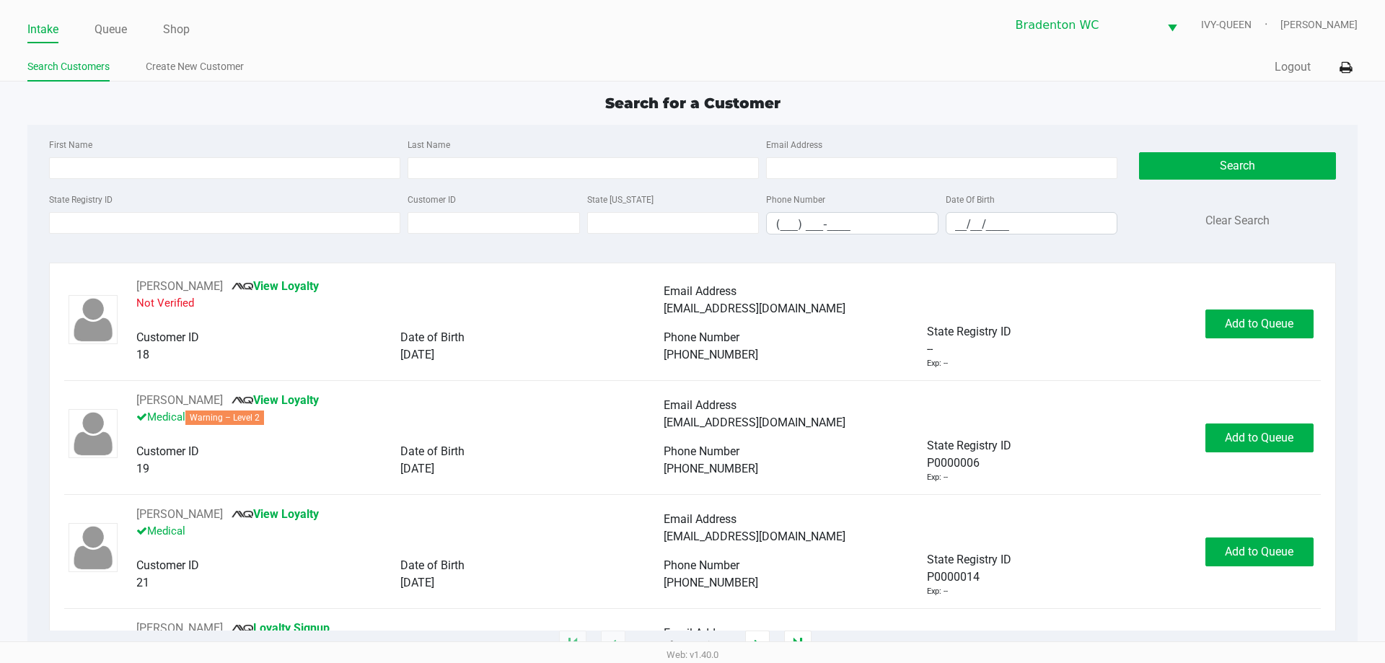
type input "08/02/2000"
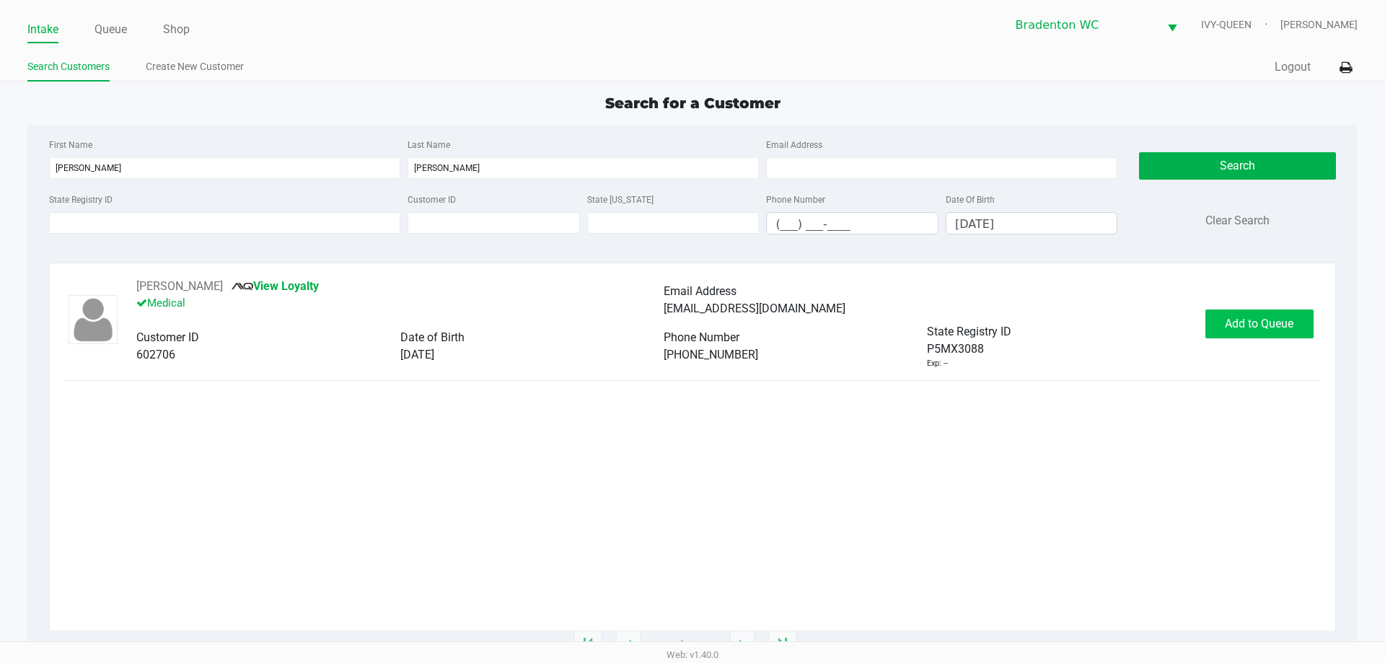
click at [1230, 327] on span "Add to Queue" at bounding box center [1259, 324] width 69 height 14
click at [1253, 325] on span "Add to Queue" at bounding box center [1259, 324] width 69 height 14
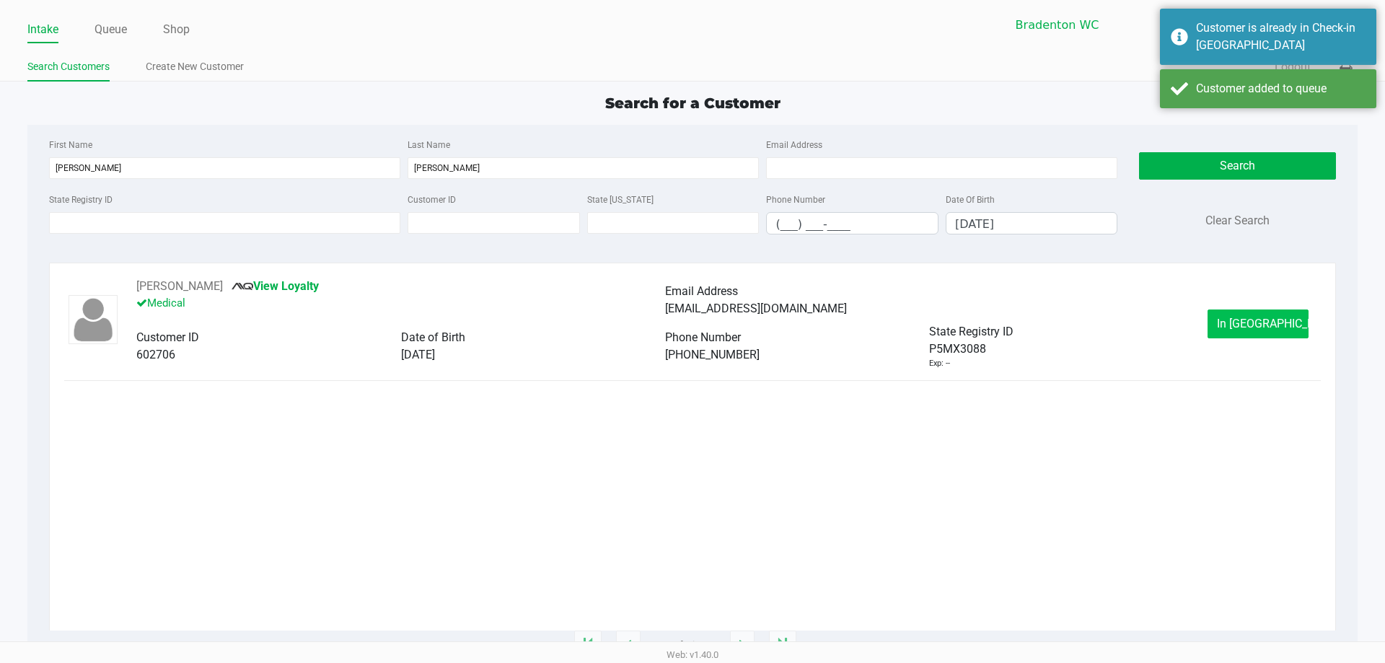
click at [1235, 330] on button "In Queue" at bounding box center [1258, 324] width 101 height 29
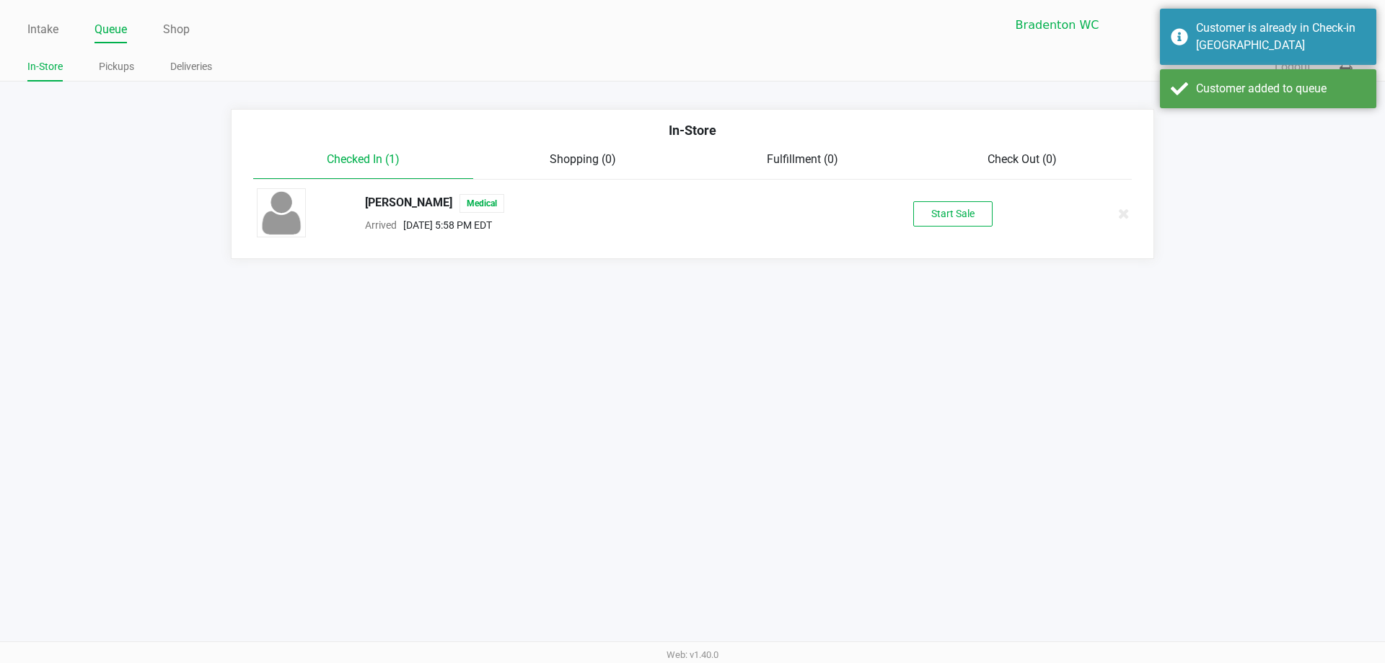
click at [971, 224] on button "Start Sale" at bounding box center [953, 213] width 79 height 25
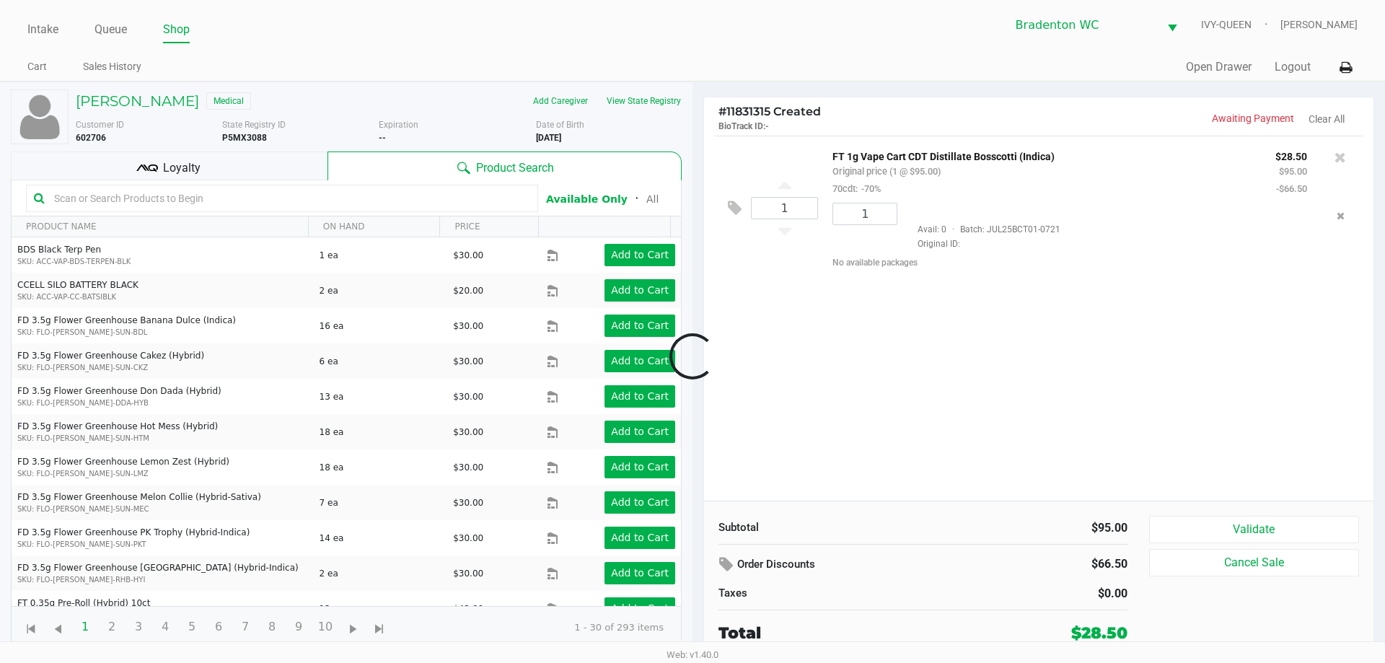
click at [241, 159] on div "Loyalty" at bounding box center [169, 166] width 317 height 29
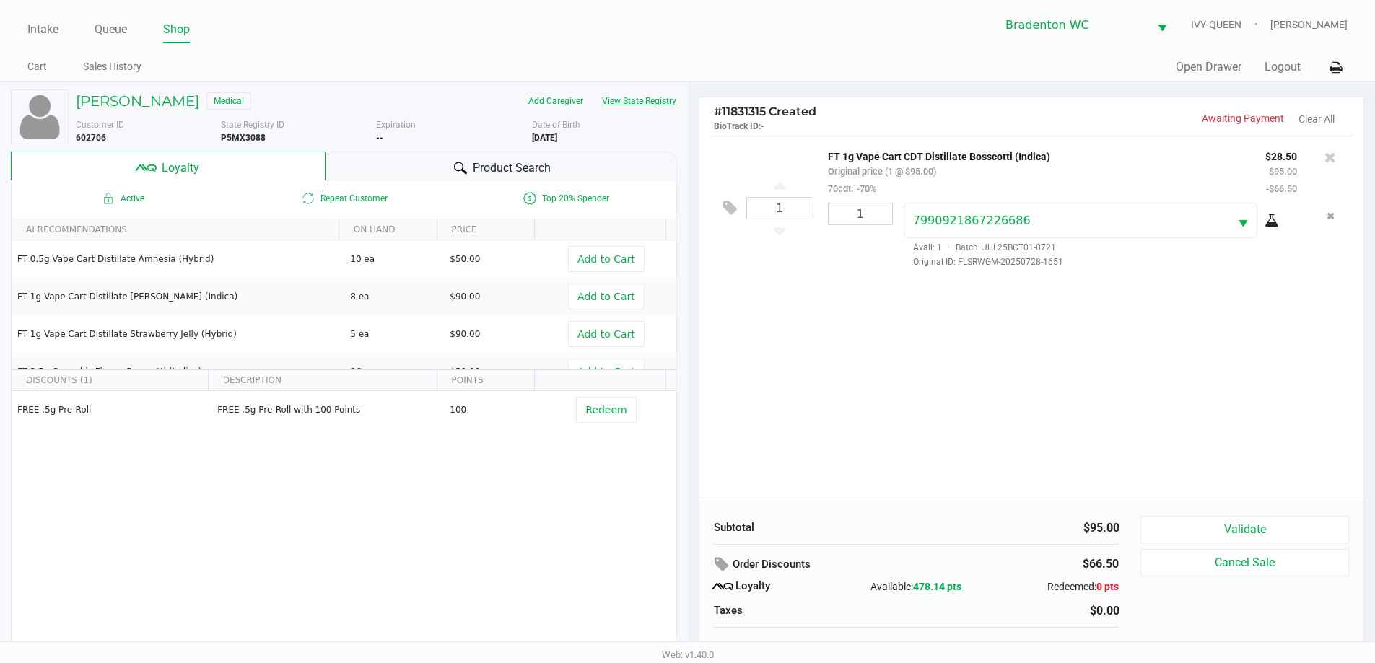
click at [651, 101] on button "View State Registry" at bounding box center [634, 100] width 84 height 23
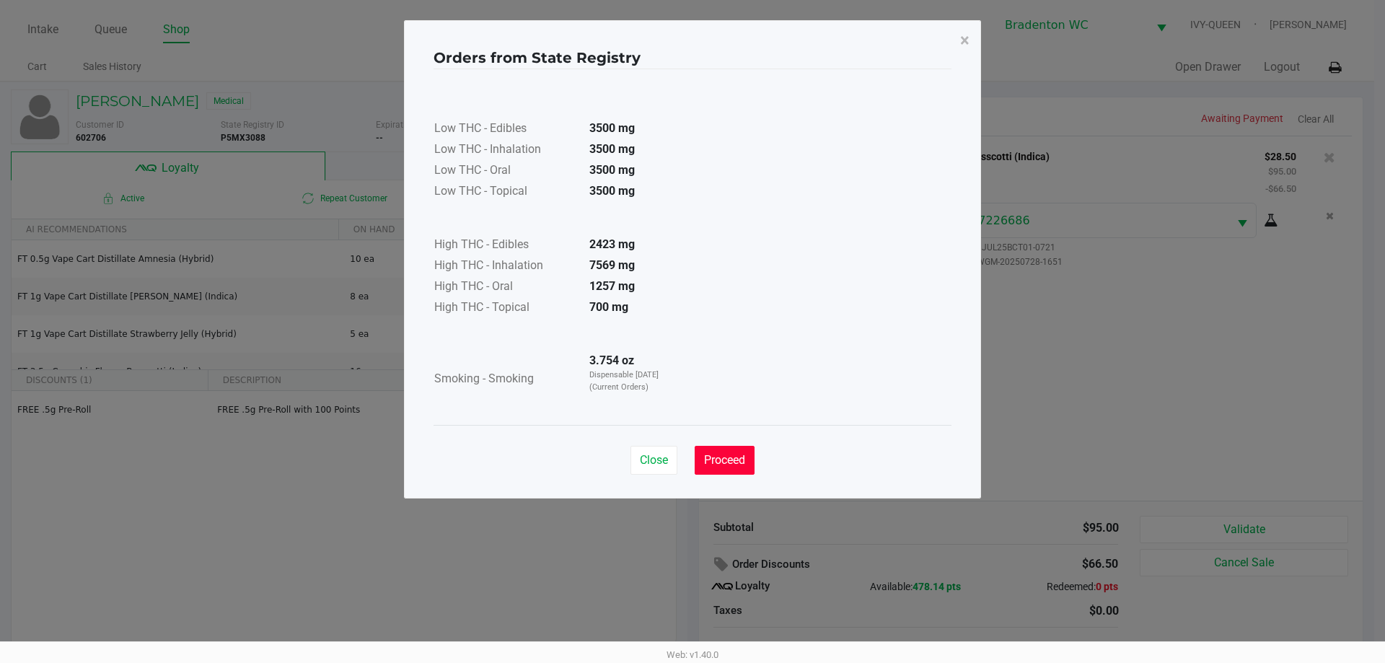
click at [738, 454] on span "Proceed" at bounding box center [724, 460] width 41 height 14
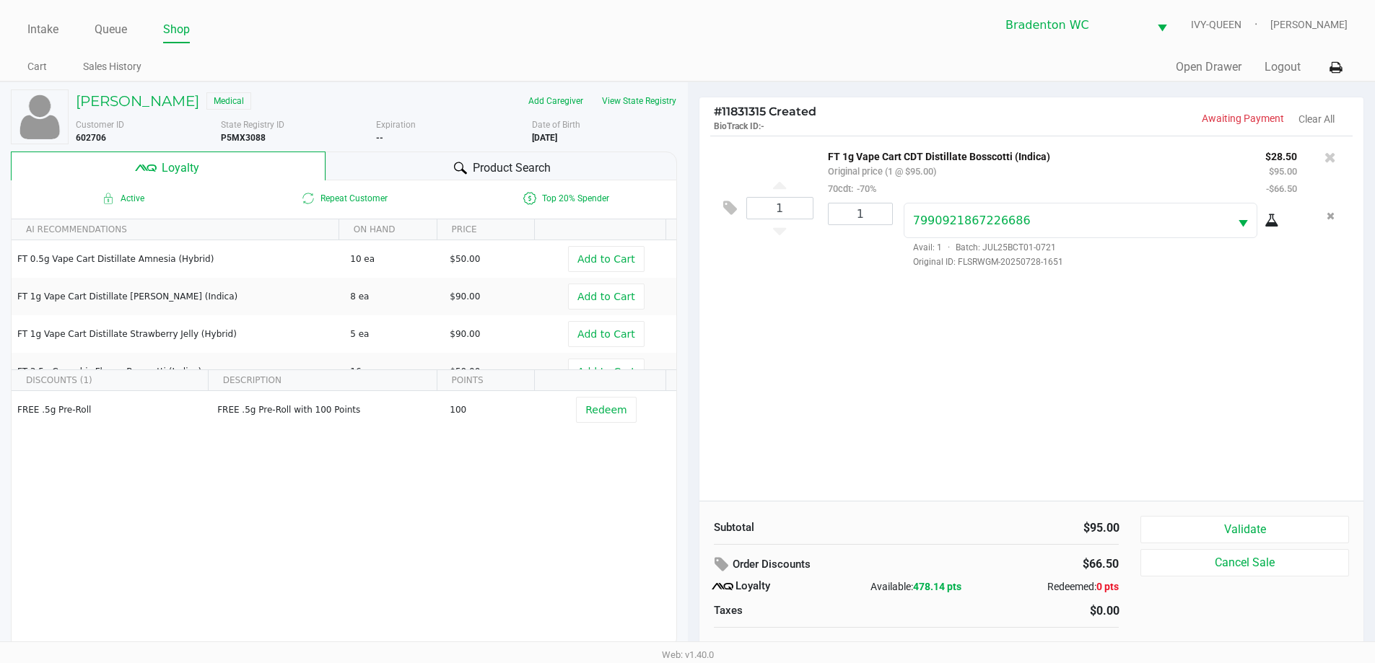
click at [1100, 462] on div "1 FT 1g Vape Cart CDT Distillate Bosscotti (Indica) Original price (1 @ $95.00)…" at bounding box center [1031, 318] width 665 height 365
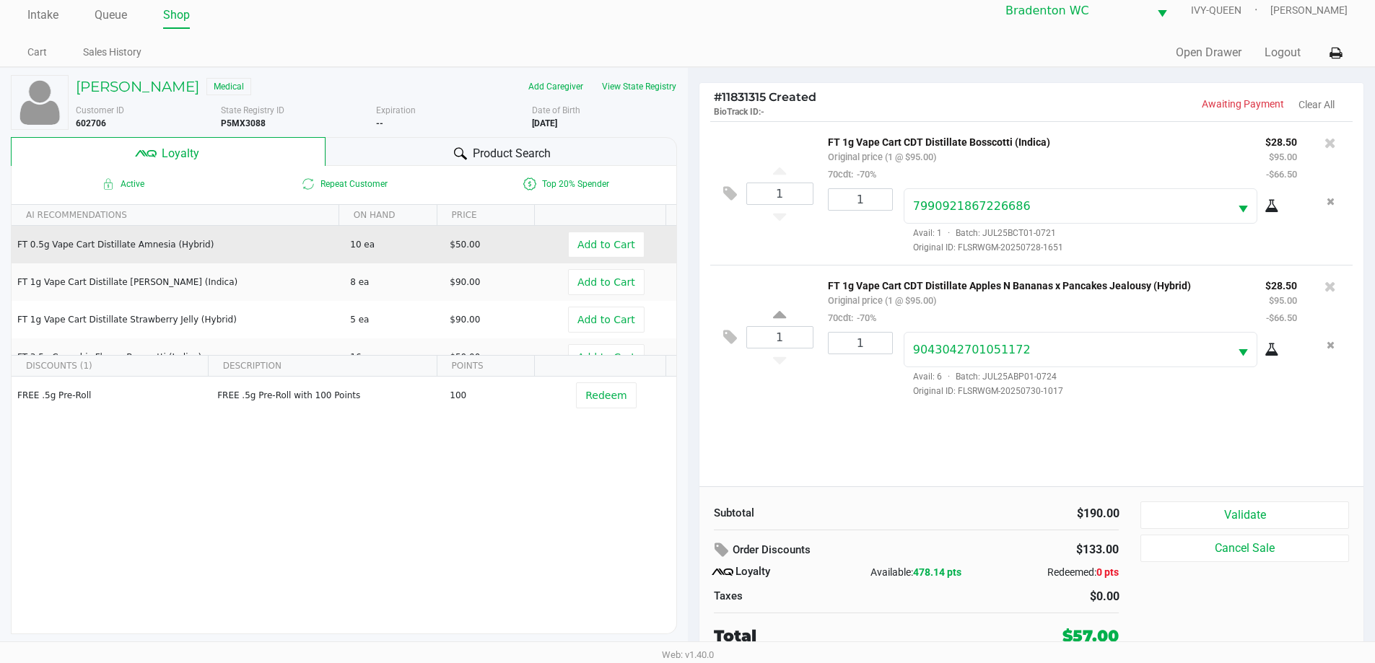
click at [1197, 519] on button "Validate" at bounding box center [1244, 514] width 208 height 27
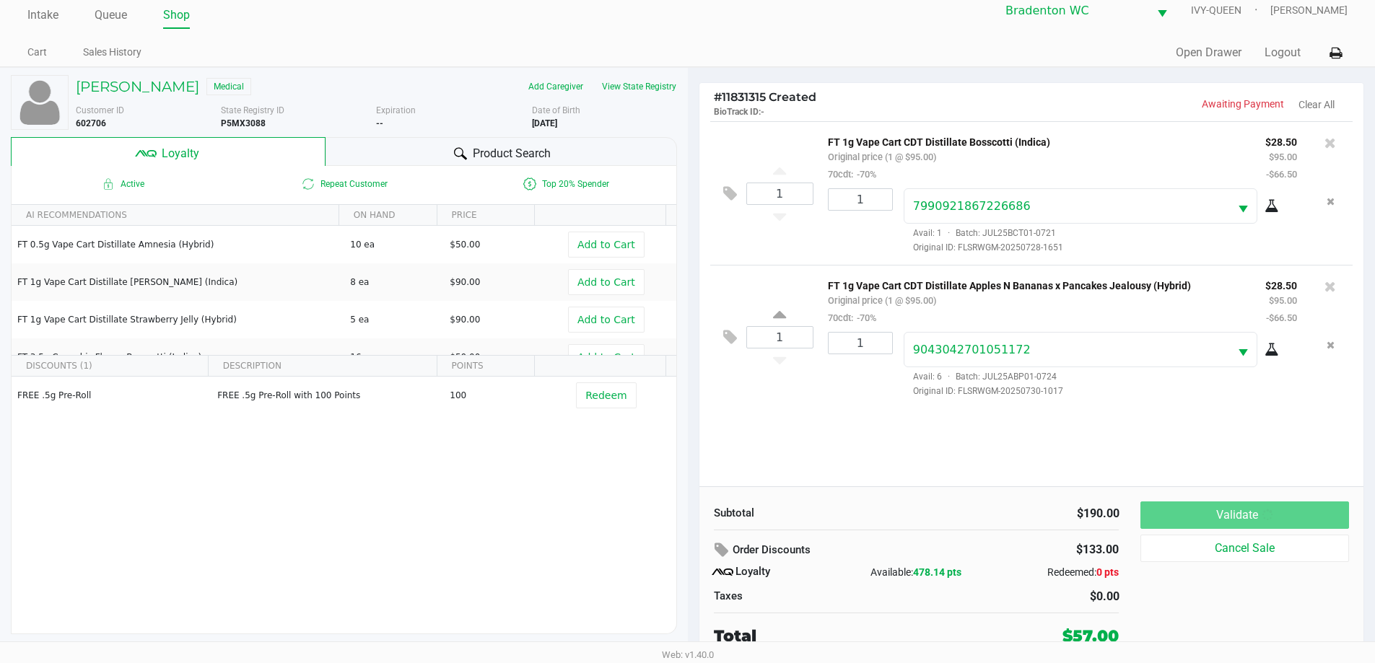
scroll to position [0, 0]
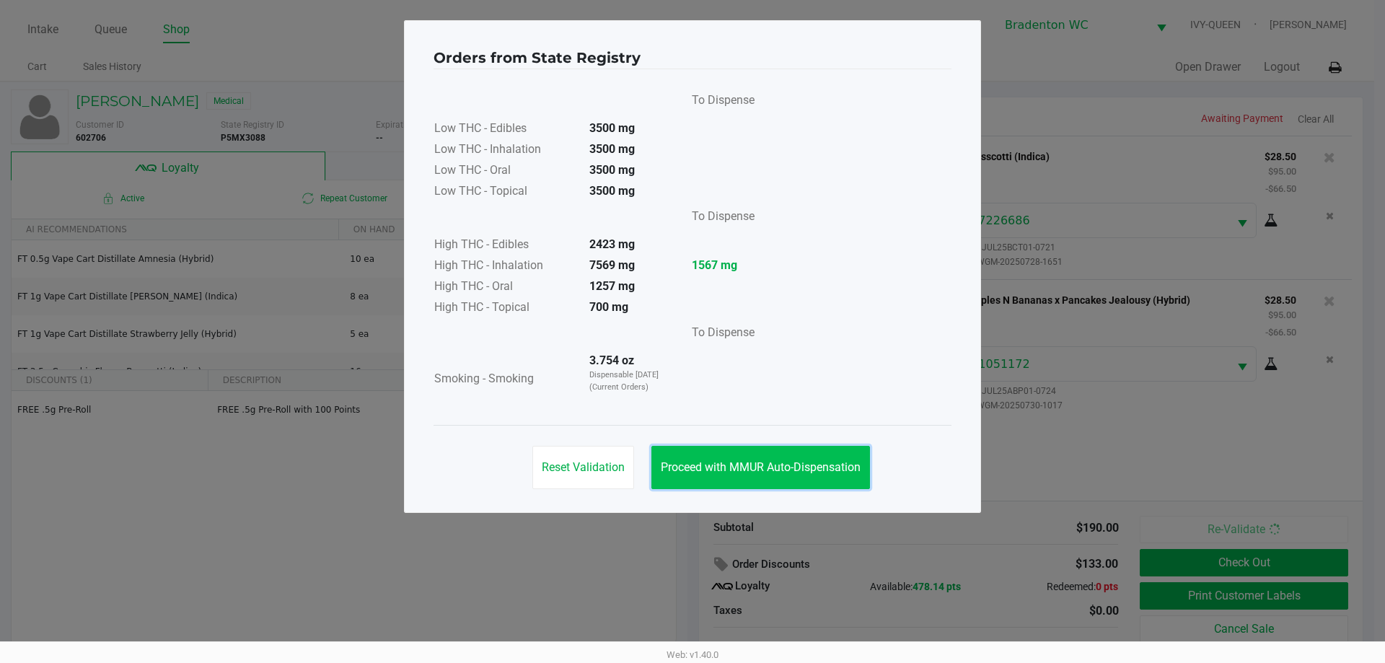
click at [768, 448] on button "Proceed with MMUR Auto-Dispensation" at bounding box center [761, 467] width 219 height 43
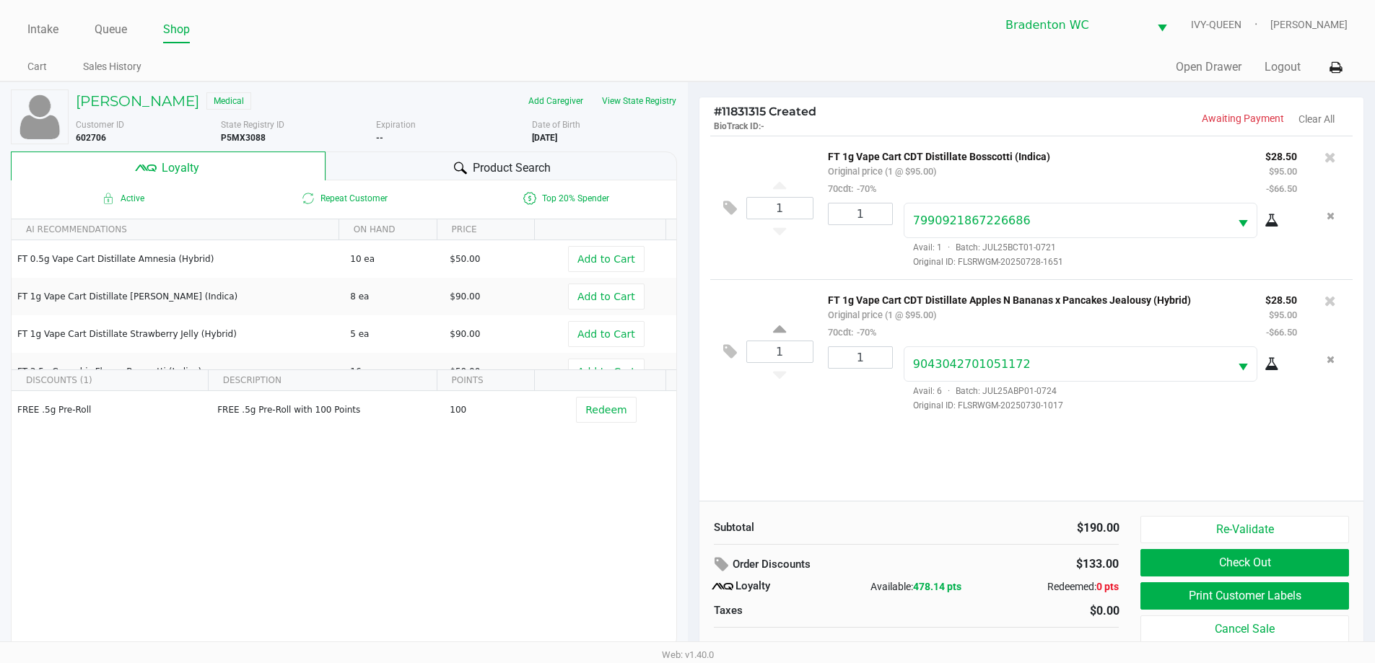
scroll to position [14, 0]
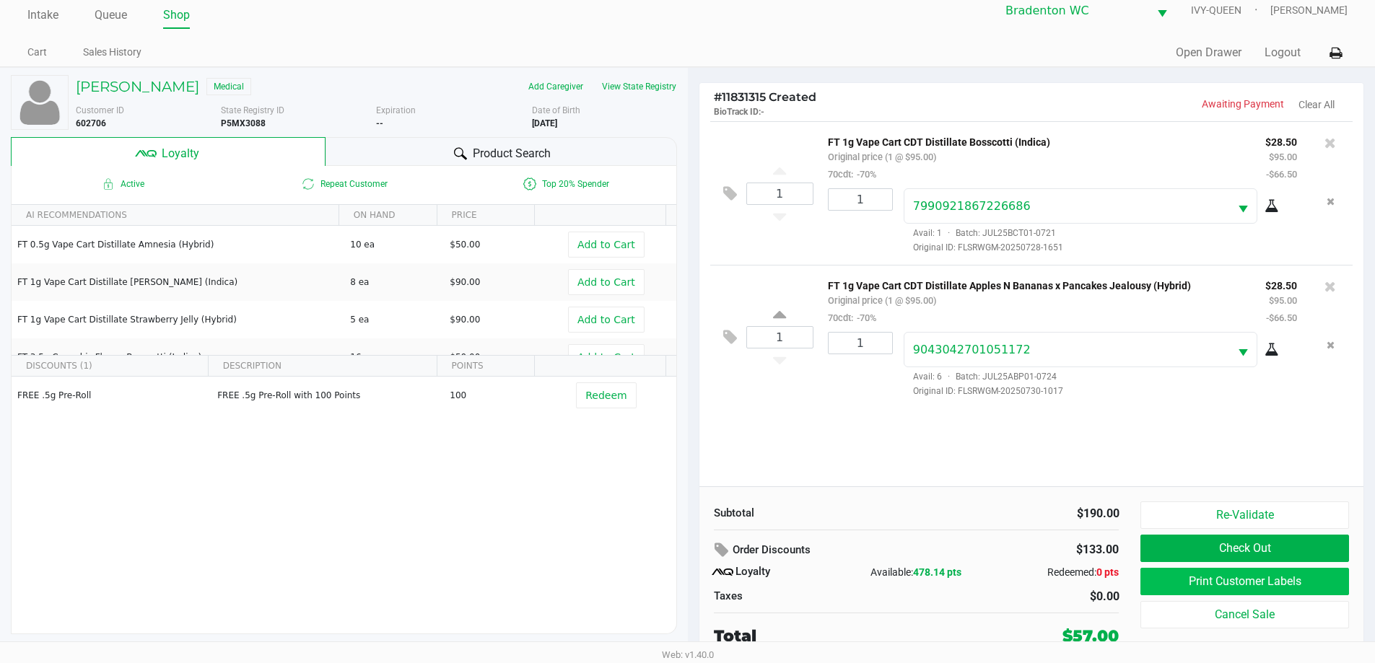
click at [1189, 585] on button "Print Customer Labels" at bounding box center [1244, 581] width 208 height 27
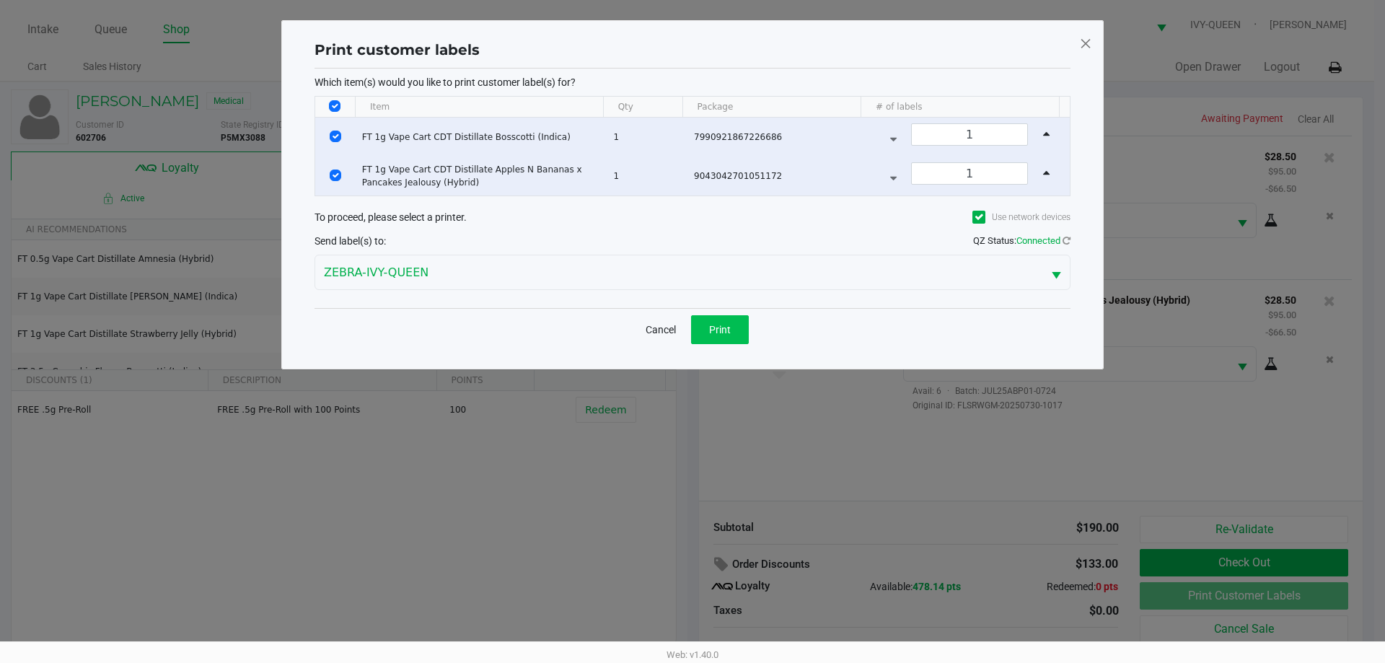
click at [724, 331] on span "Print" at bounding box center [720, 330] width 22 height 12
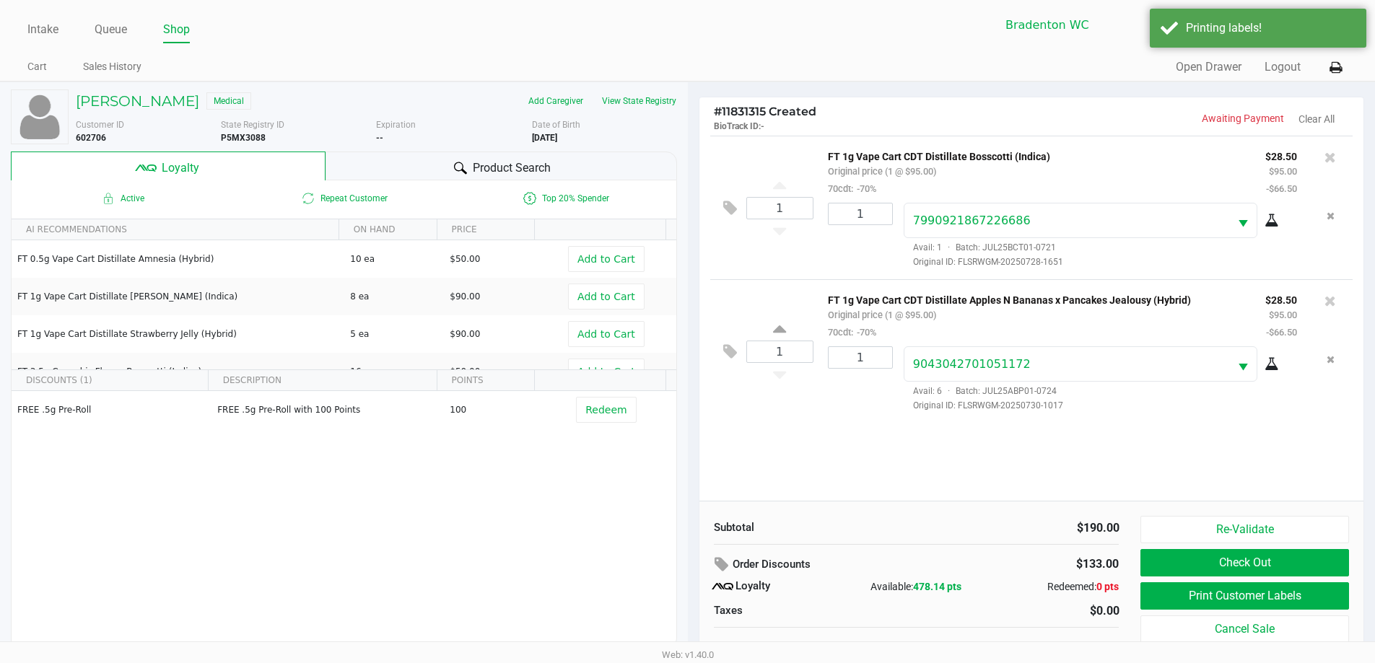
scroll to position [14, 0]
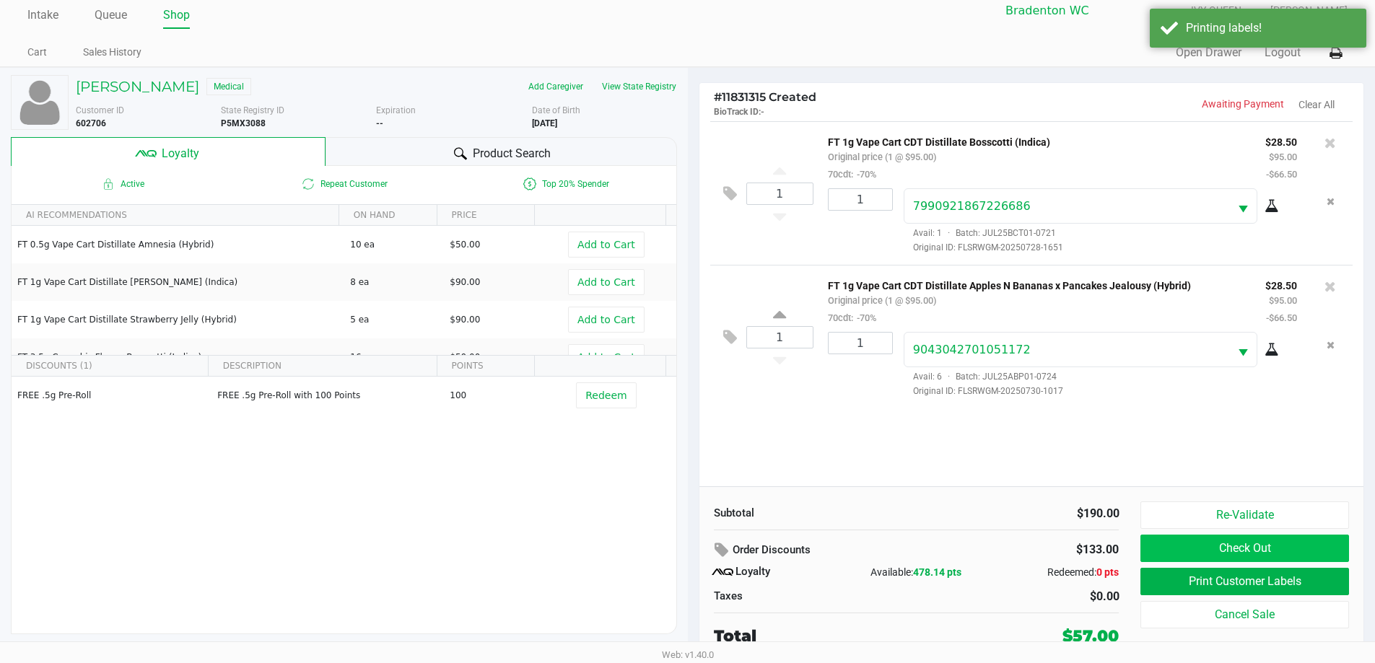
click at [1180, 558] on button "Check Out" at bounding box center [1244, 548] width 208 height 27
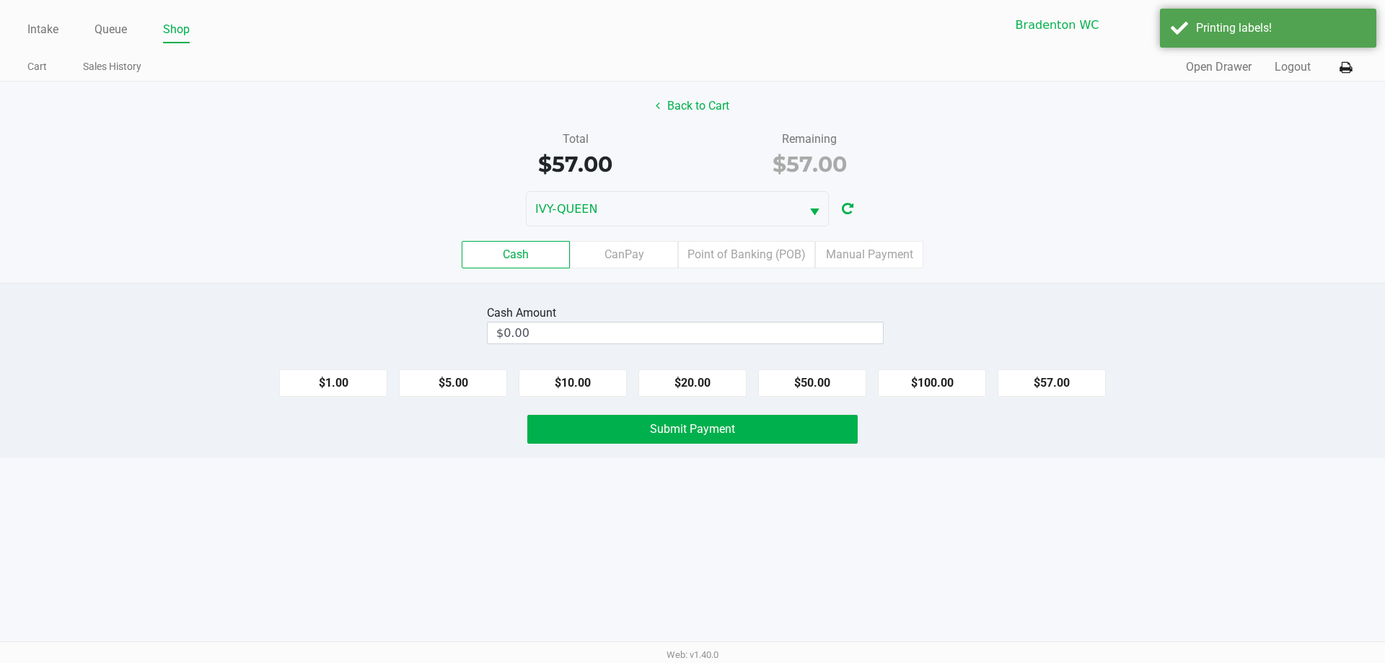
click at [740, 253] on label "Point of Banking (POB)" at bounding box center [746, 254] width 137 height 27
click at [0, 0] on 7 "Point of Banking (POB)" at bounding box center [0, 0] width 0 height 0
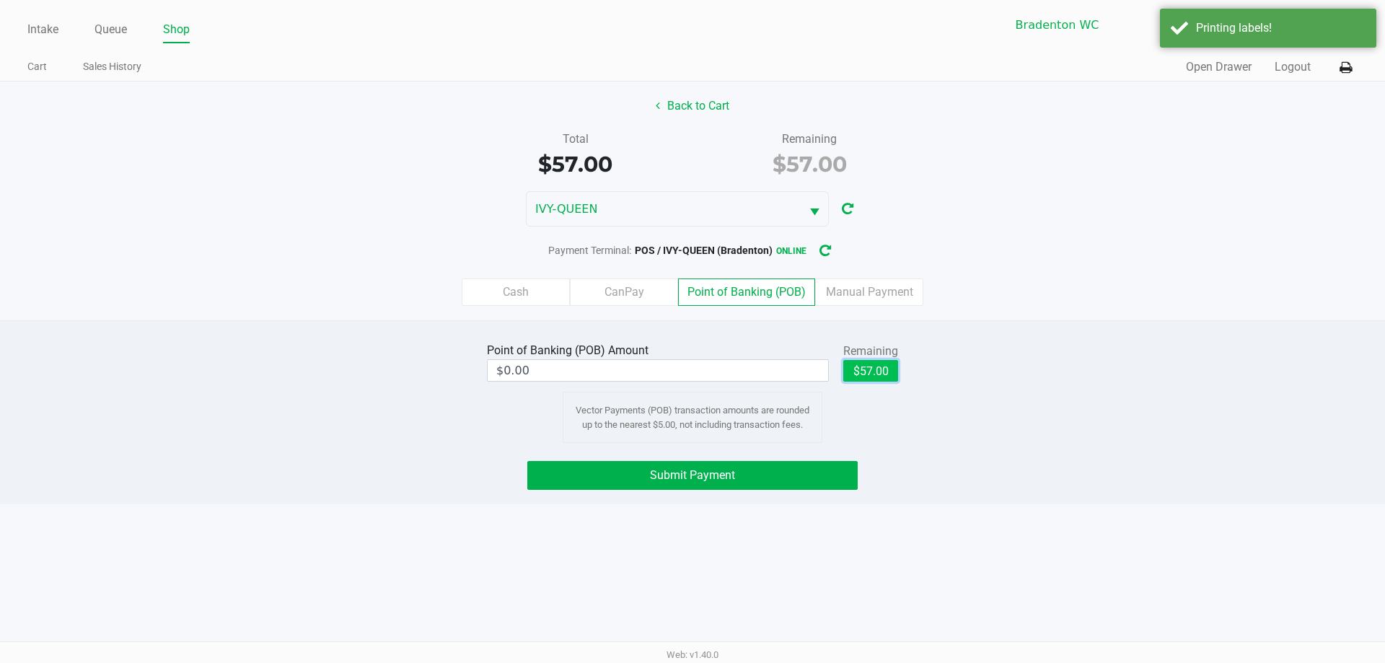
click at [883, 368] on button "$57.00" at bounding box center [871, 371] width 55 height 22
type input "$57.00"
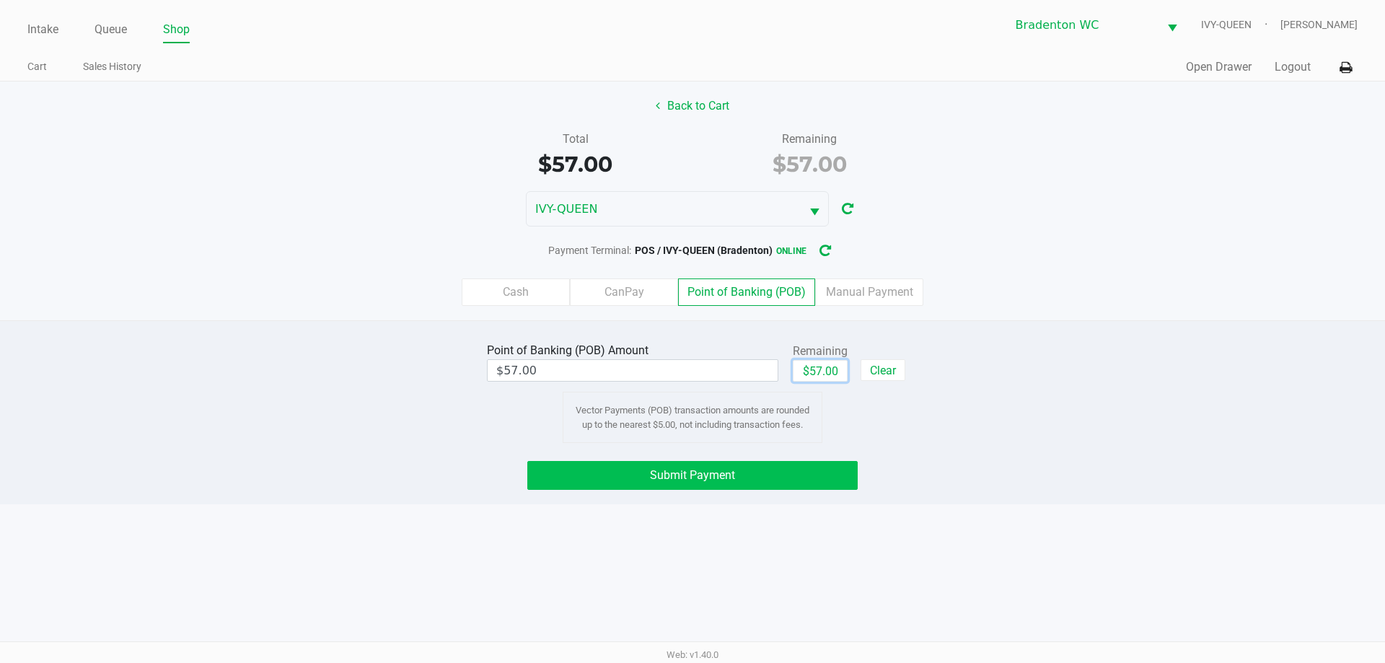
click at [677, 481] on span "Submit Payment" at bounding box center [692, 475] width 85 height 14
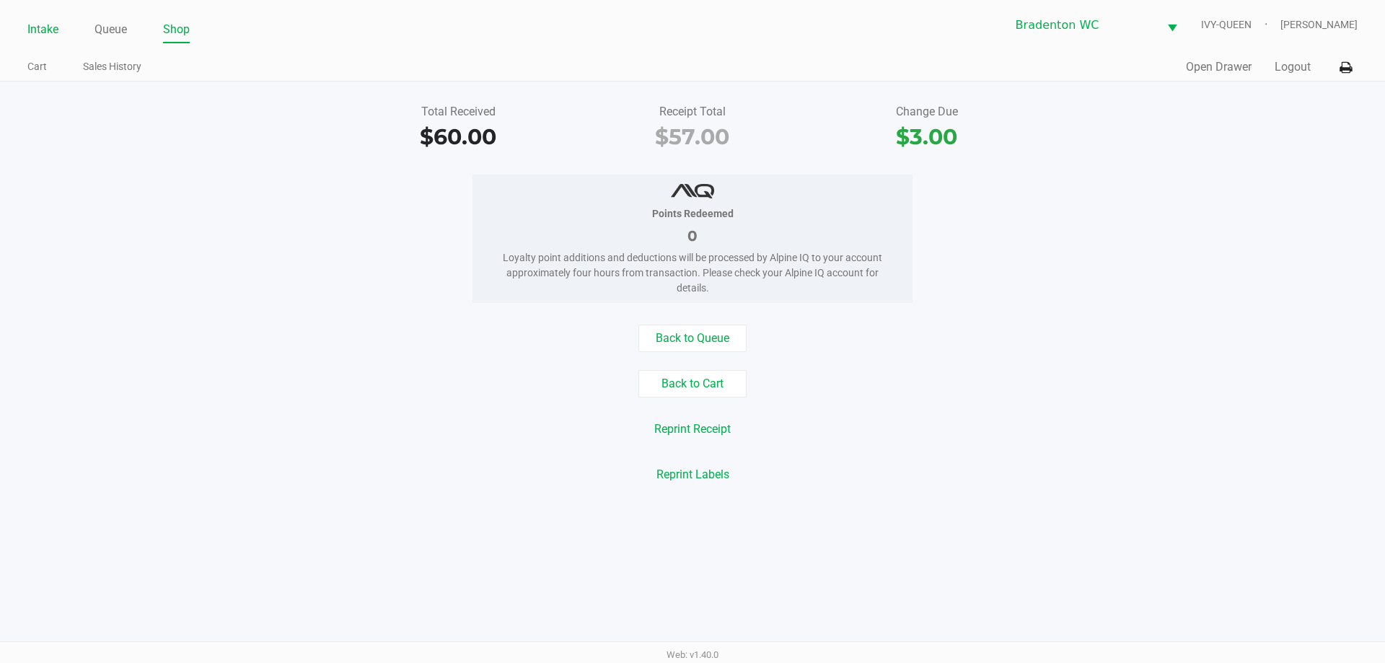
click at [36, 31] on link "Intake" at bounding box center [42, 29] width 31 height 20
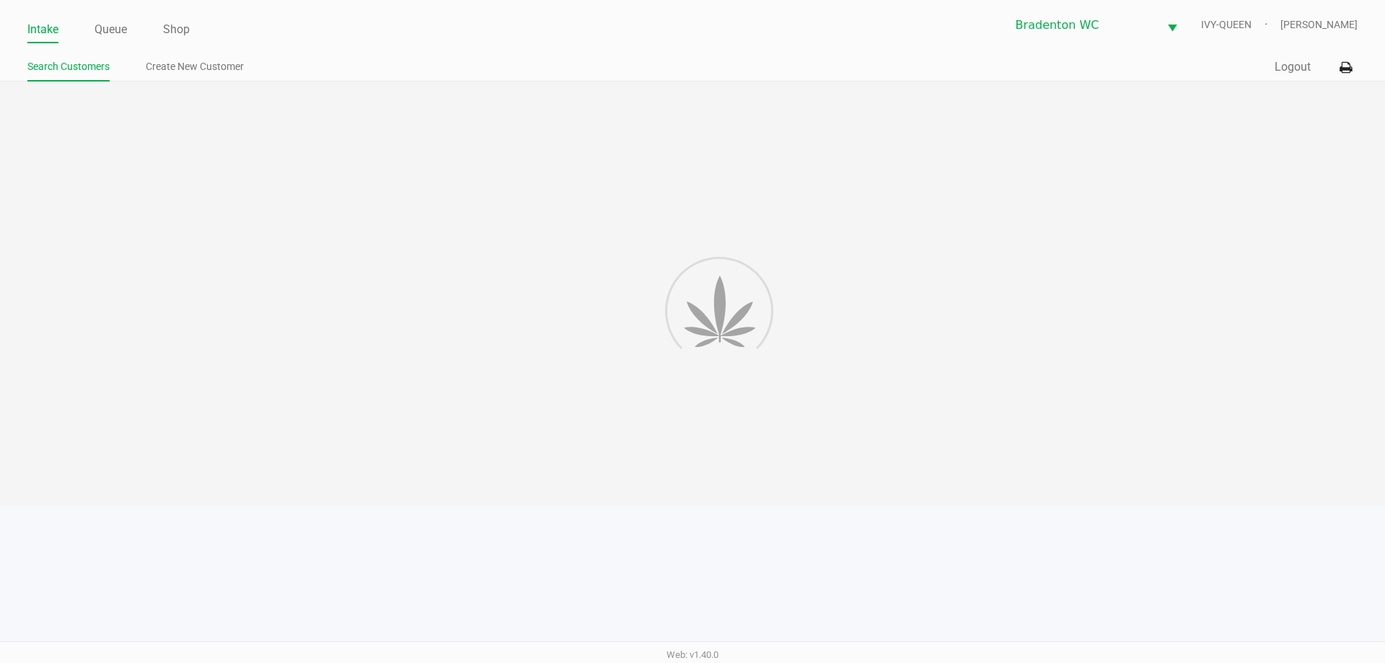
click at [344, 51] on div "Intake Queue Shop Bradenton WC IVY-QUEEN Corinna Davis Search Customers Create …" at bounding box center [692, 41] width 1385 height 82
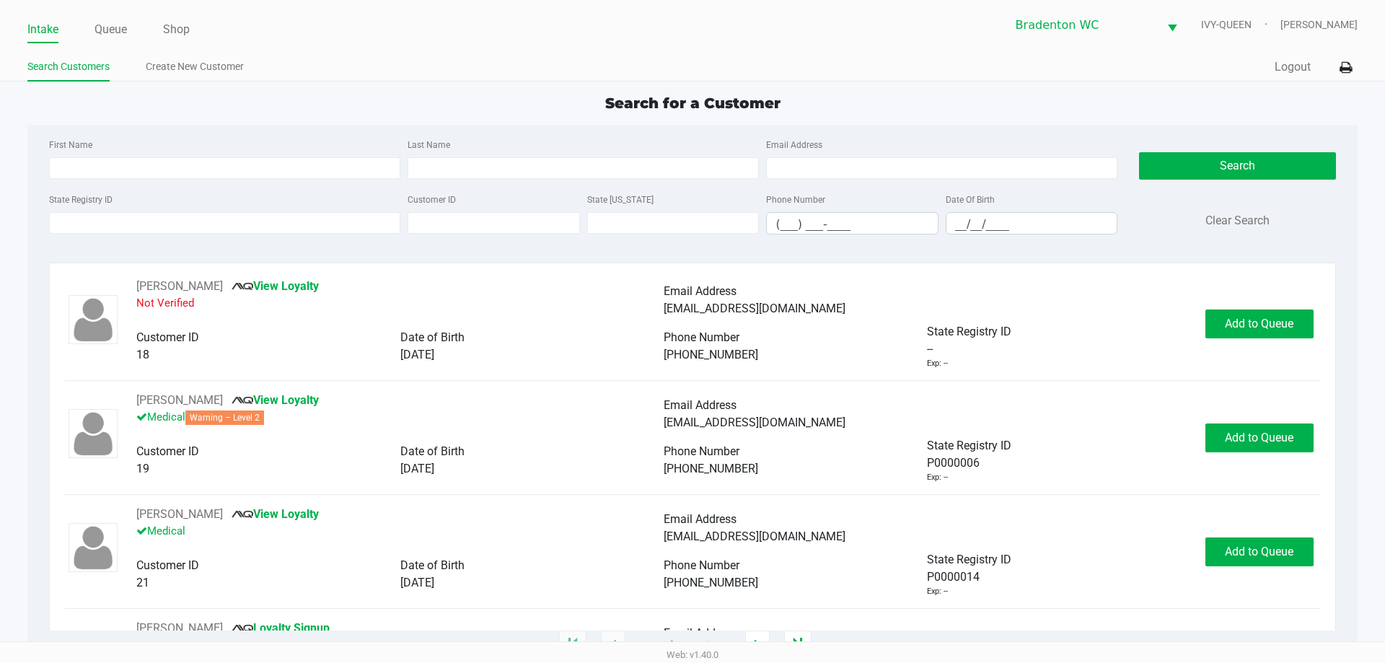
click at [464, 76] on ul "Search Customers Create New Customer" at bounding box center [359, 68] width 665 height 25
click at [297, 123] on div "Search for a Customer First Name Last Name Email Address State Registry ID Cust…" at bounding box center [692, 368] width 1330 height 553
click at [213, 222] on input "State Registry ID" at bounding box center [224, 223] width 351 height 22
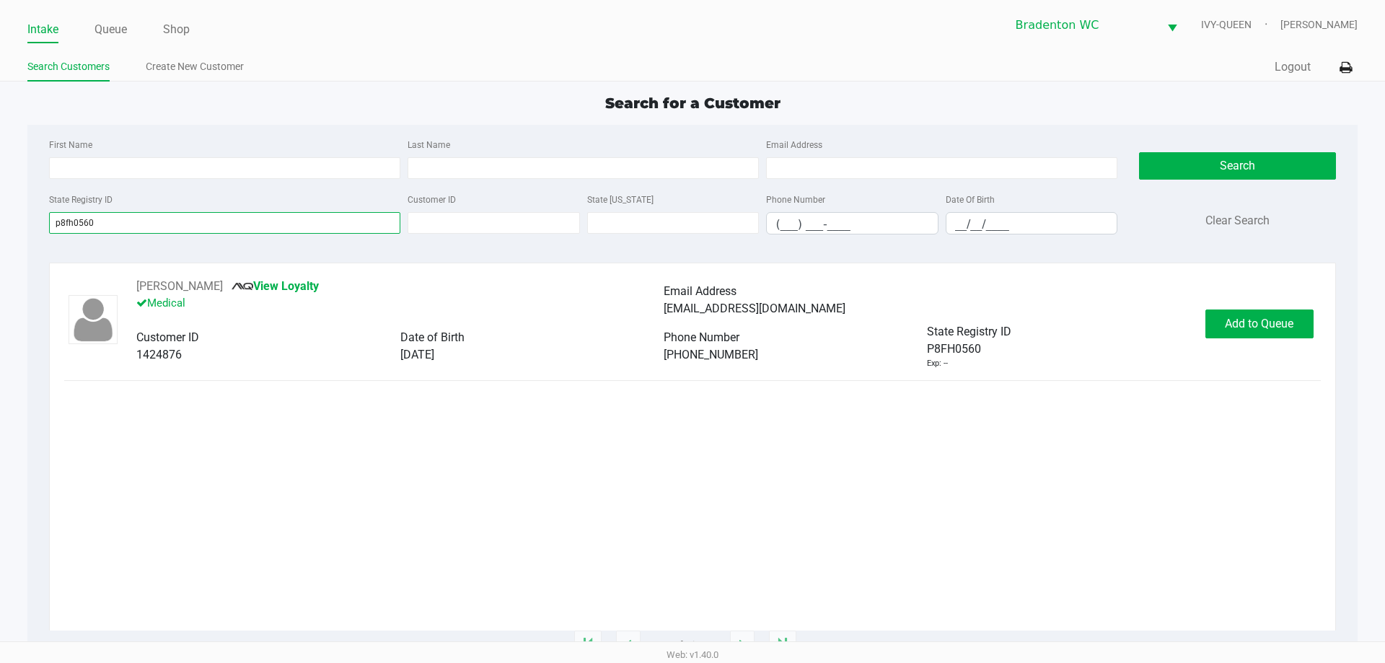
type input "p8fh0560"
click at [1269, 354] on div "JAMES RADOCY View Loyalty Medical Email Address jamesradocy@gmail.com Customer …" at bounding box center [692, 324] width 1256 height 92
click at [1261, 330] on button "Add to Queue" at bounding box center [1260, 324] width 108 height 29
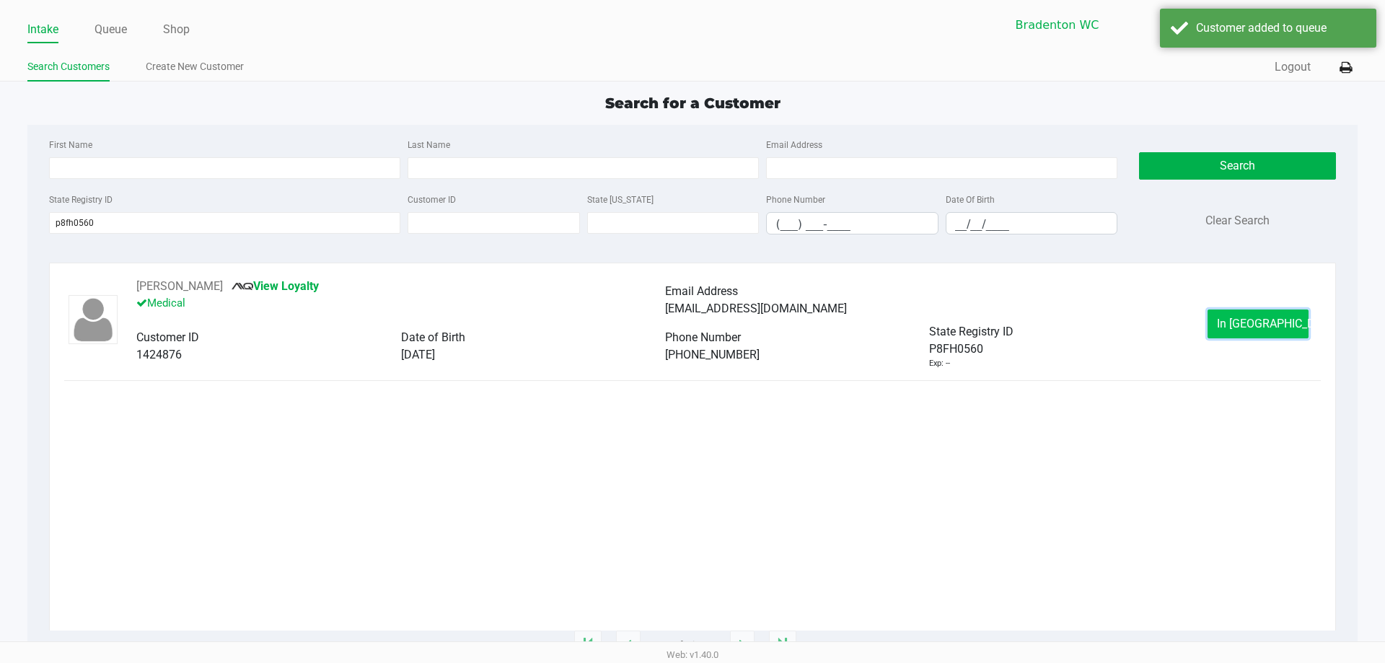
click at [1240, 327] on span "In Queue" at bounding box center [1277, 324] width 121 height 14
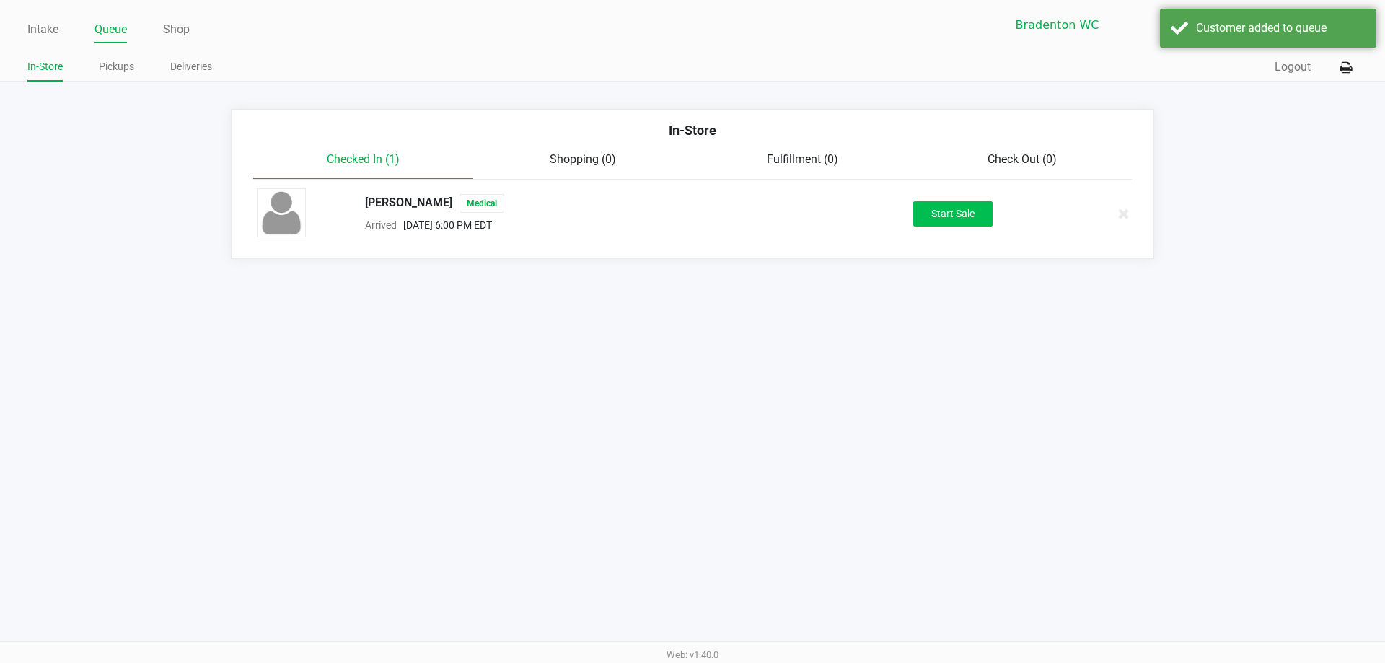
click at [966, 222] on button "Start Sale" at bounding box center [953, 213] width 79 height 25
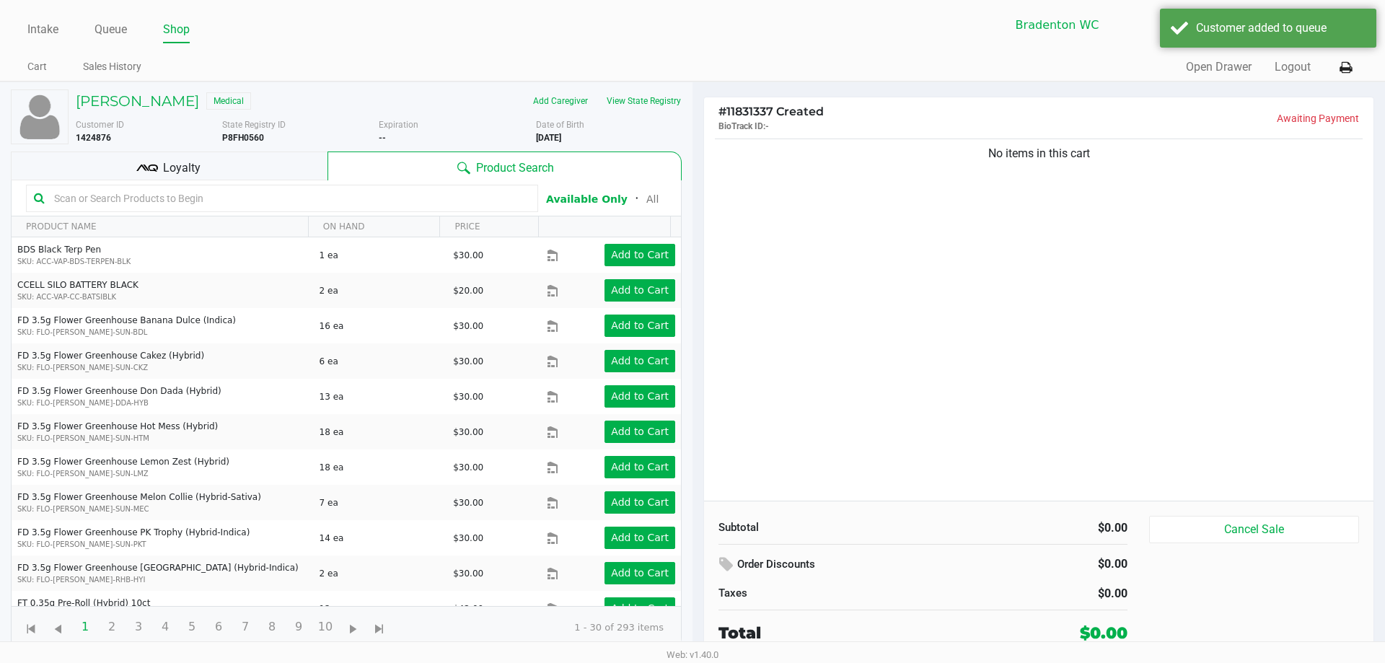
click at [208, 162] on div "Loyalty" at bounding box center [169, 166] width 317 height 29
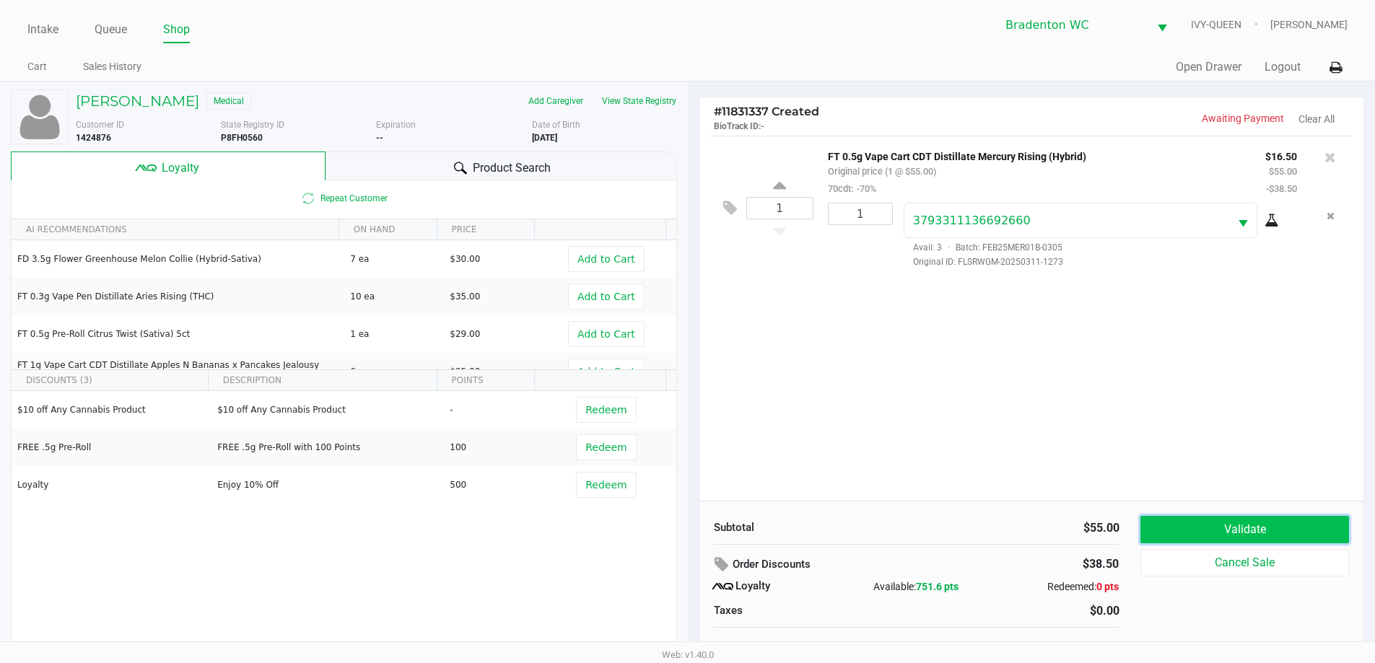
click at [1232, 521] on button "Validate" at bounding box center [1244, 529] width 208 height 27
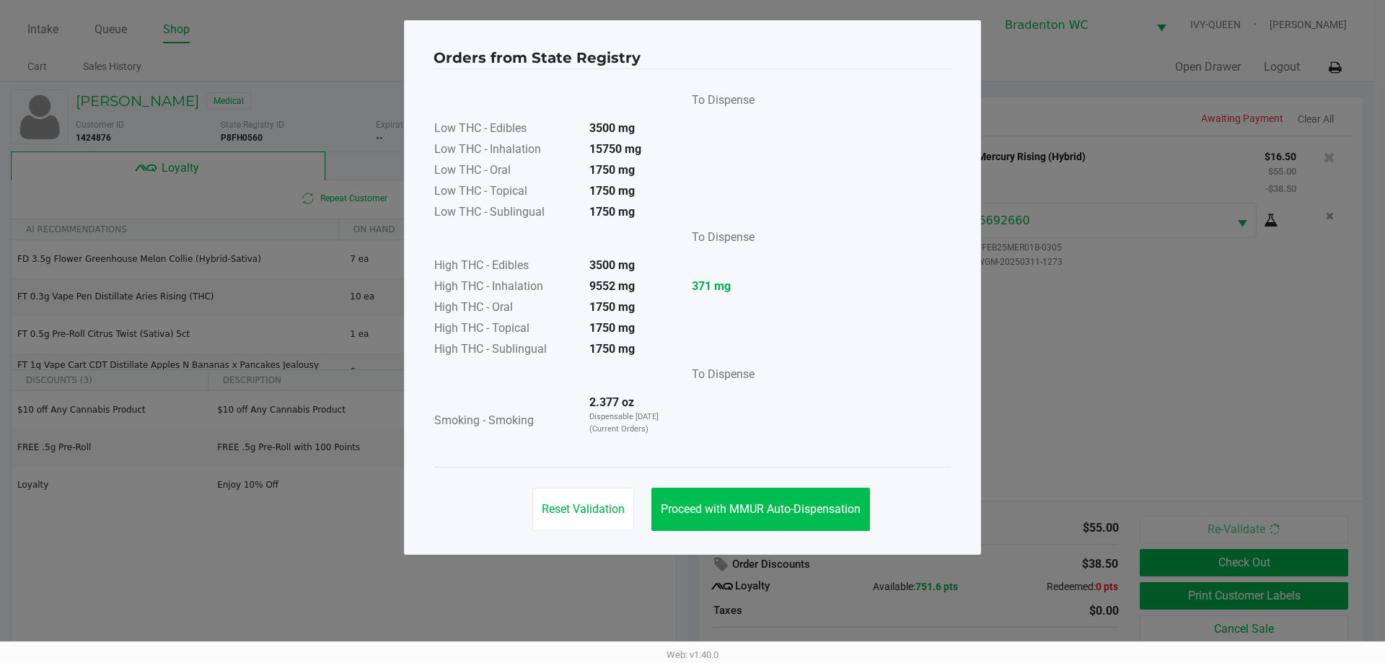
click at [812, 519] on button "Proceed with MMUR Auto-Dispensation" at bounding box center [761, 509] width 219 height 43
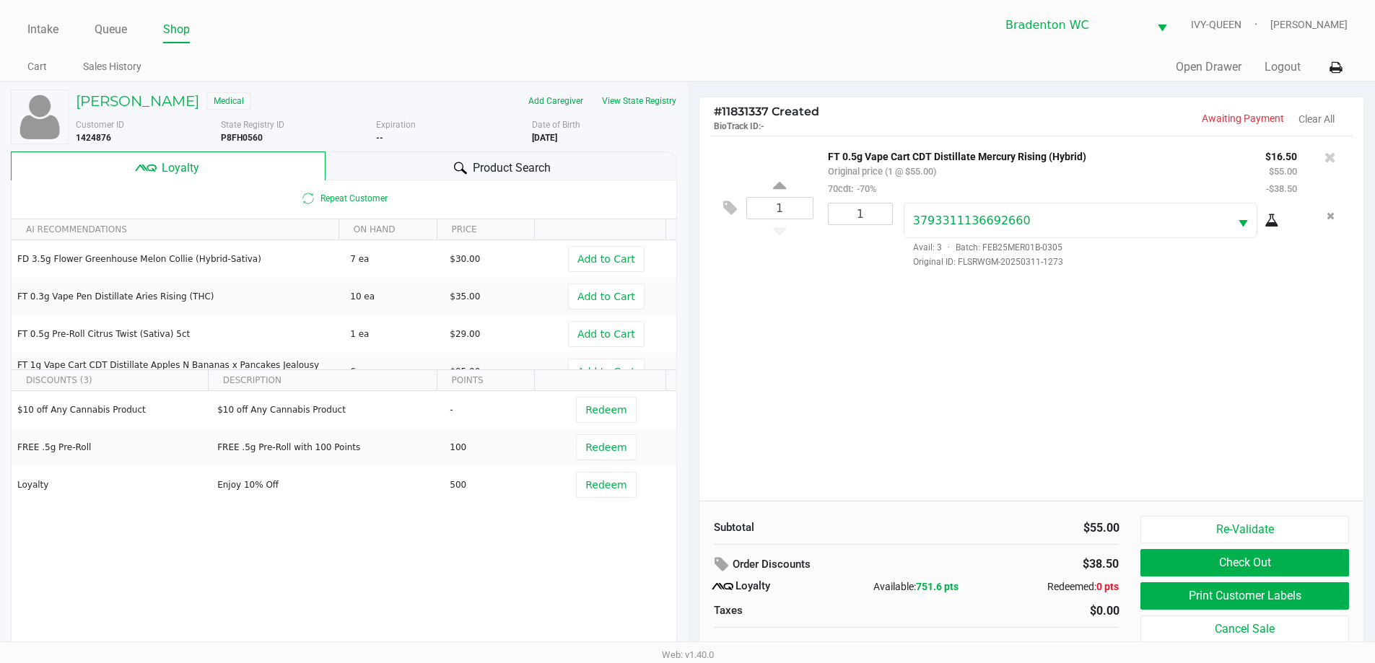
scroll to position [14, 0]
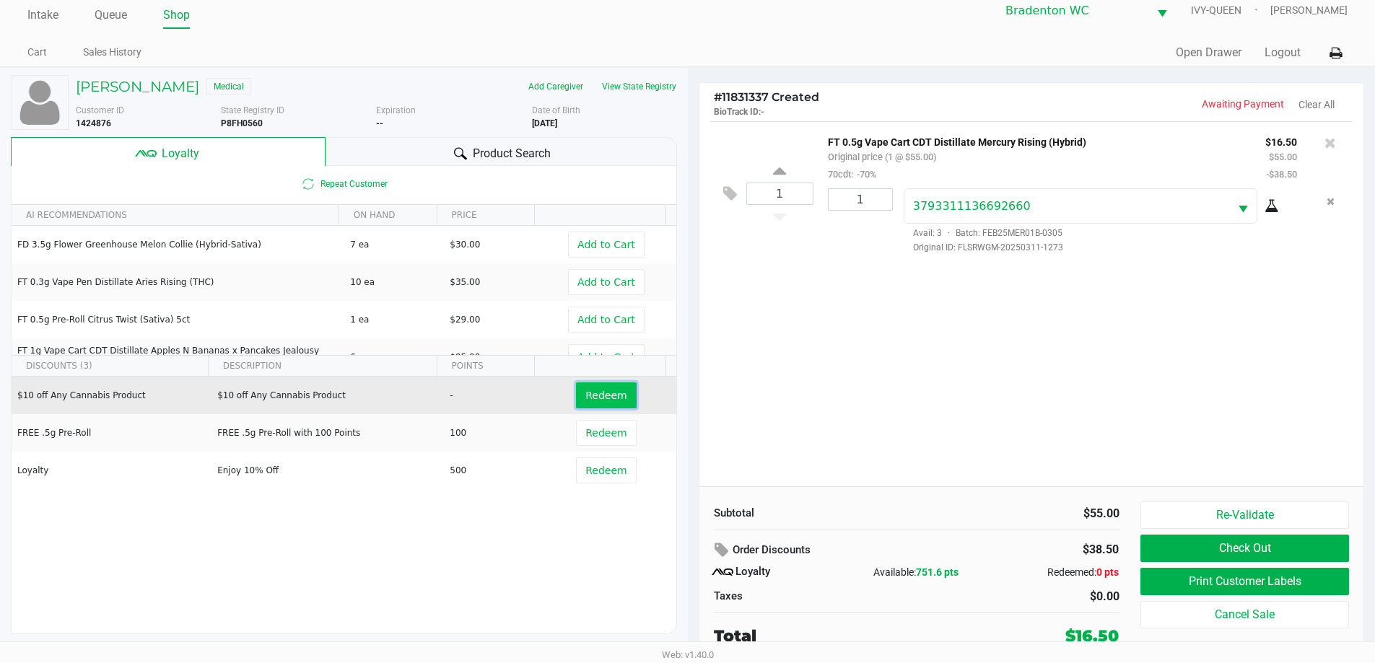
click at [606, 404] on button "Redeem" at bounding box center [606, 395] width 60 height 26
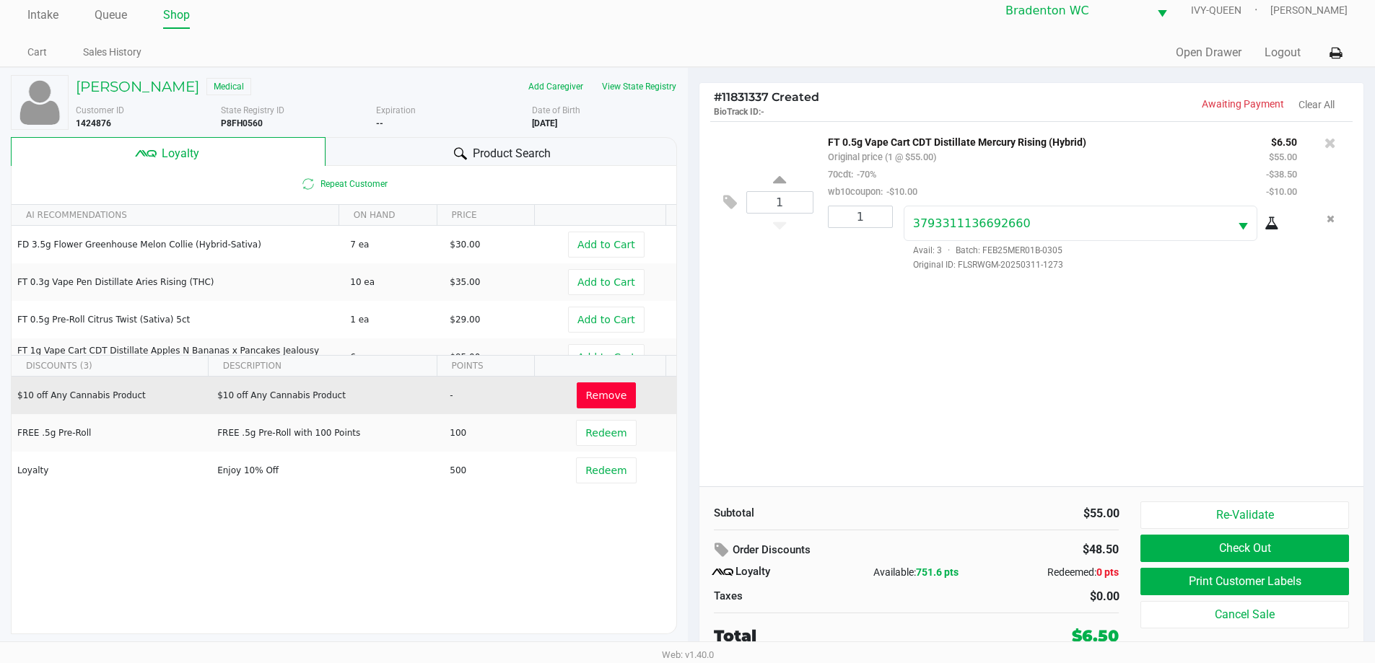
click at [1204, 584] on button "Print Customer Labels" at bounding box center [1244, 581] width 208 height 27
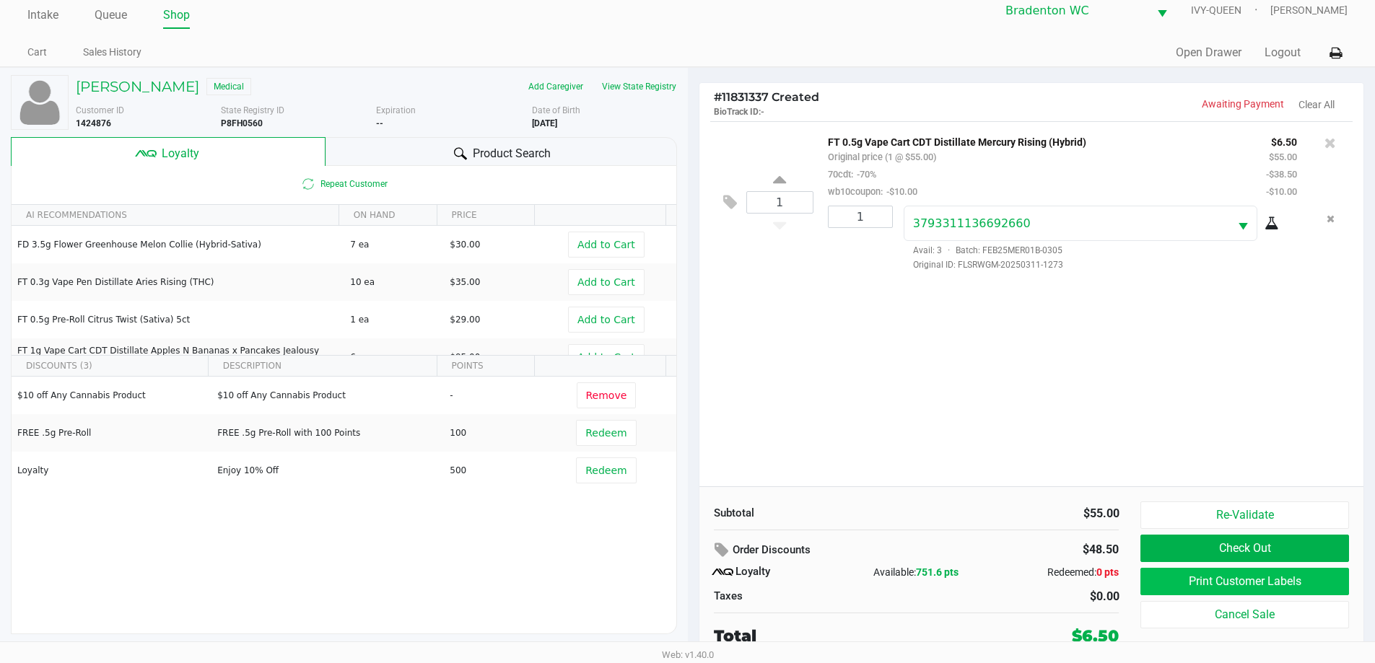
scroll to position [0, 0]
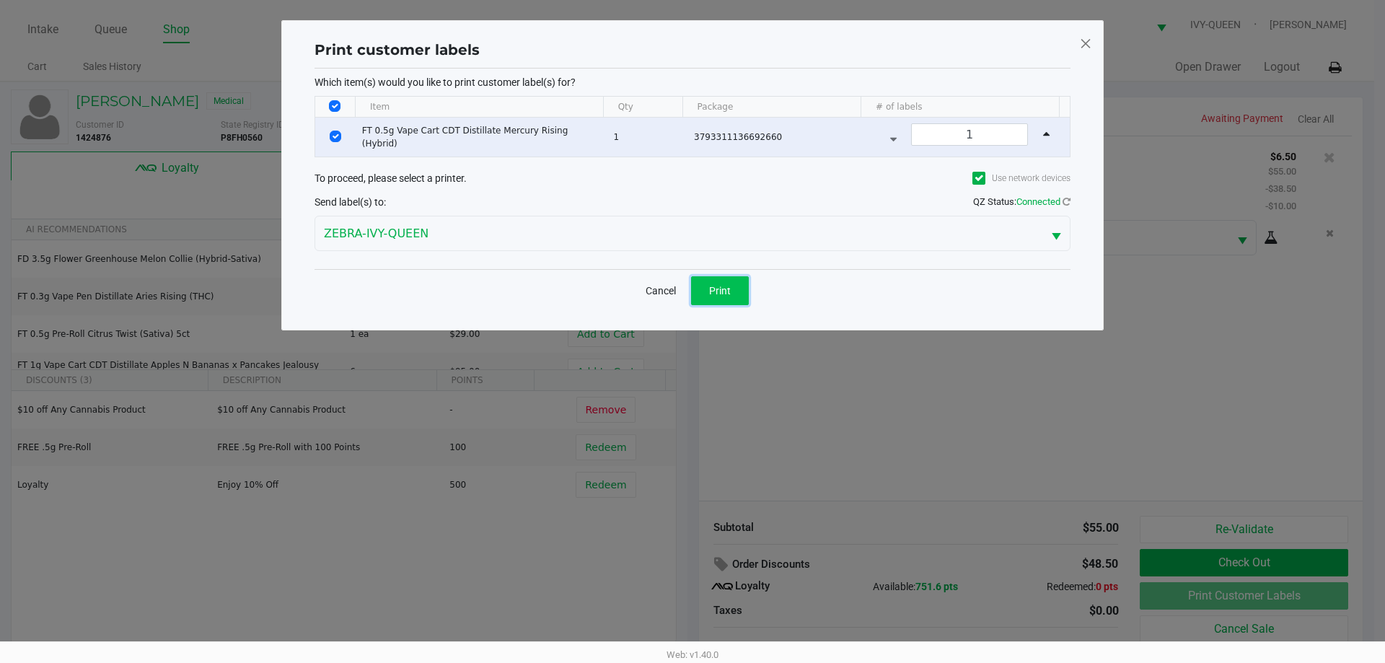
click at [717, 299] on button "Print" at bounding box center [720, 290] width 58 height 29
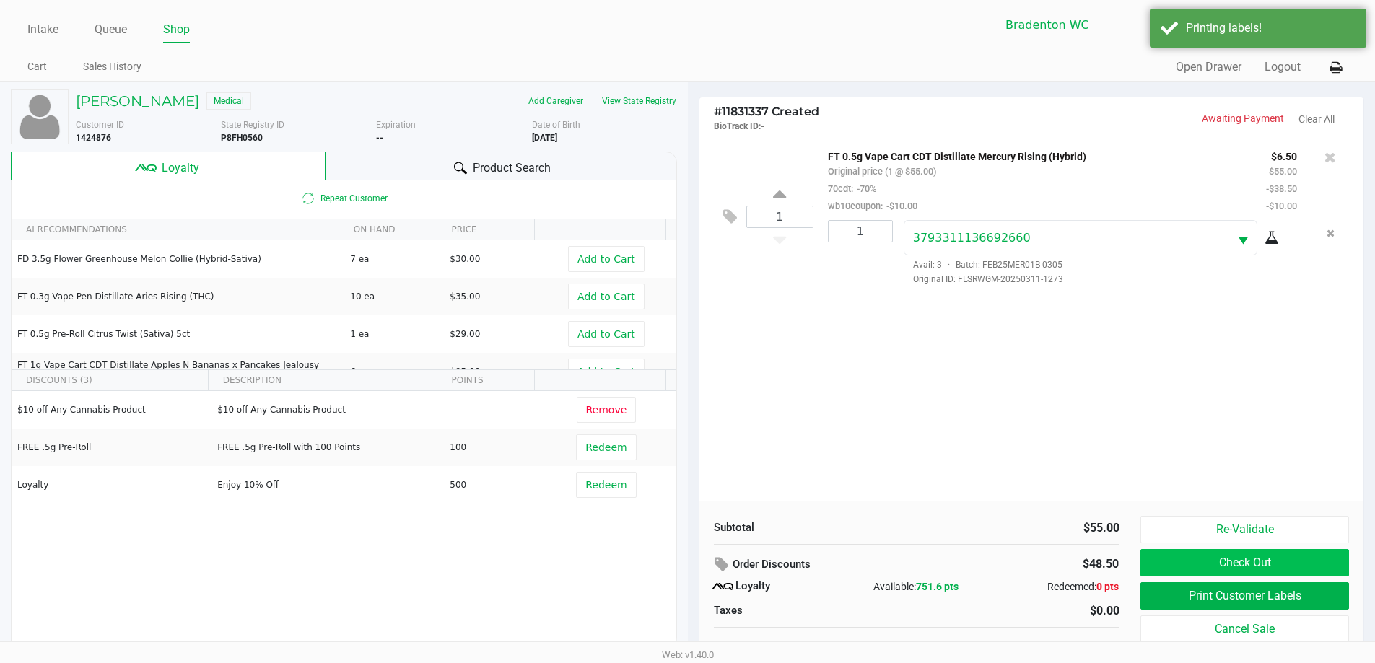
click at [1221, 564] on button "Check Out" at bounding box center [1244, 562] width 208 height 27
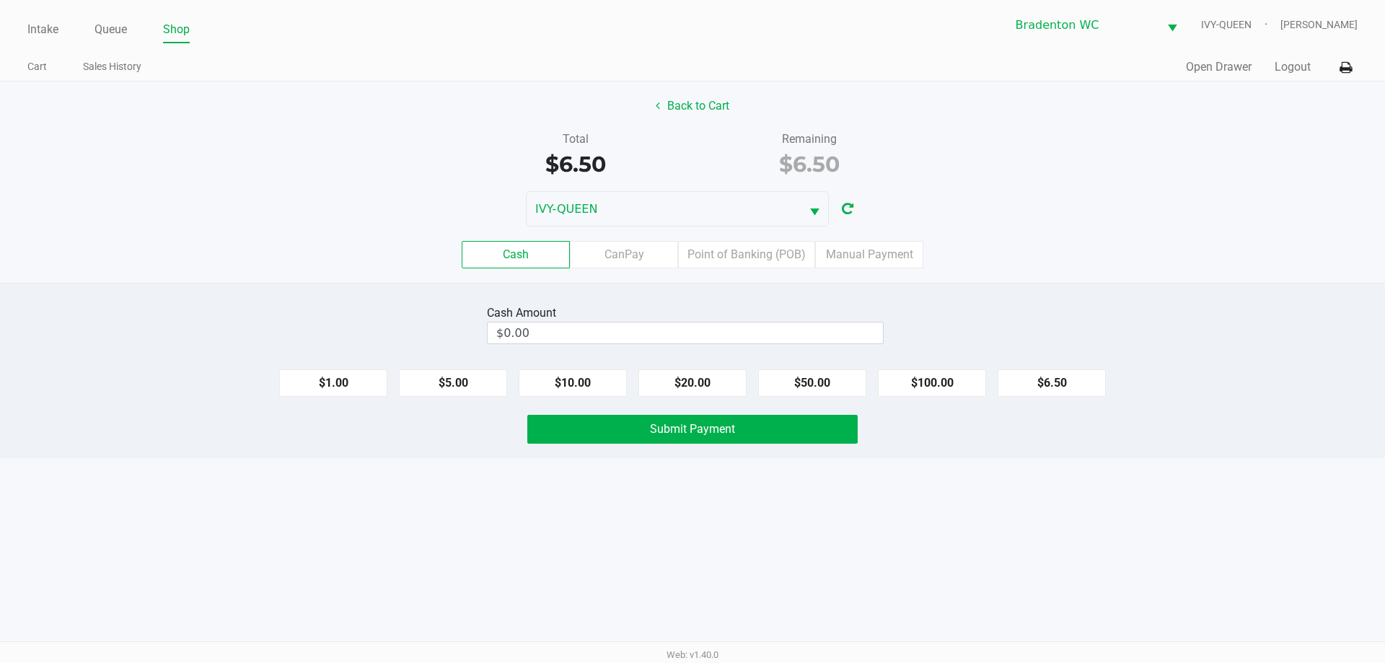
click at [705, 382] on button "$20.00" at bounding box center [693, 382] width 108 height 27
type input "$20.00"
click at [680, 442] on button "Submit Payment" at bounding box center [692, 429] width 330 height 29
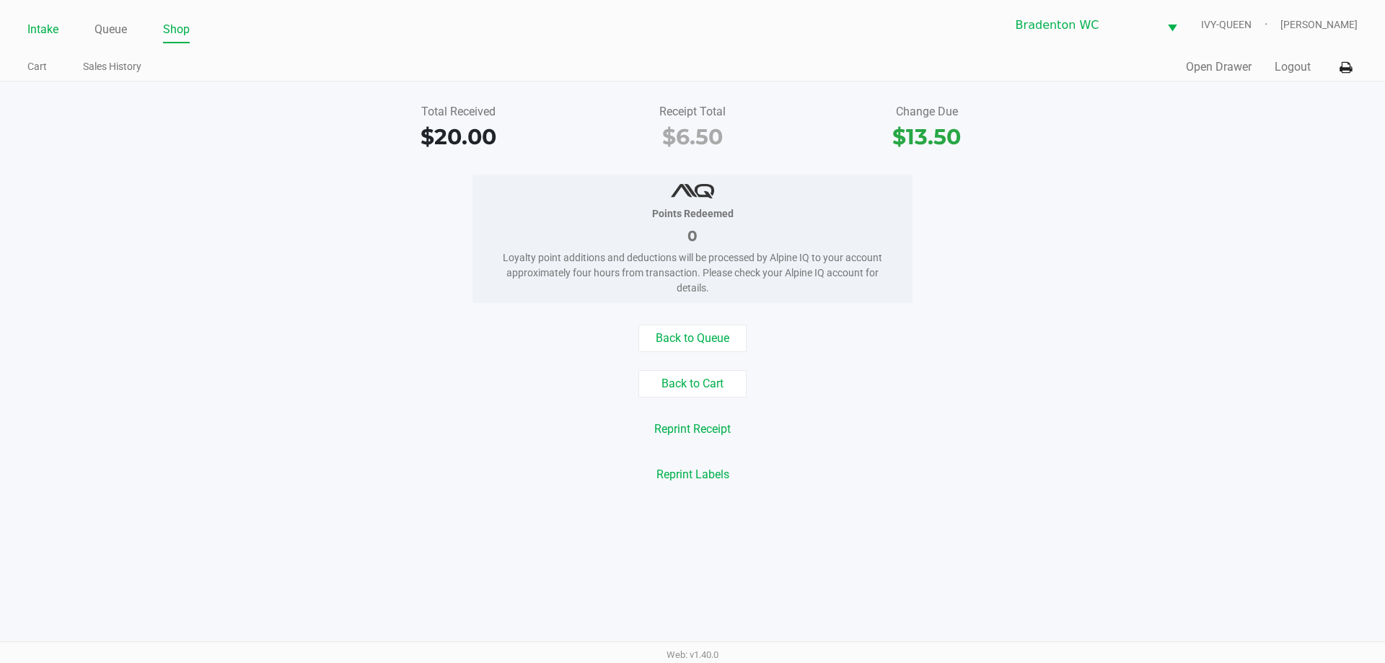
click at [40, 35] on link "Intake" at bounding box center [42, 29] width 31 height 20
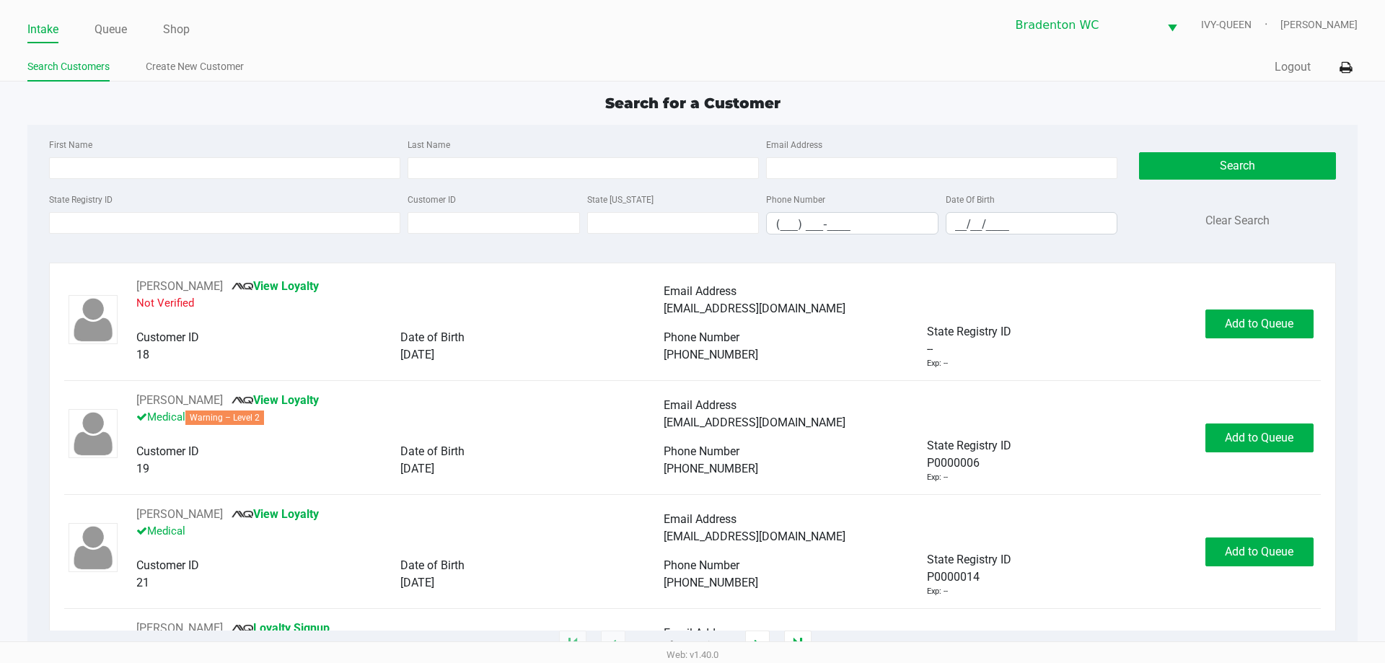
click at [240, 209] on div "State Registry ID" at bounding box center [224, 212] width 359 height 44
click at [238, 221] on input "State Registry ID" at bounding box center [224, 223] width 351 height 22
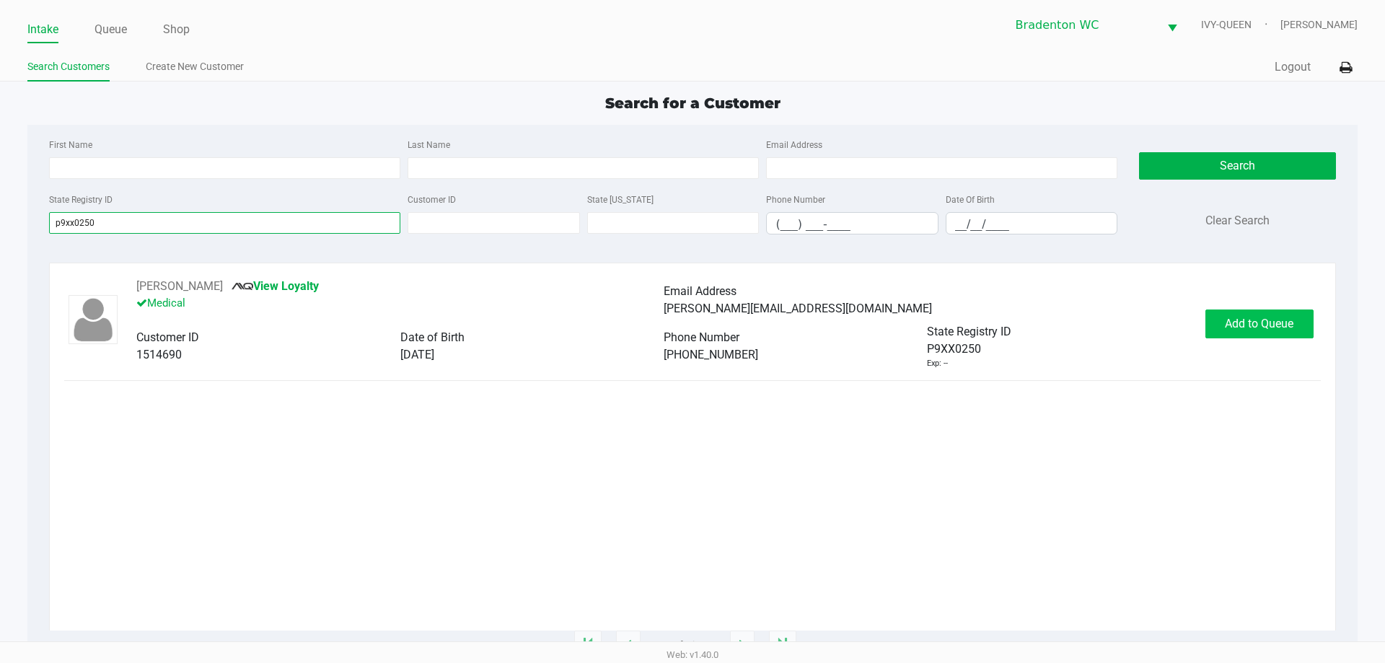
type input "p9xx0250"
click at [1277, 324] on span "Add to Queue" at bounding box center [1259, 324] width 69 height 14
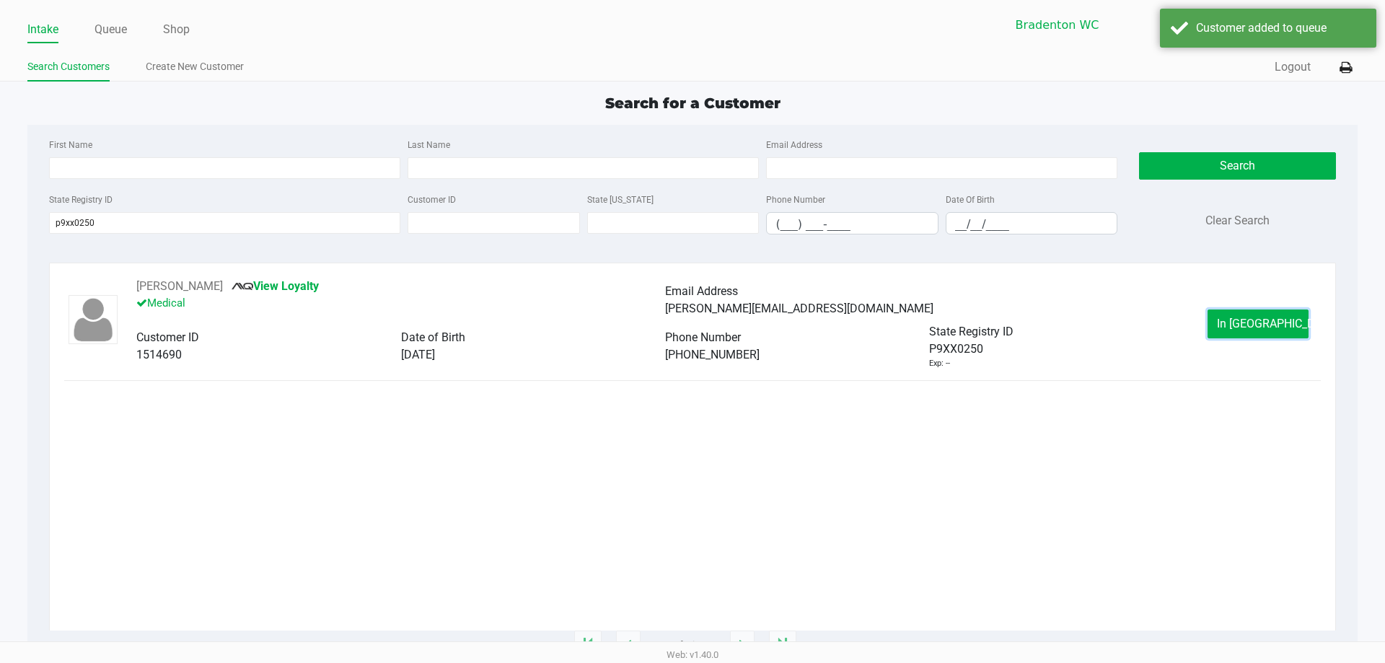
click at [1277, 324] on span "In Queue" at bounding box center [1277, 324] width 121 height 14
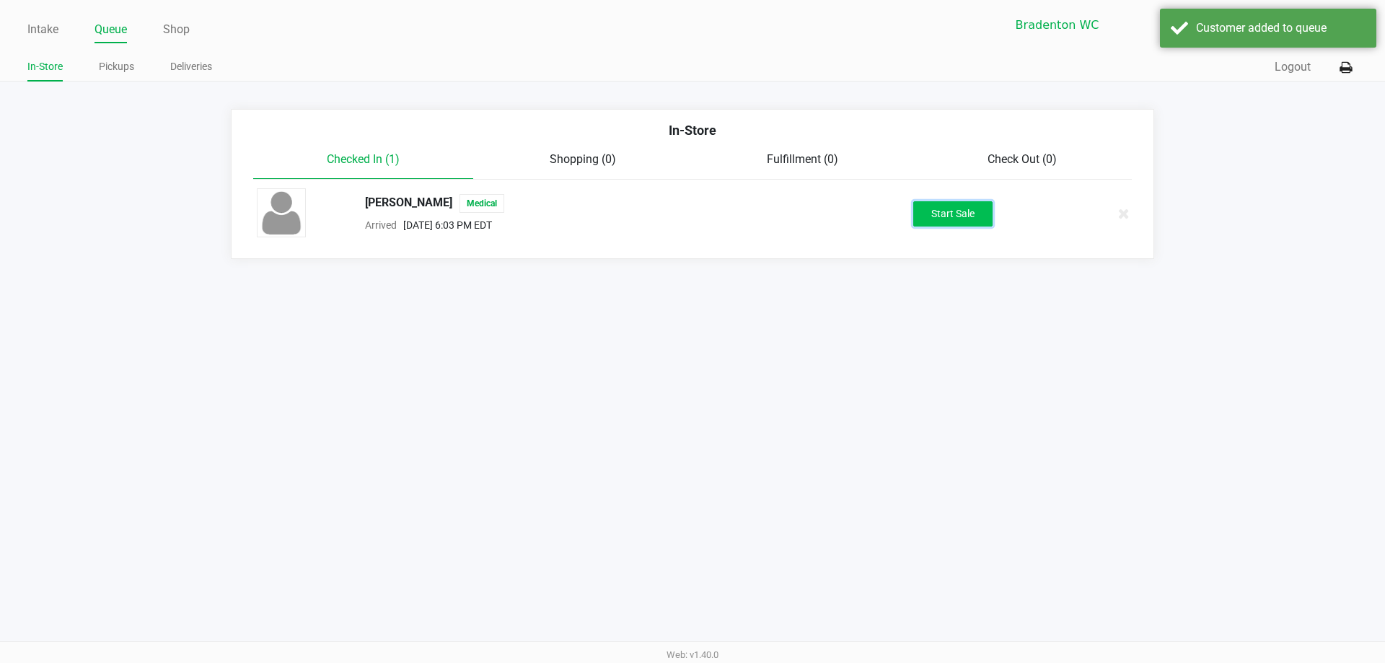
click at [956, 219] on button "Start Sale" at bounding box center [953, 213] width 79 height 25
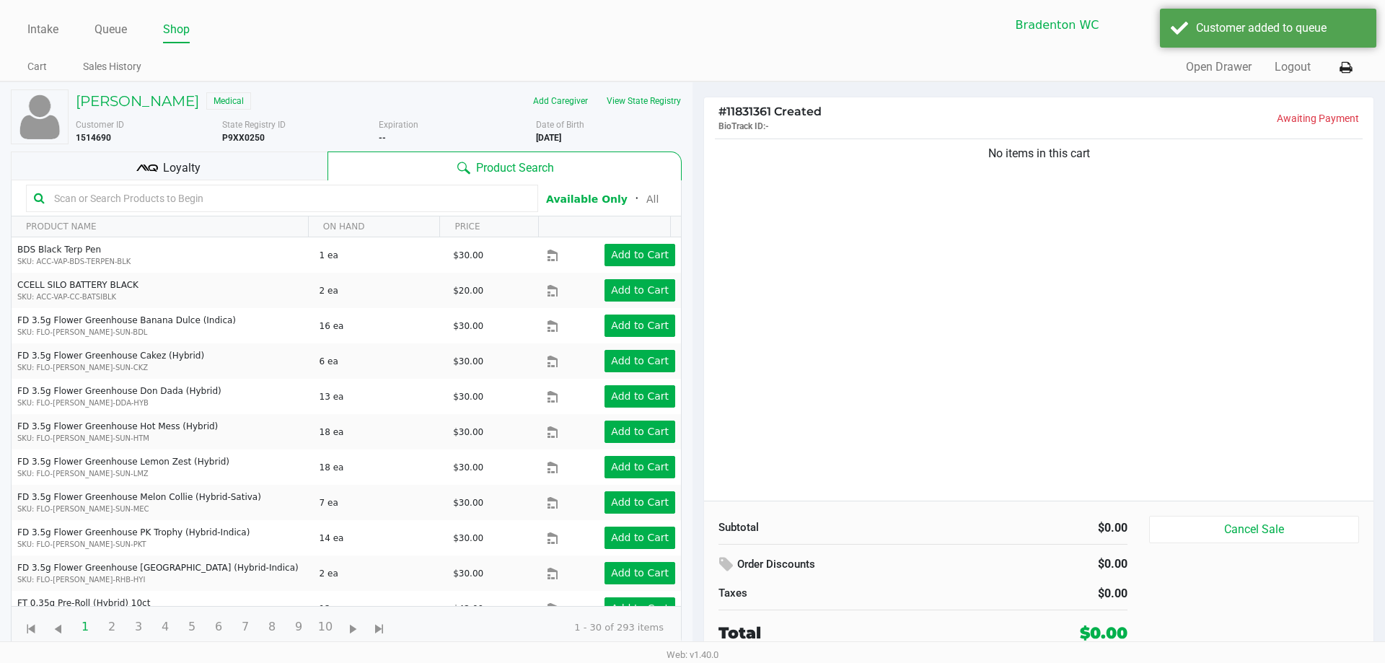
click at [249, 165] on div "Loyalty" at bounding box center [169, 166] width 317 height 29
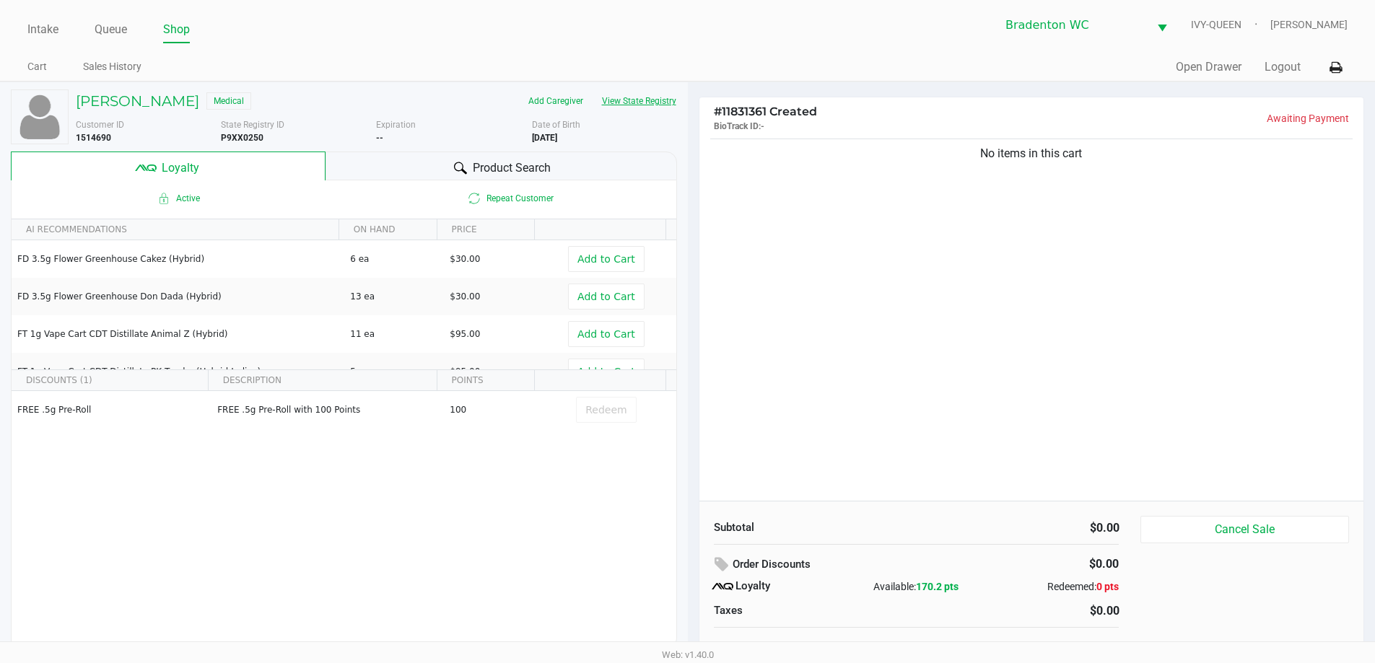
click at [660, 105] on button "View State Registry" at bounding box center [634, 100] width 84 height 23
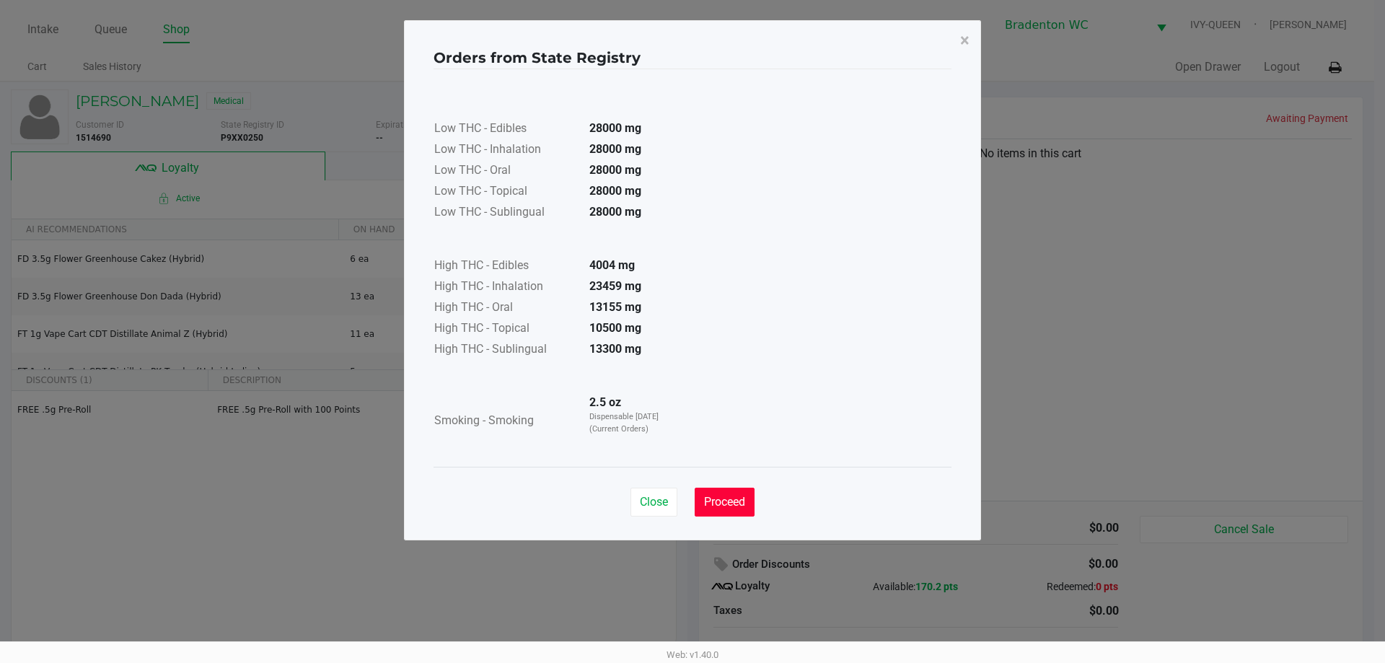
click at [732, 507] on span "Proceed" at bounding box center [724, 502] width 41 height 14
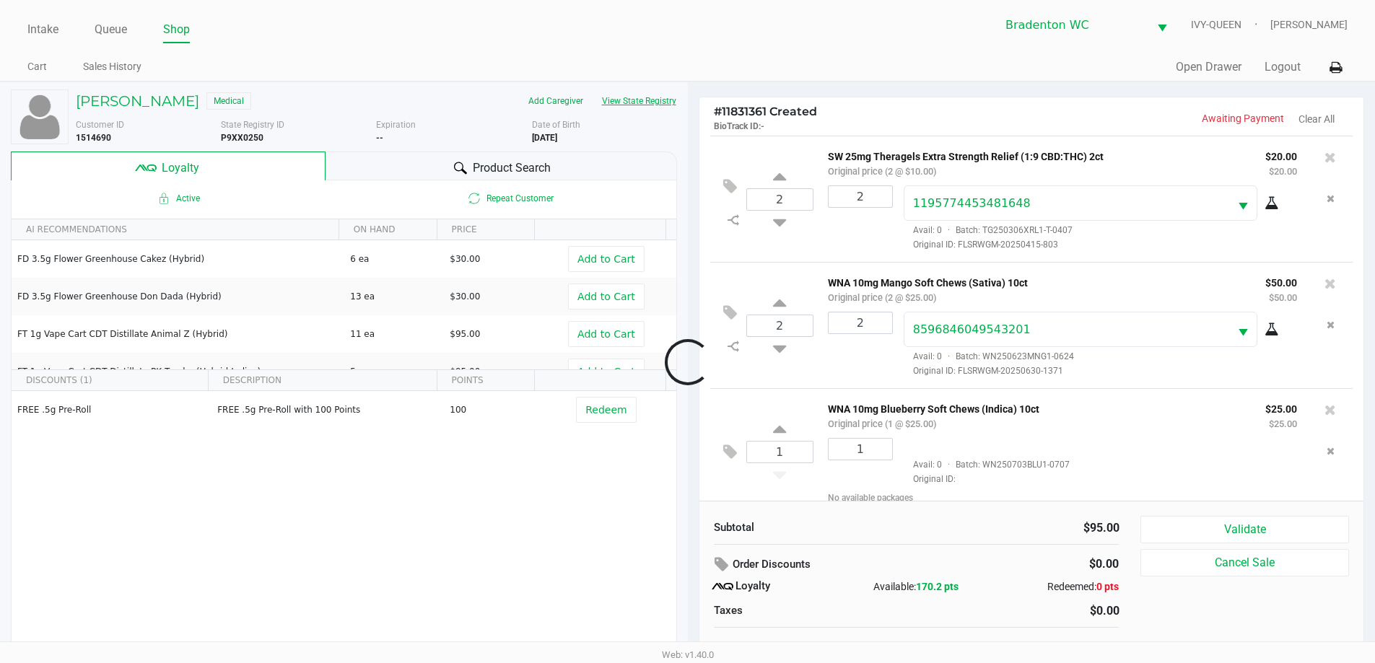
scroll to position [16, 0]
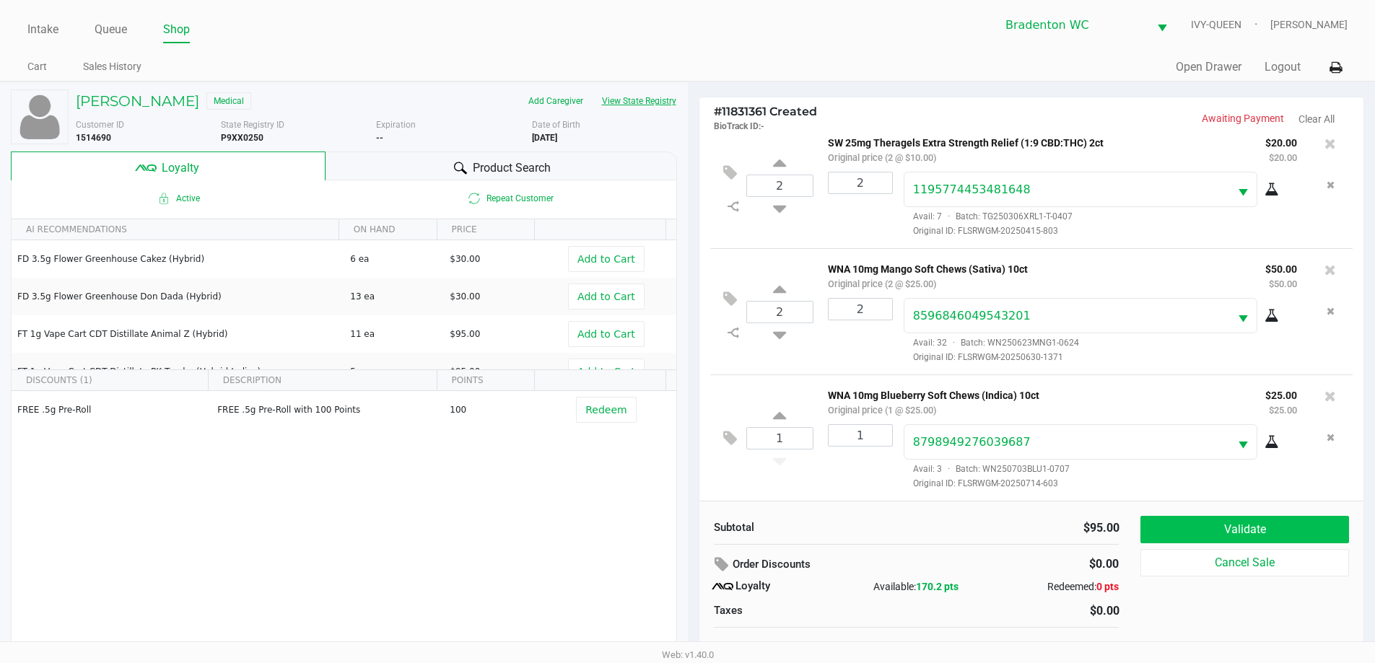
click at [1196, 537] on button "Validate" at bounding box center [1244, 529] width 208 height 27
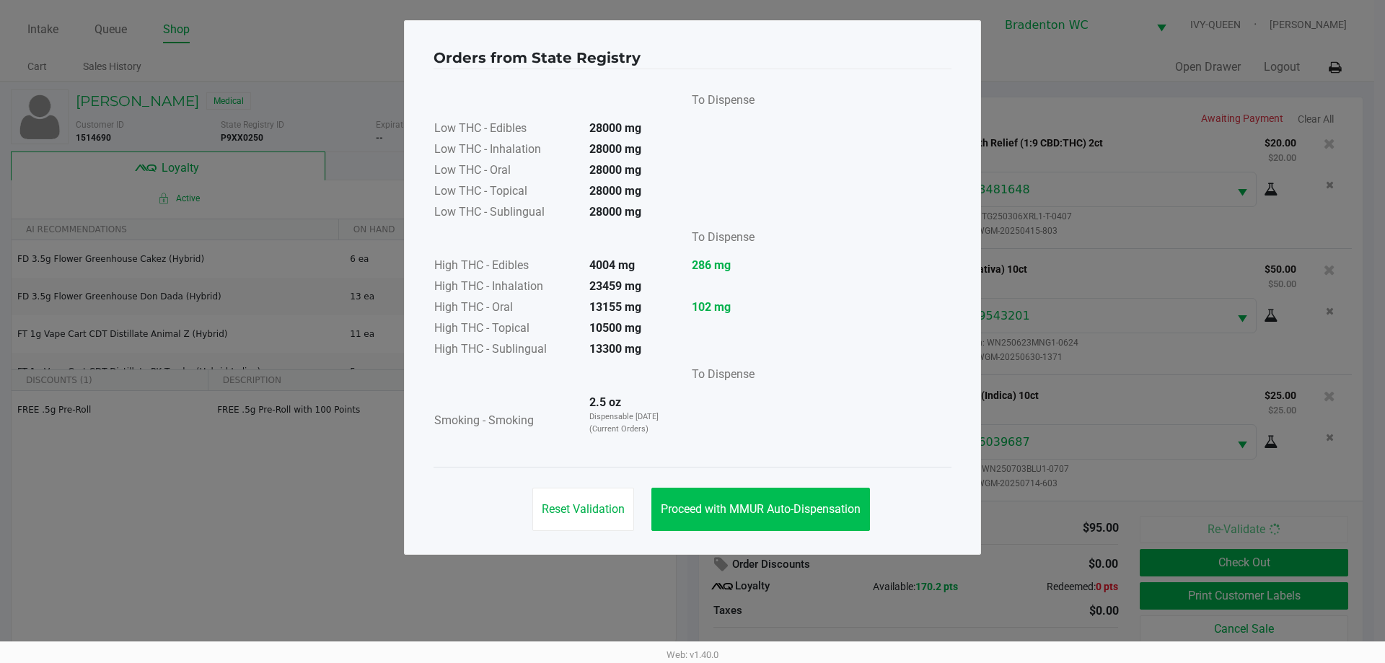
click at [726, 507] on span "Proceed with MMUR Auto-Dispensation" at bounding box center [761, 509] width 200 height 14
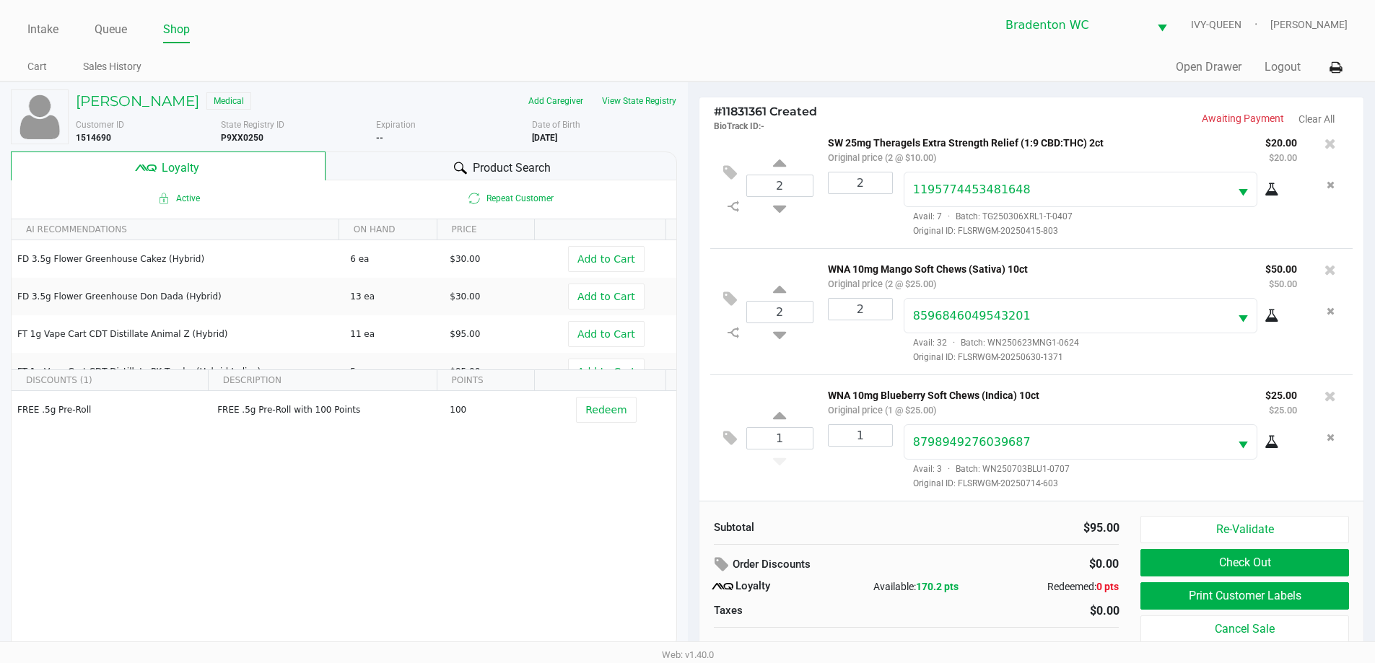
scroll to position [14, 0]
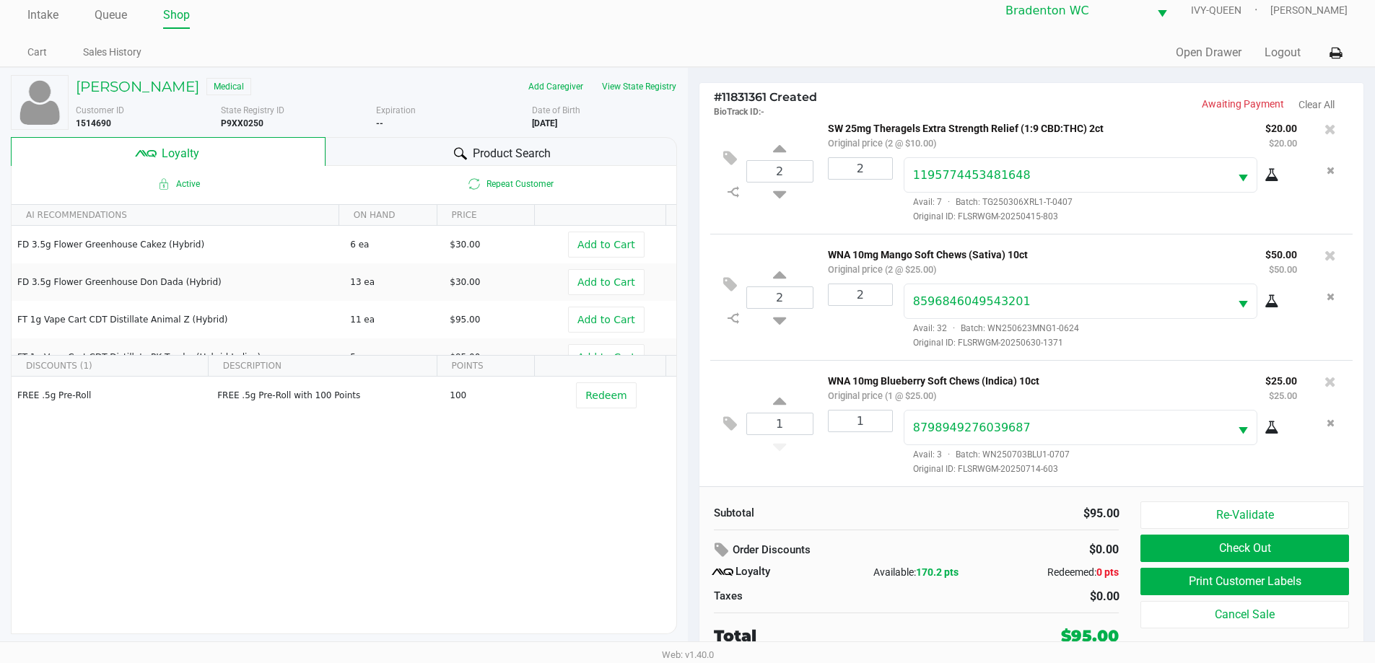
click at [1218, 584] on button "Print Customer Labels" at bounding box center [1244, 581] width 208 height 27
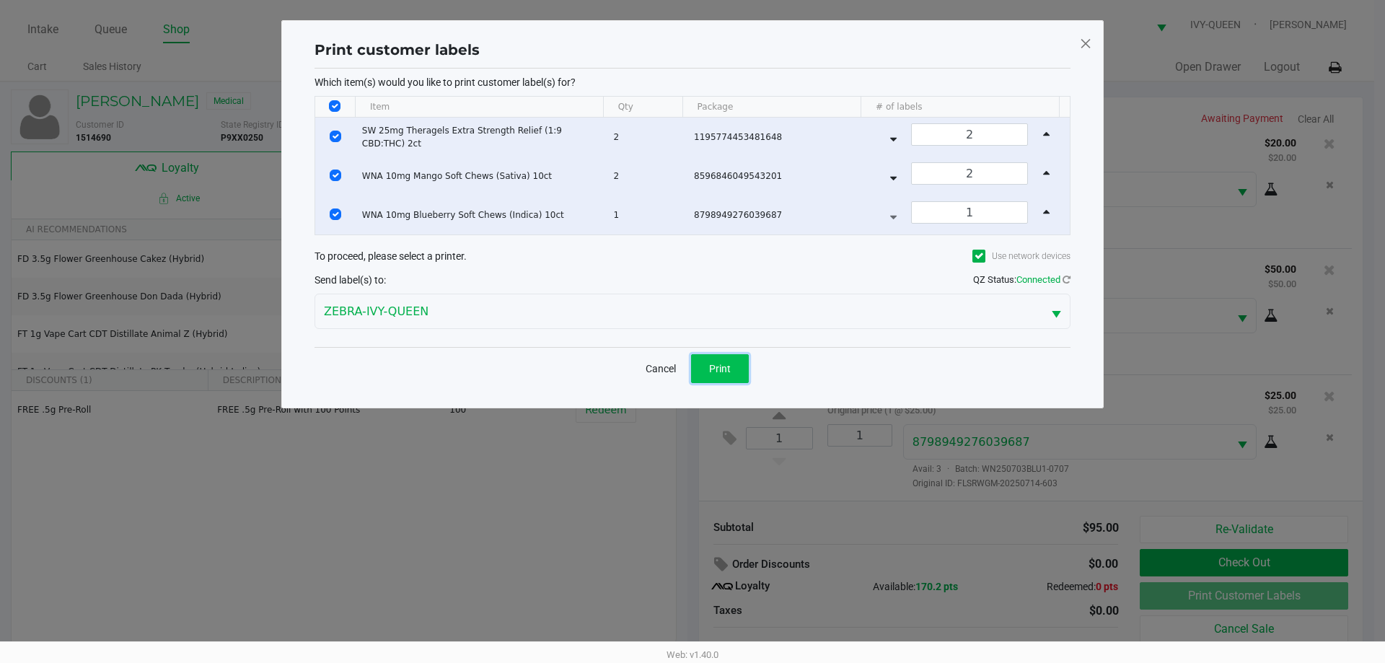
click at [727, 372] on span "Print" at bounding box center [720, 369] width 22 height 12
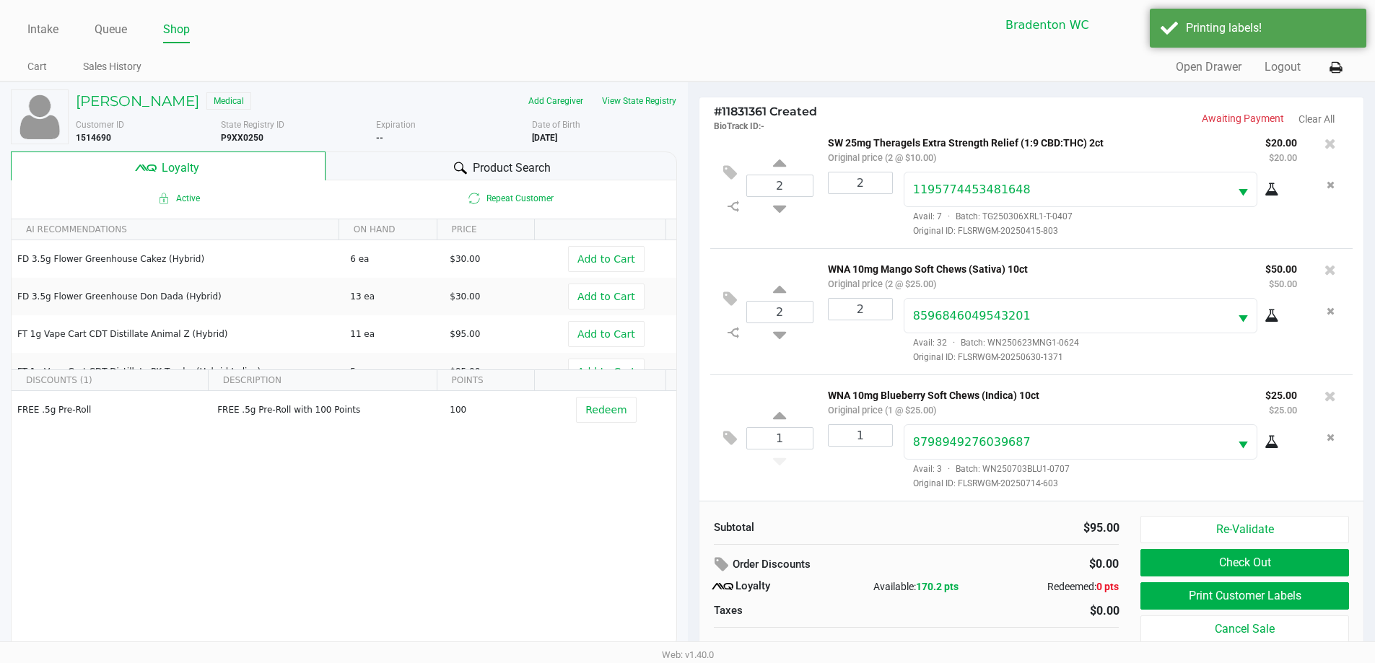
scroll to position [14, 0]
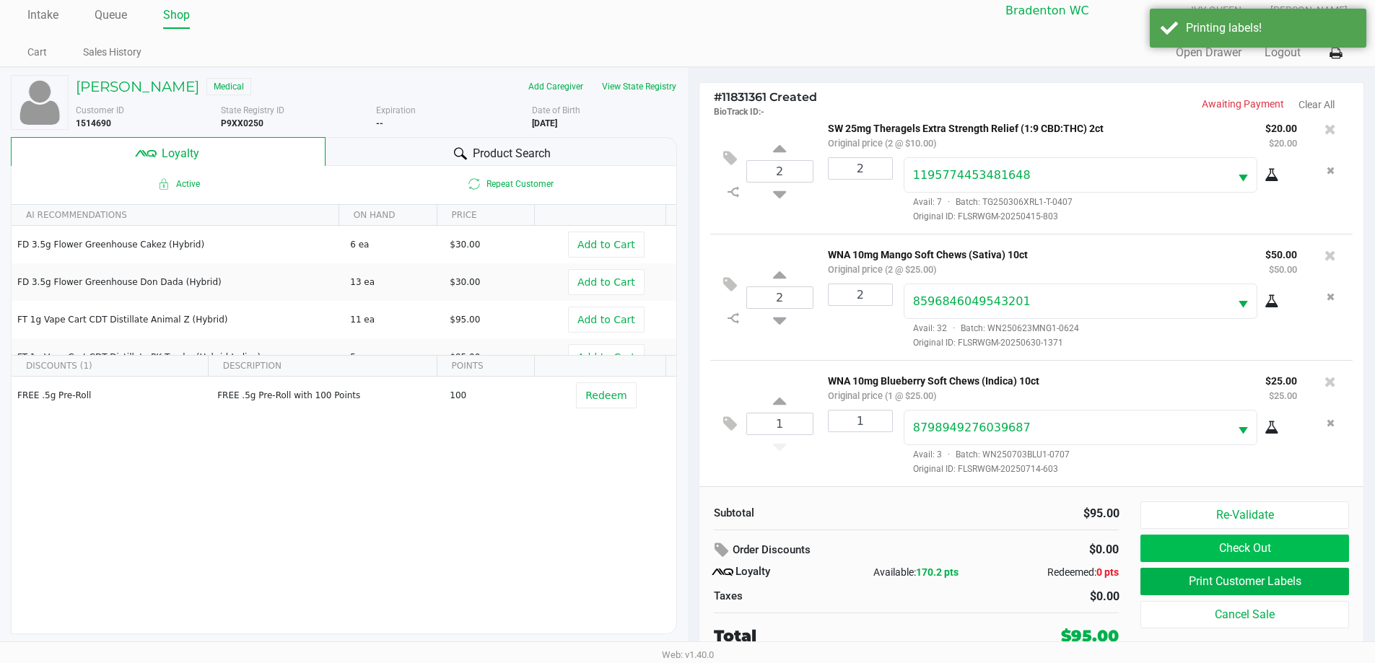
click at [1230, 550] on button "Check Out" at bounding box center [1244, 548] width 208 height 27
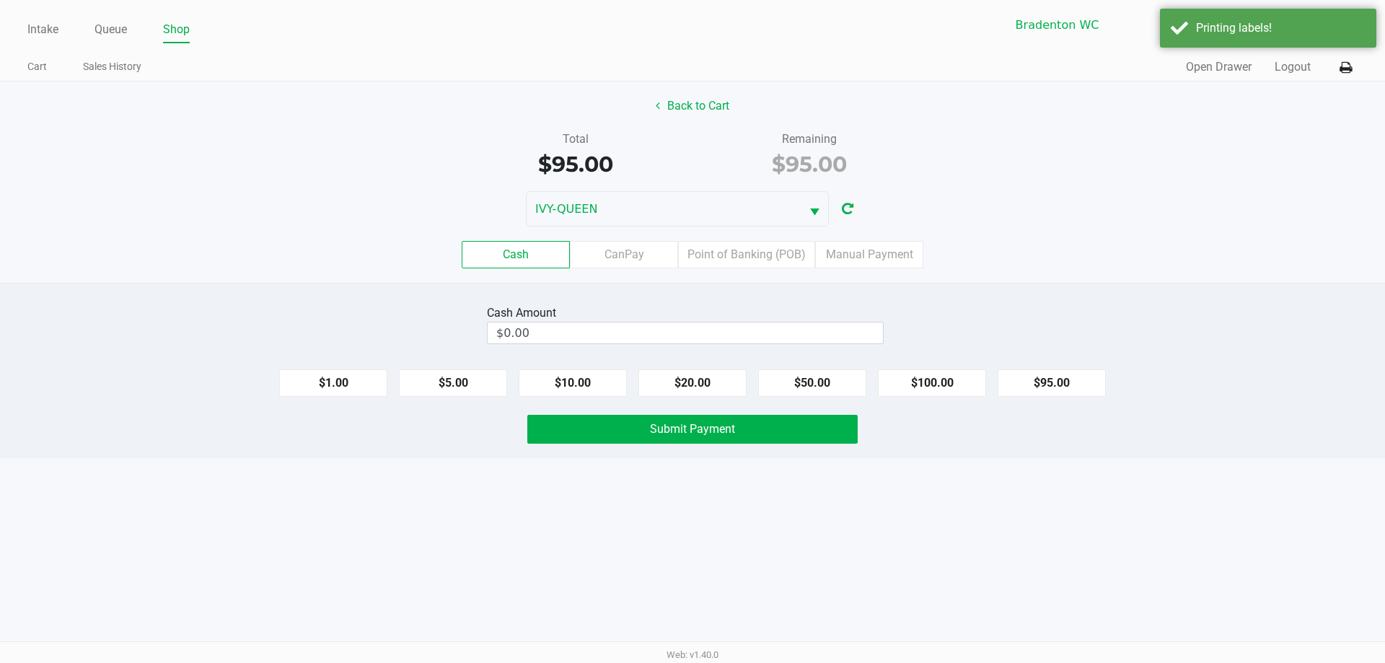
click at [780, 255] on label "Point of Banking (POB)" at bounding box center [746, 254] width 137 height 27
click at [0, 0] on 7 "Point of Banking (POB)" at bounding box center [0, 0] width 0 height 0
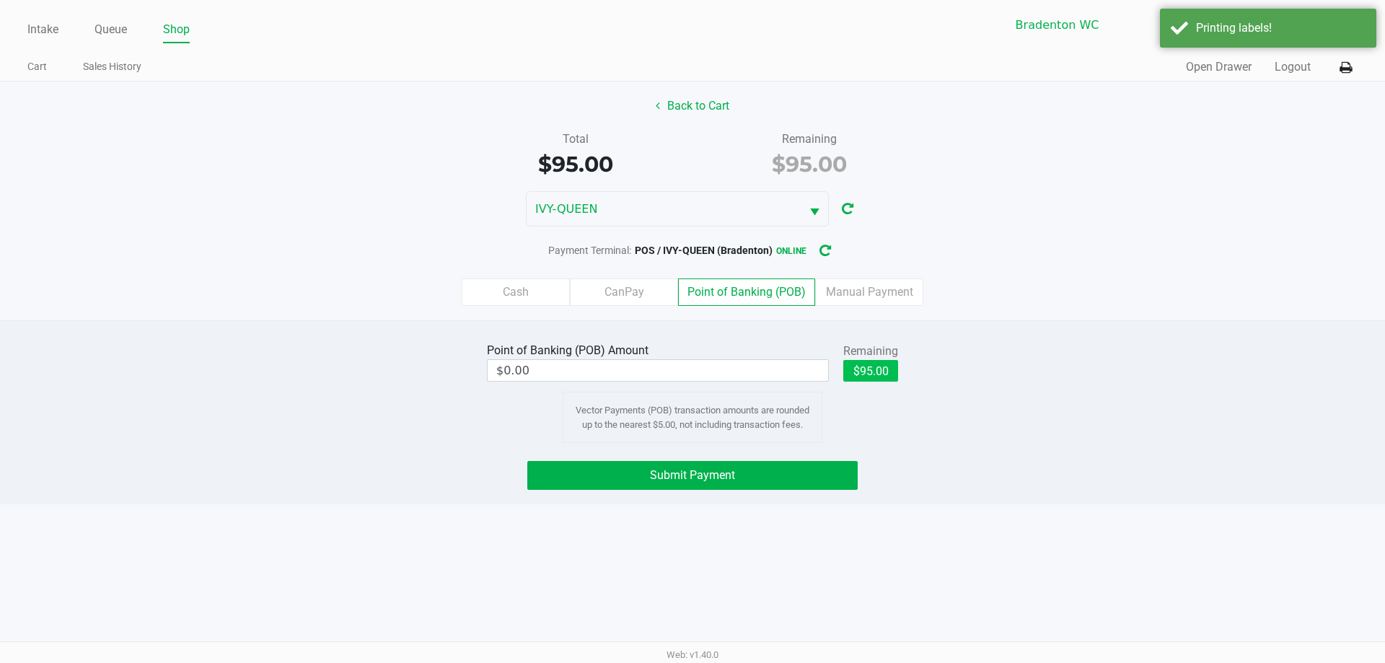
click at [875, 371] on button "$95.00" at bounding box center [871, 371] width 55 height 22
type input "$95.00"
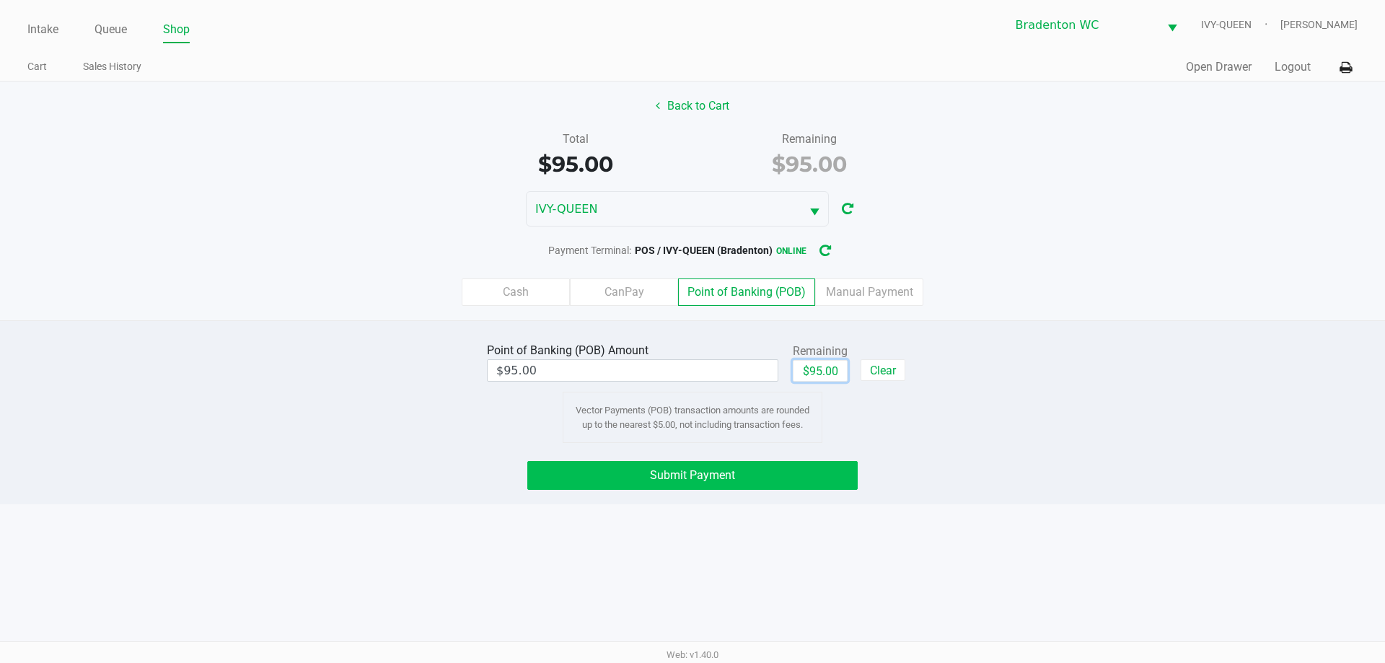
click at [671, 485] on button "Submit Payment" at bounding box center [692, 475] width 330 height 29
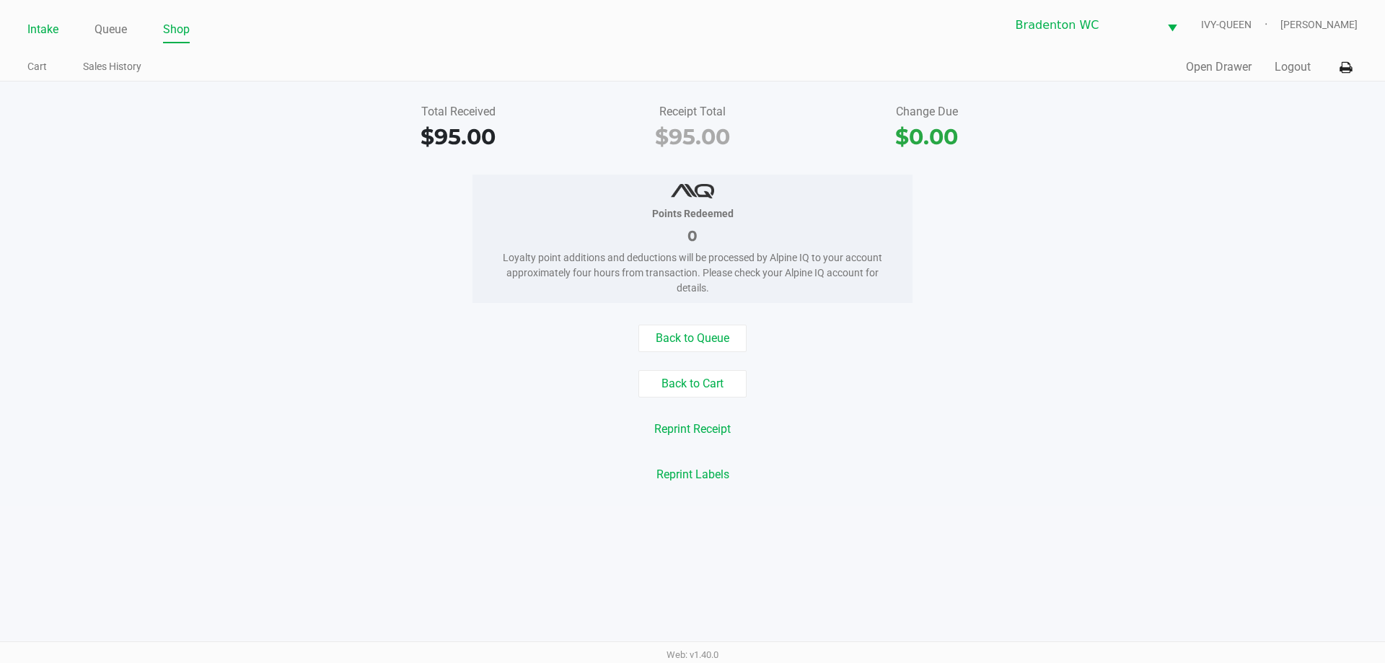
click at [46, 29] on link "Intake" at bounding box center [42, 29] width 31 height 20
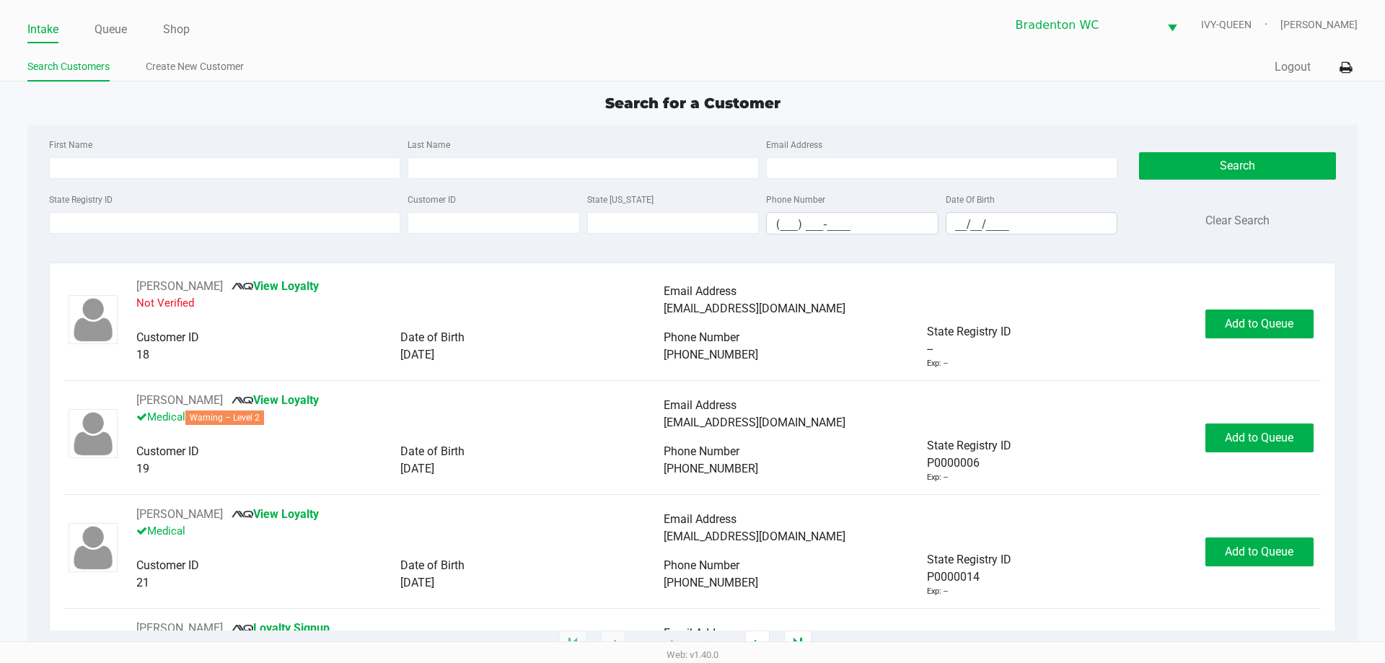
click at [369, 89] on app-point-of-sale "Intake Queue Shop Bradenton WC IVY-QUEEN Corinna Davis Search Customers Create …" at bounding box center [692, 323] width 1385 height 646
click at [214, 215] on input "State Registry ID" at bounding box center [224, 223] width 351 height 22
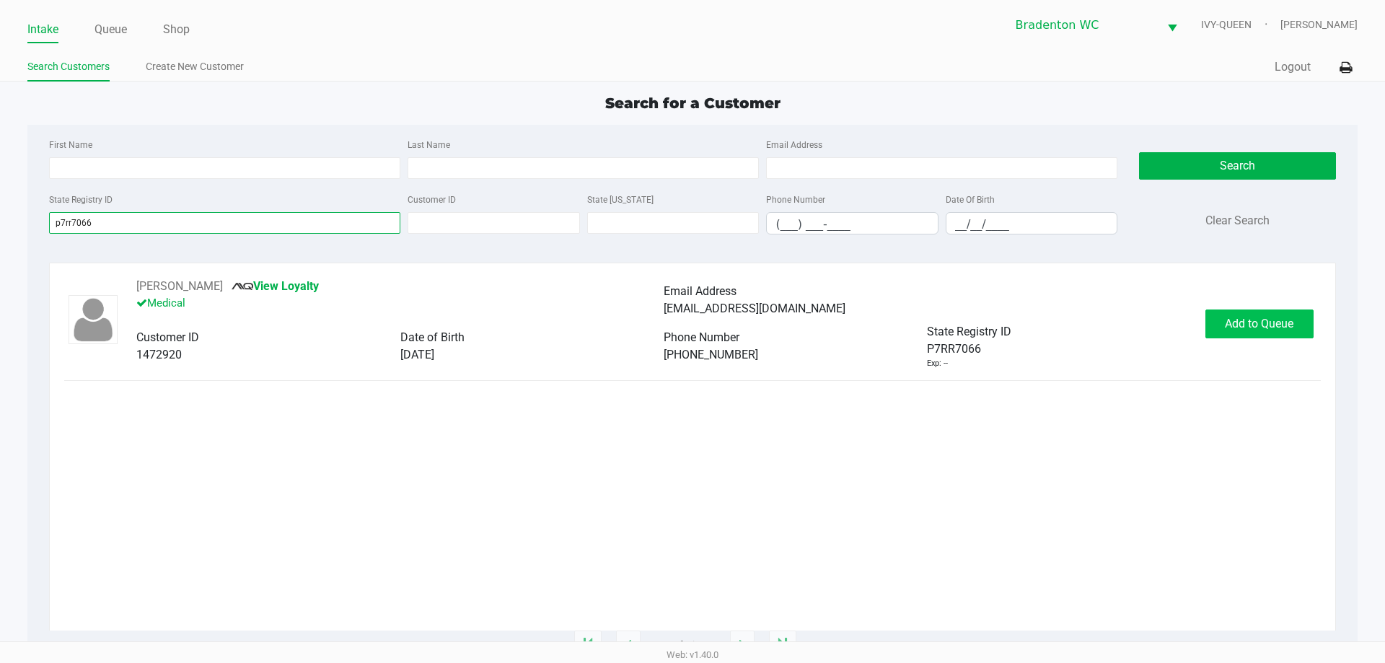
type input "p7rr7066"
click at [1226, 310] on button "Add to Queue" at bounding box center [1260, 324] width 108 height 29
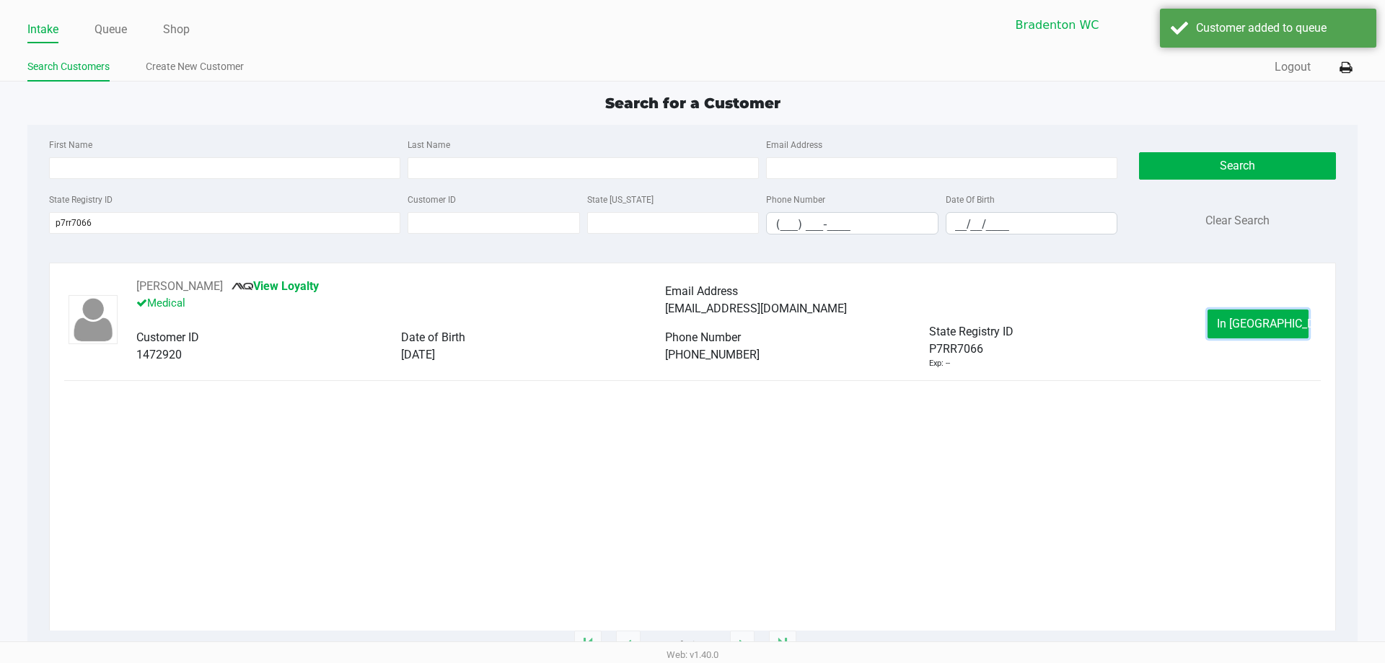
click at [1224, 323] on button "In Queue" at bounding box center [1258, 324] width 101 height 29
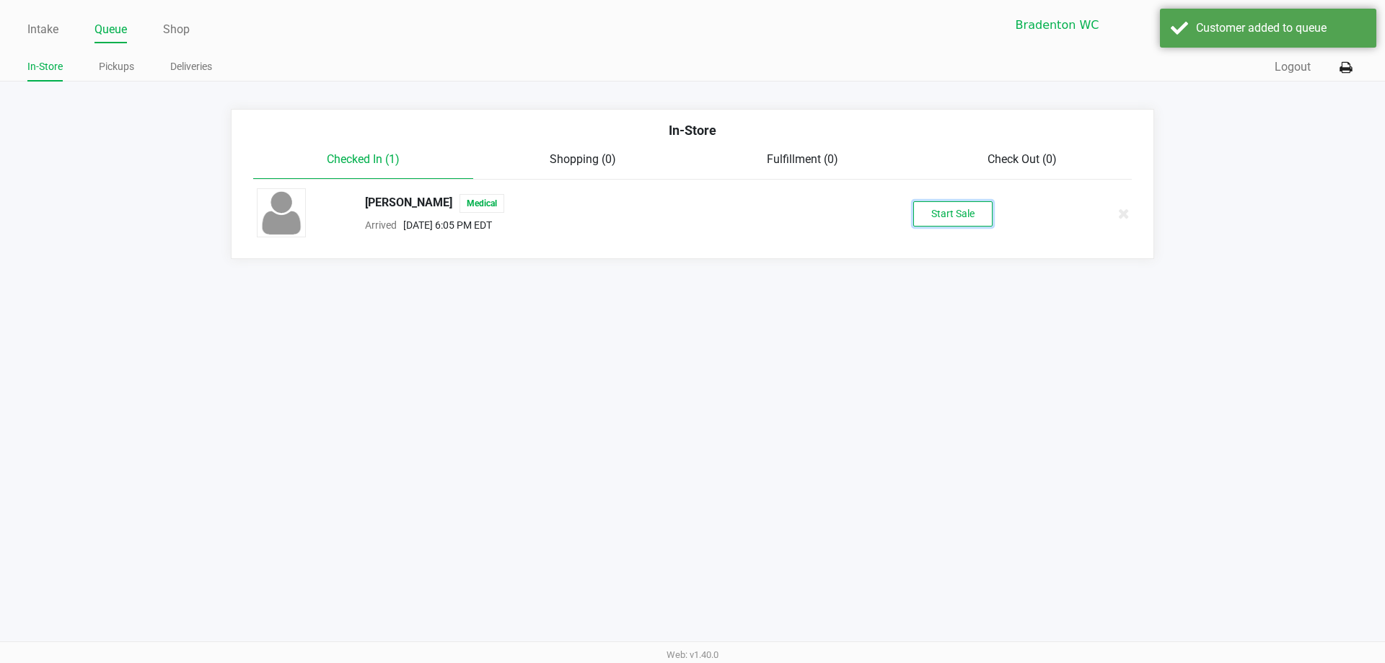
click at [924, 209] on button "Start Sale" at bounding box center [953, 213] width 79 height 25
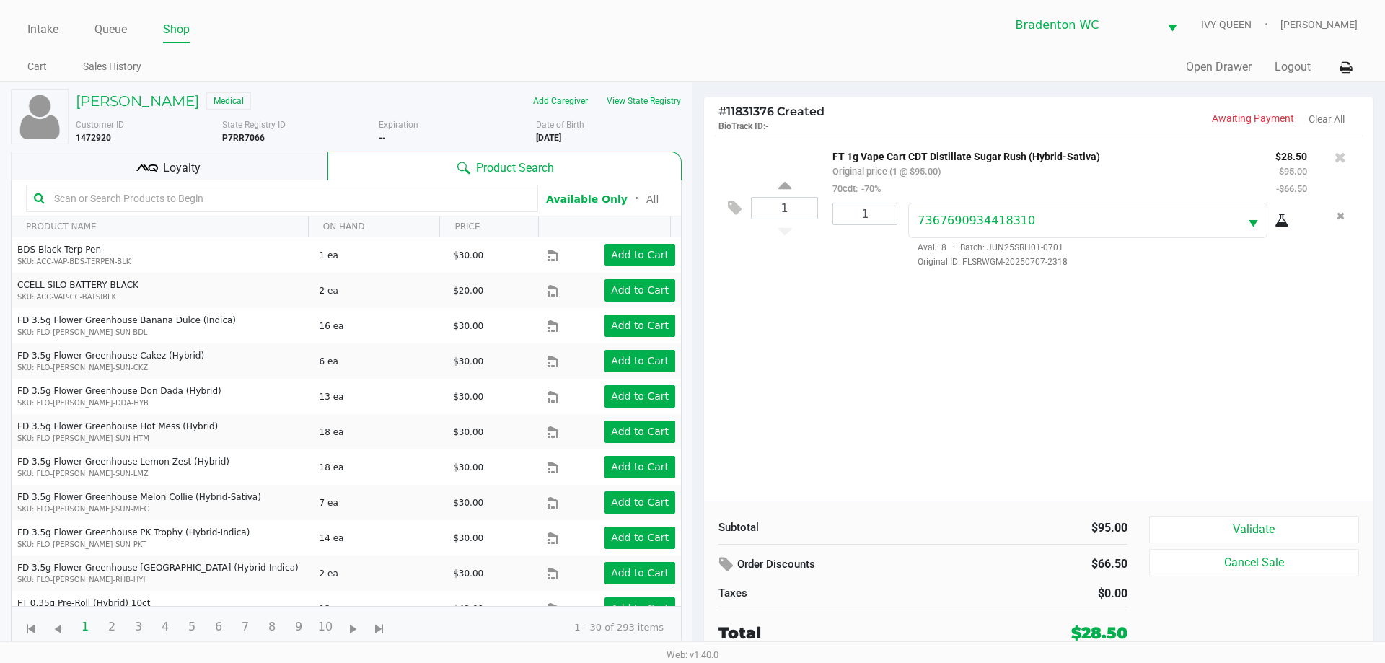
click at [297, 172] on div "Loyalty" at bounding box center [169, 166] width 317 height 29
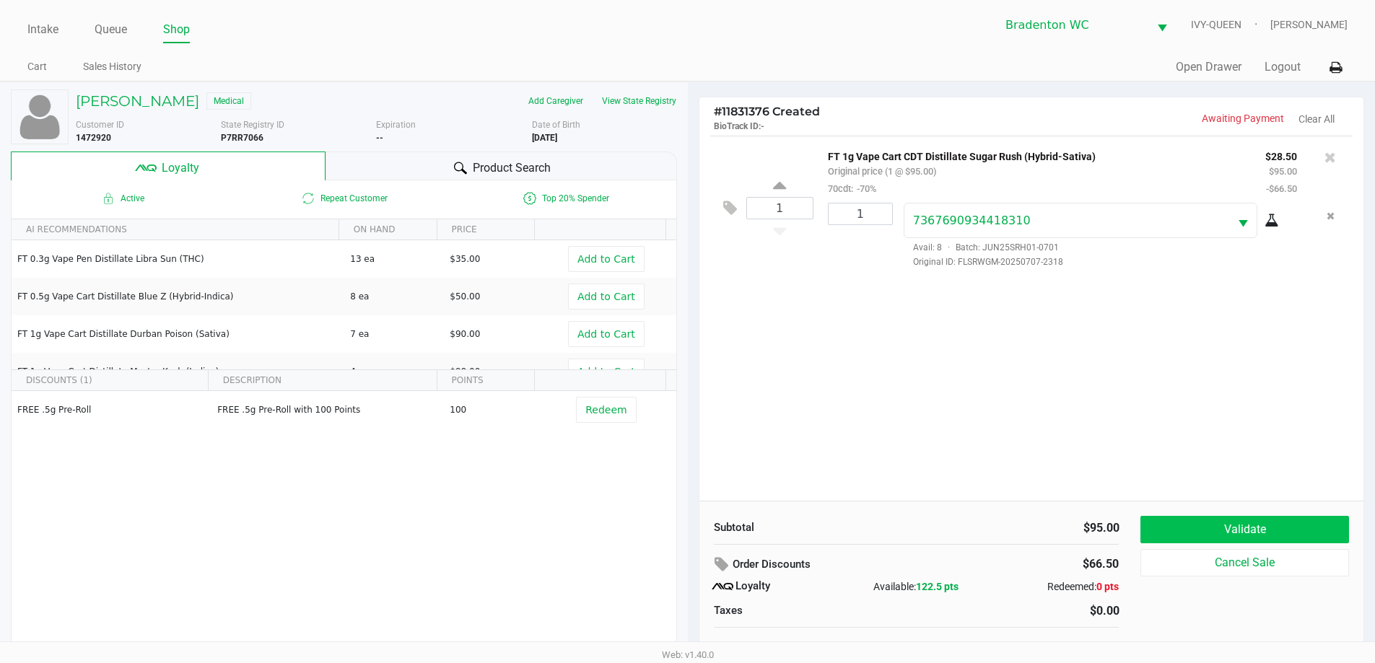
click at [1211, 531] on button "Validate" at bounding box center [1244, 529] width 208 height 27
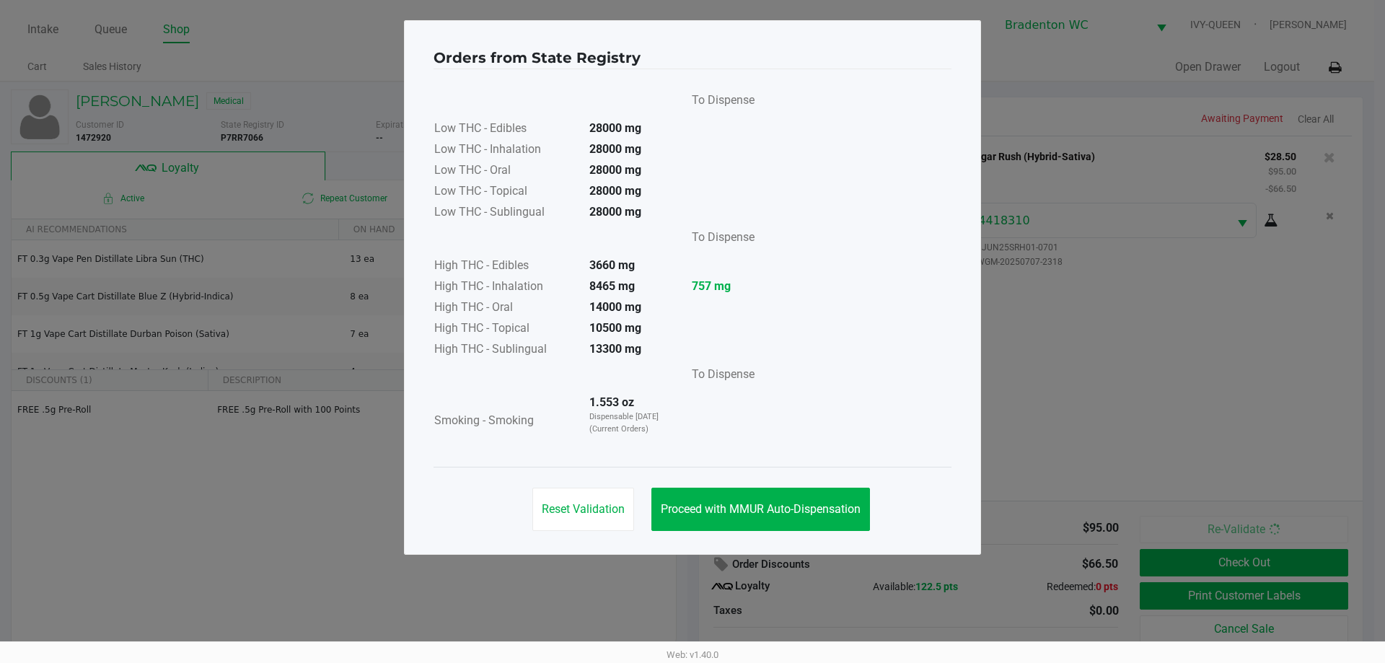
click at [729, 512] on span "Proceed with MMUR Auto-Dispensation" at bounding box center [761, 509] width 200 height 14
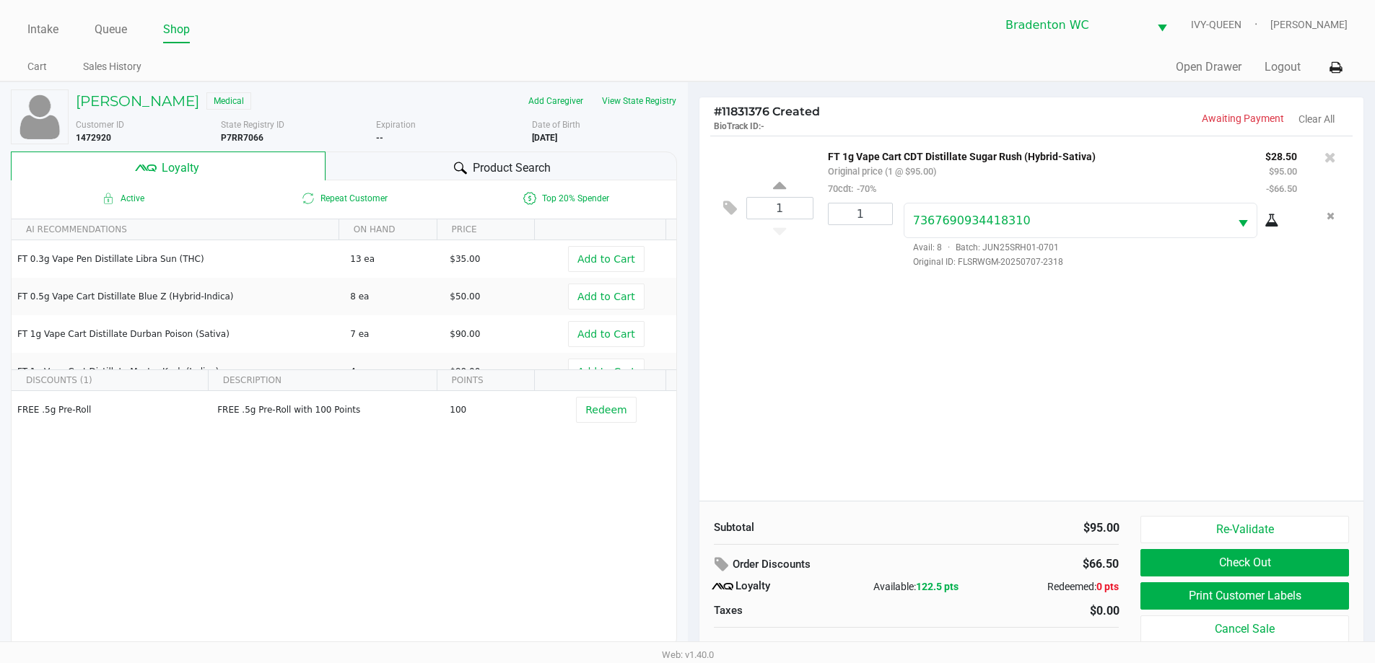
scroll to position [14, 0]
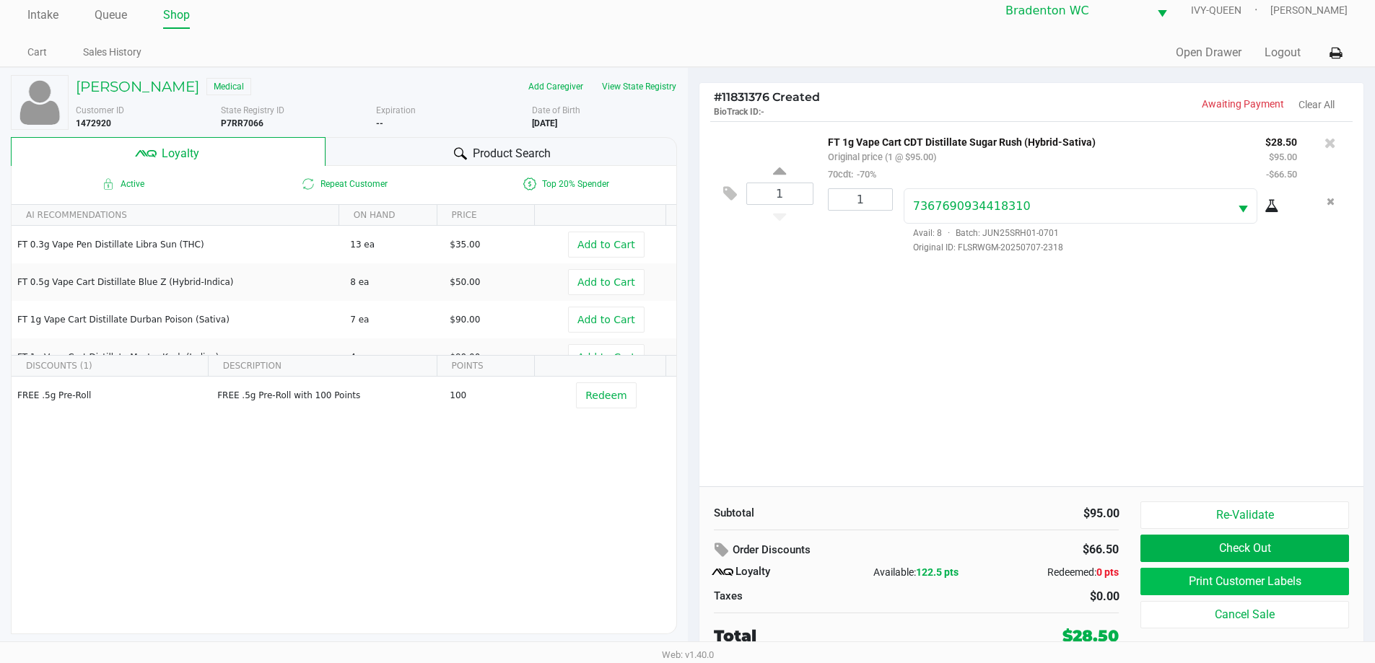
click at [1223, 591] on button "Print Customer Labels" at bounding box center [1244, 581] width 208 height 27
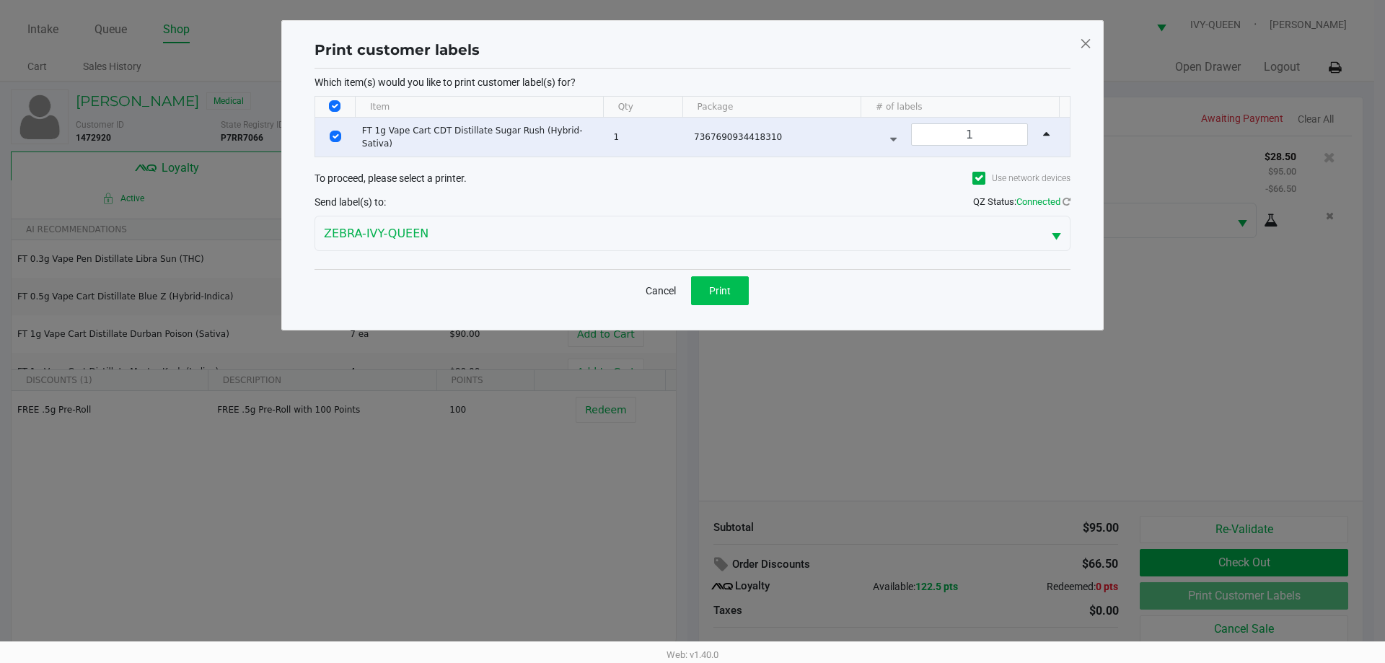
click at [727, 290] on span "Print" at bounding box center [720, 291] width 22 height 12
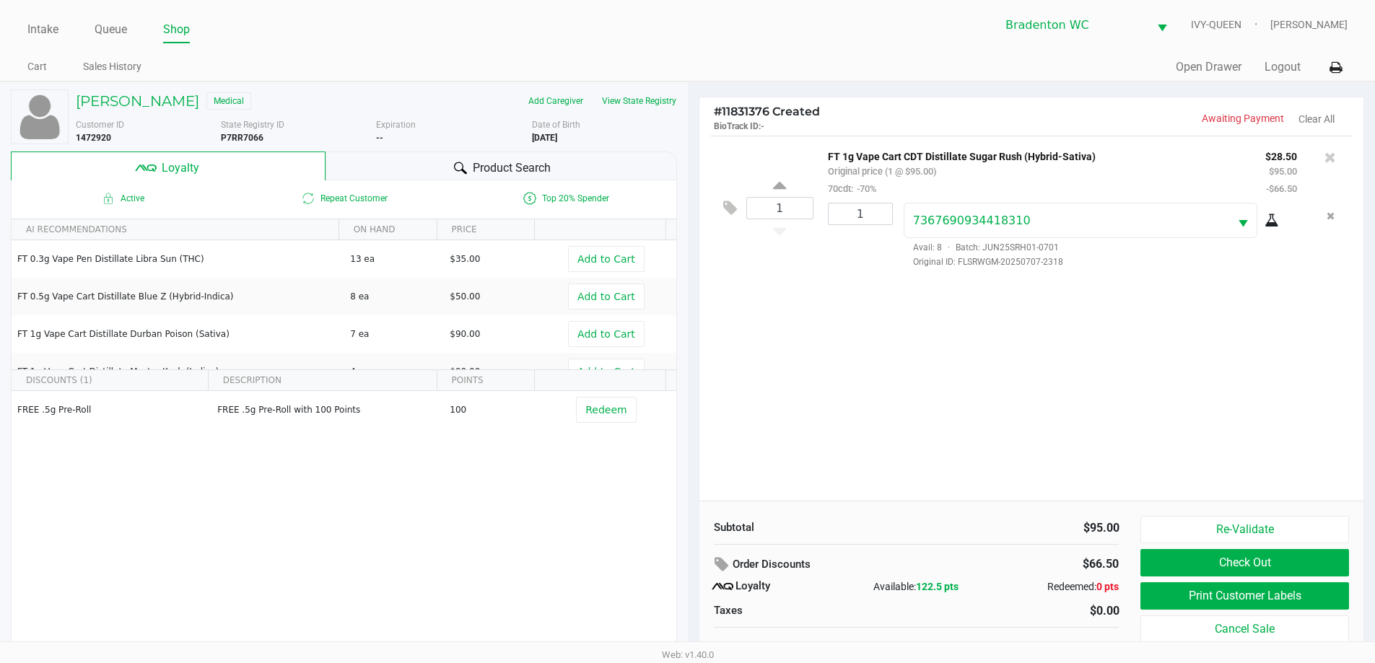
click at [1215, 571] on button "Check Out" at bounding box center [1244, 562] width 208 height 27
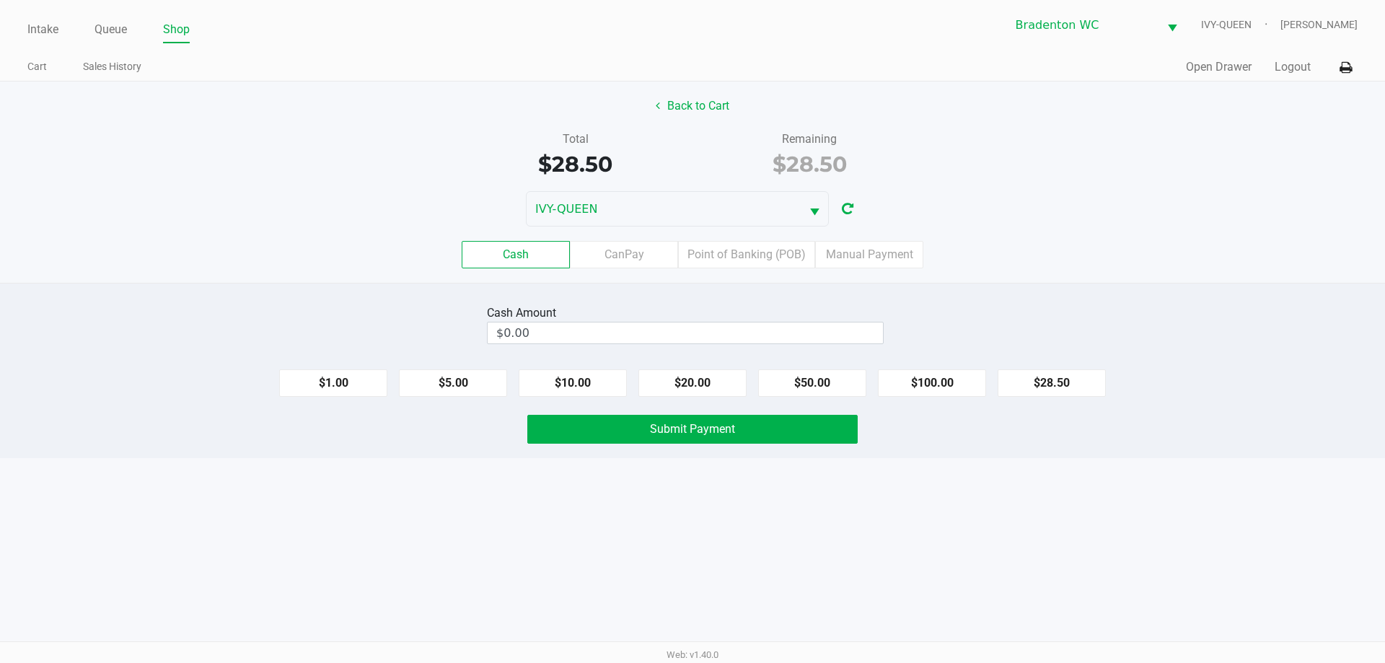
click at [1060, 391] on button "$28.50" at bounding box center [1052, 382] width 108 height 27
type input "$28.50"
click at [746, 440] on button "Submit Payment" at bounding box center [692, 429] width 330 height 29
